Goal: Communication & Community: Answer question/provide support

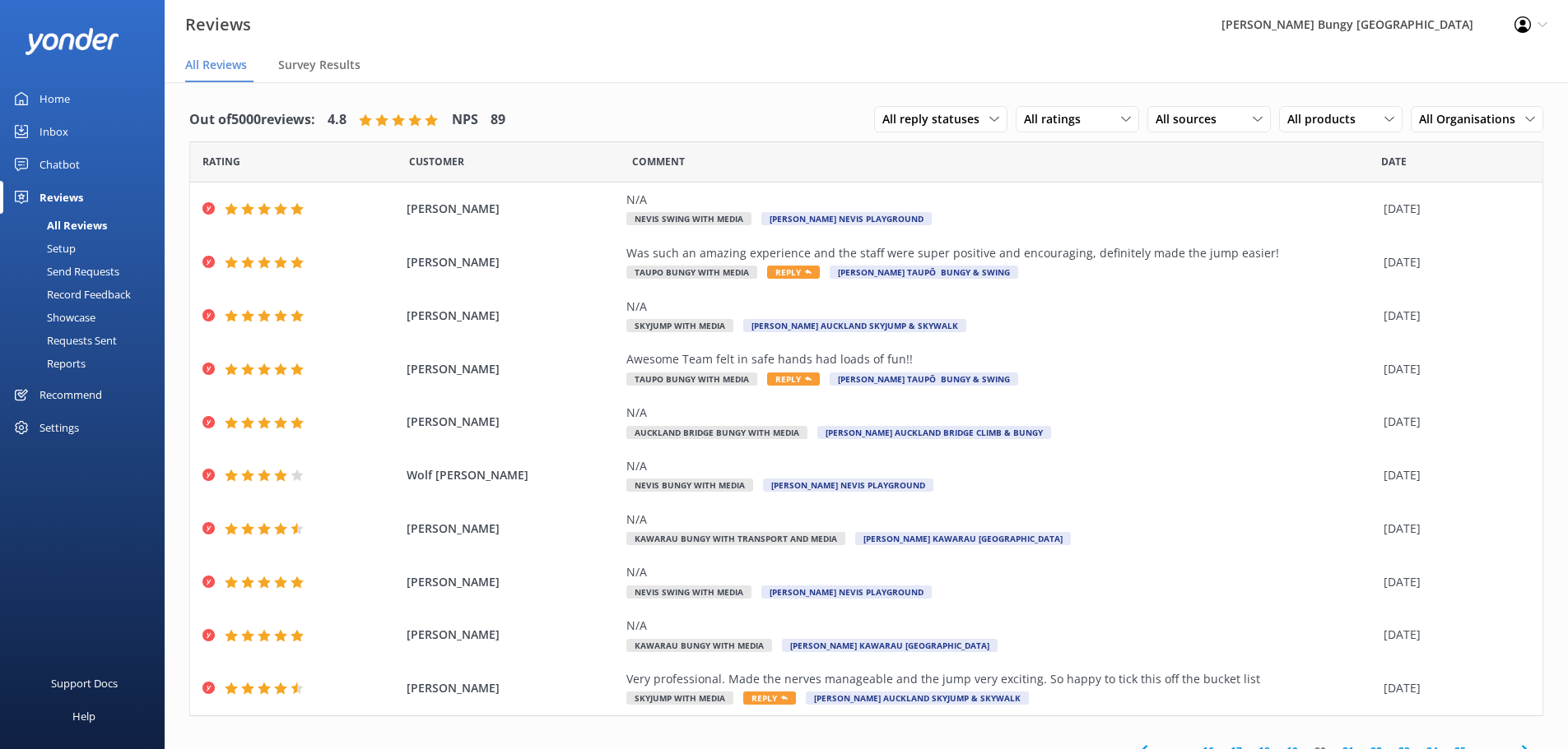
scroll to position [32, 0]
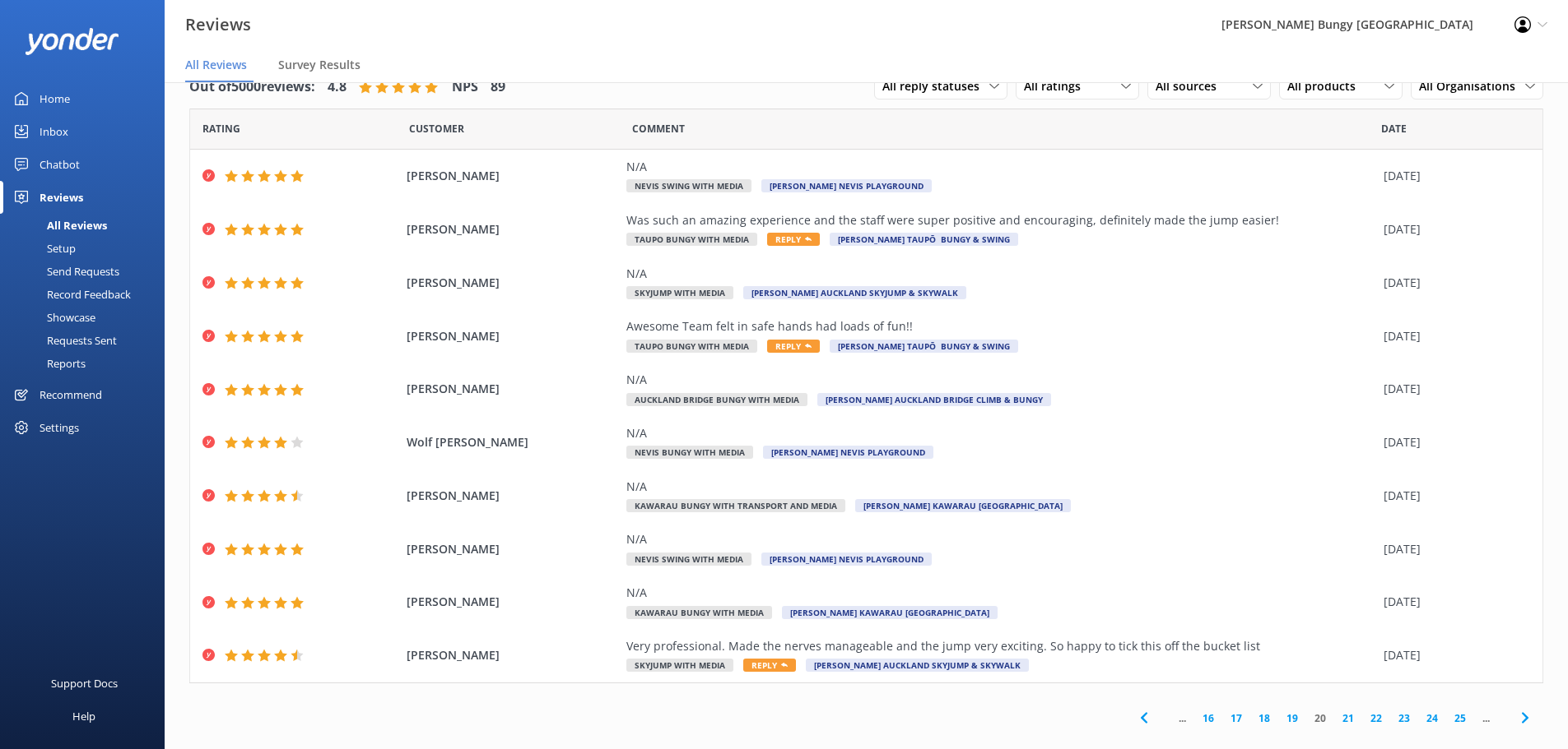
click at [59, 162] on div "Chatbot" at bounding box center [59, 164] width 40 height 32
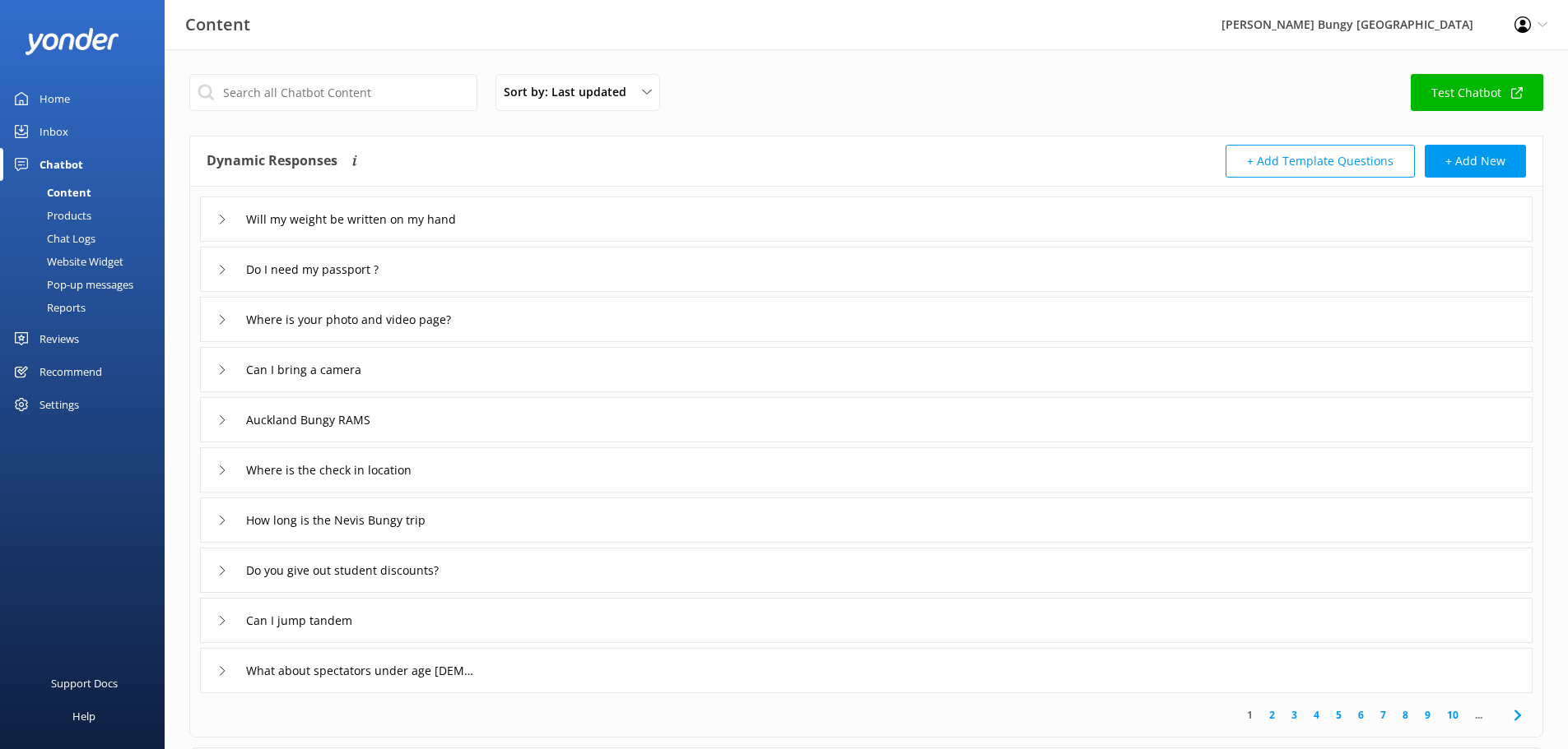
click at [57, 130] on div "Inbox" at bounding box center [54, 132] width 29 height 32
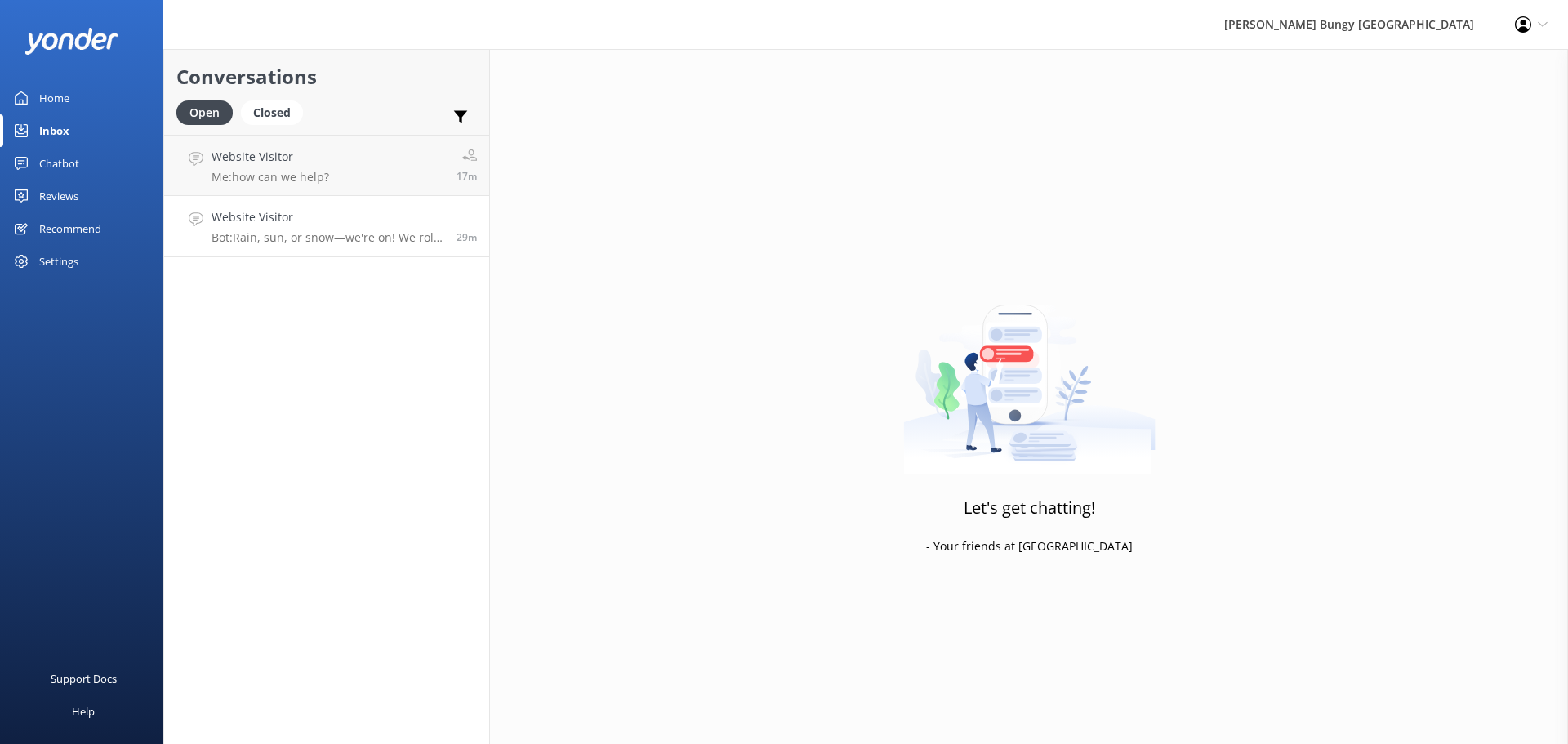
click at [346, 217] on h4 "Website Visitor" at bounding box center [328, 217] width 233 height 18
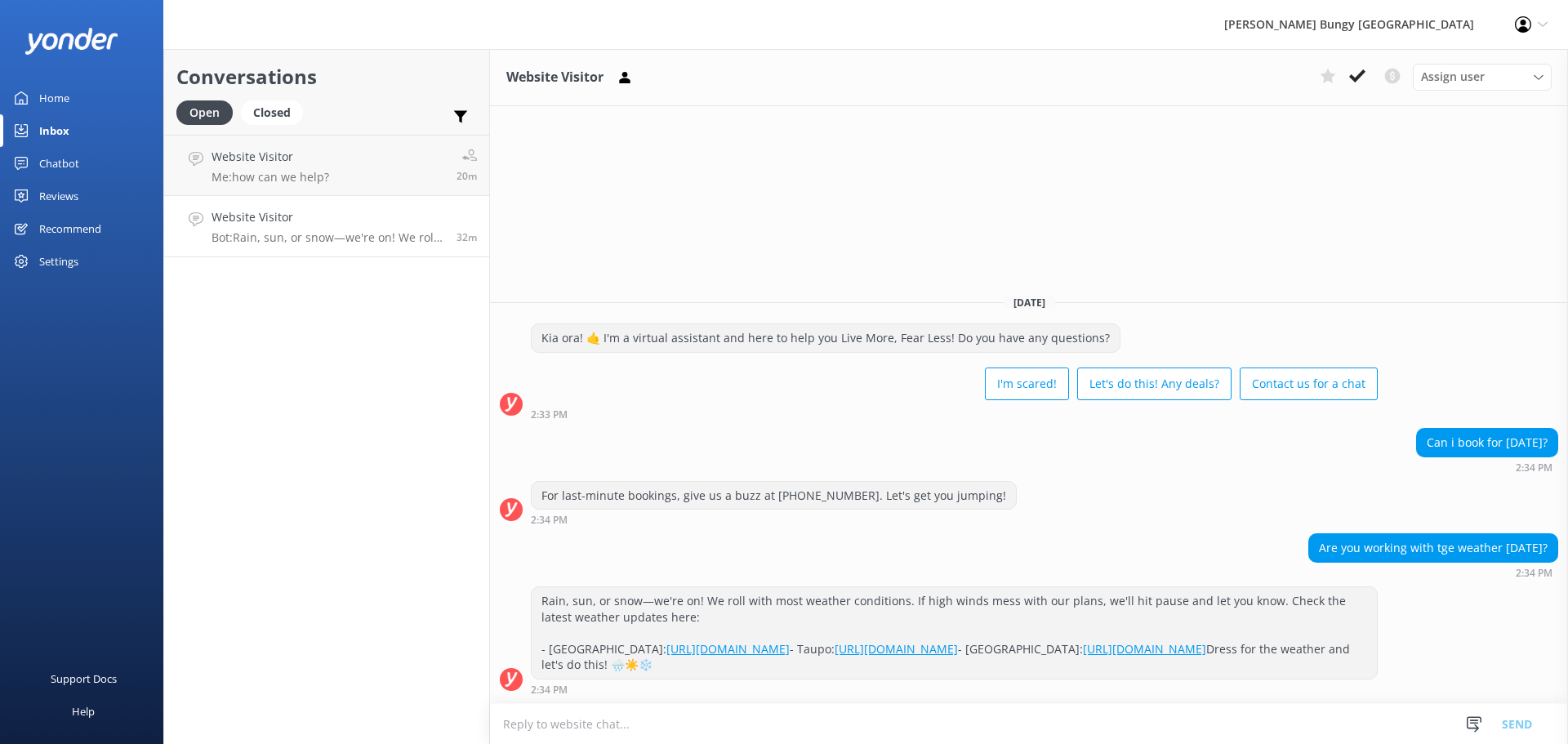
click at [297, 243] on p "Bot: Rain, sun, or snow—we're on! We roll with most weather conditions. If high…" at bounding box center [328, 237] width 233 height 14
click at [1357, 65] on button at bounding box center [1357, 76] width 30 height 25
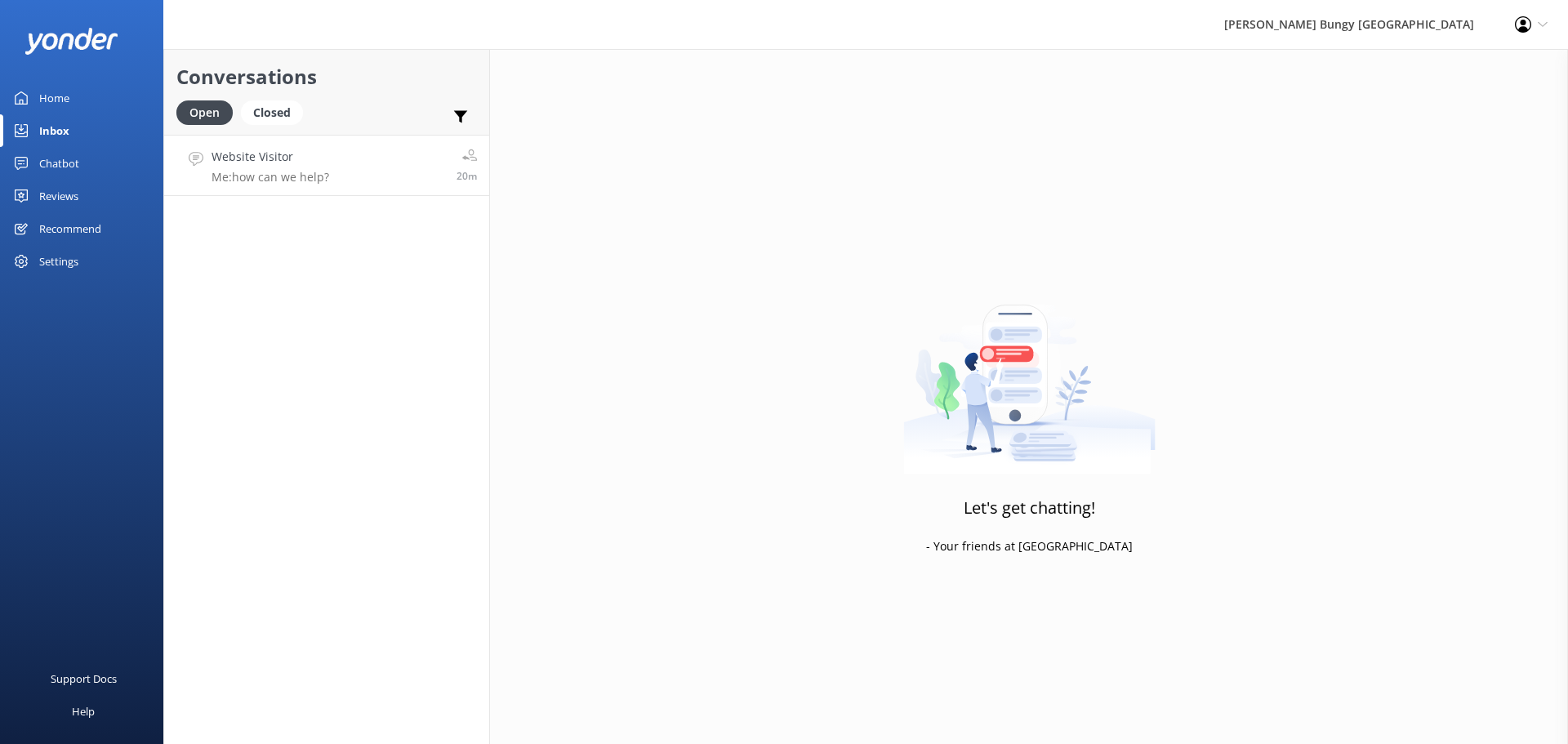
click at [344, 163] on link "Website Visitor Me: how can we help? 20m" at bounding box center [326, 166] width 325 height 61
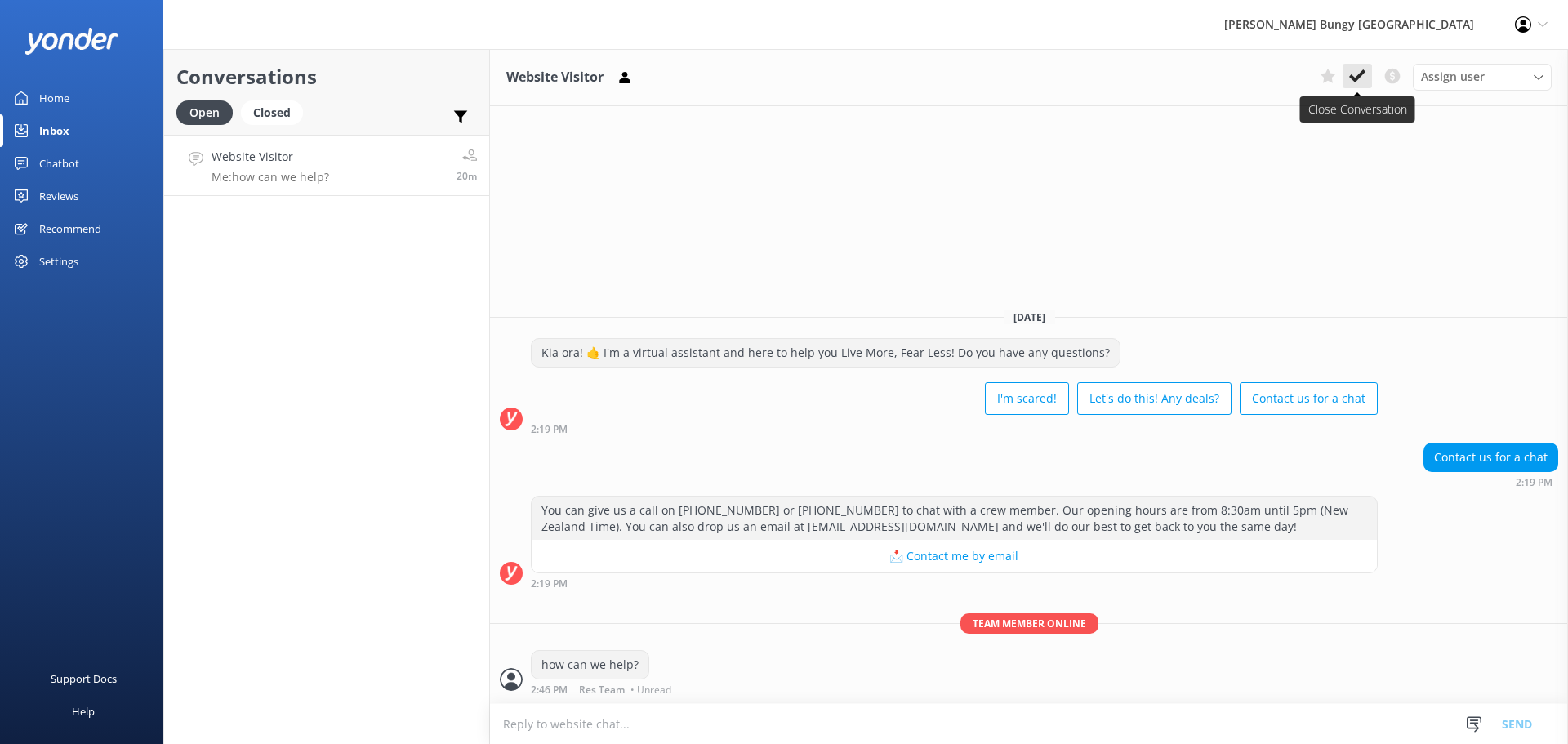
click at [1358, 84] on icon at bounding box center [1357, 76] width 16 height 16
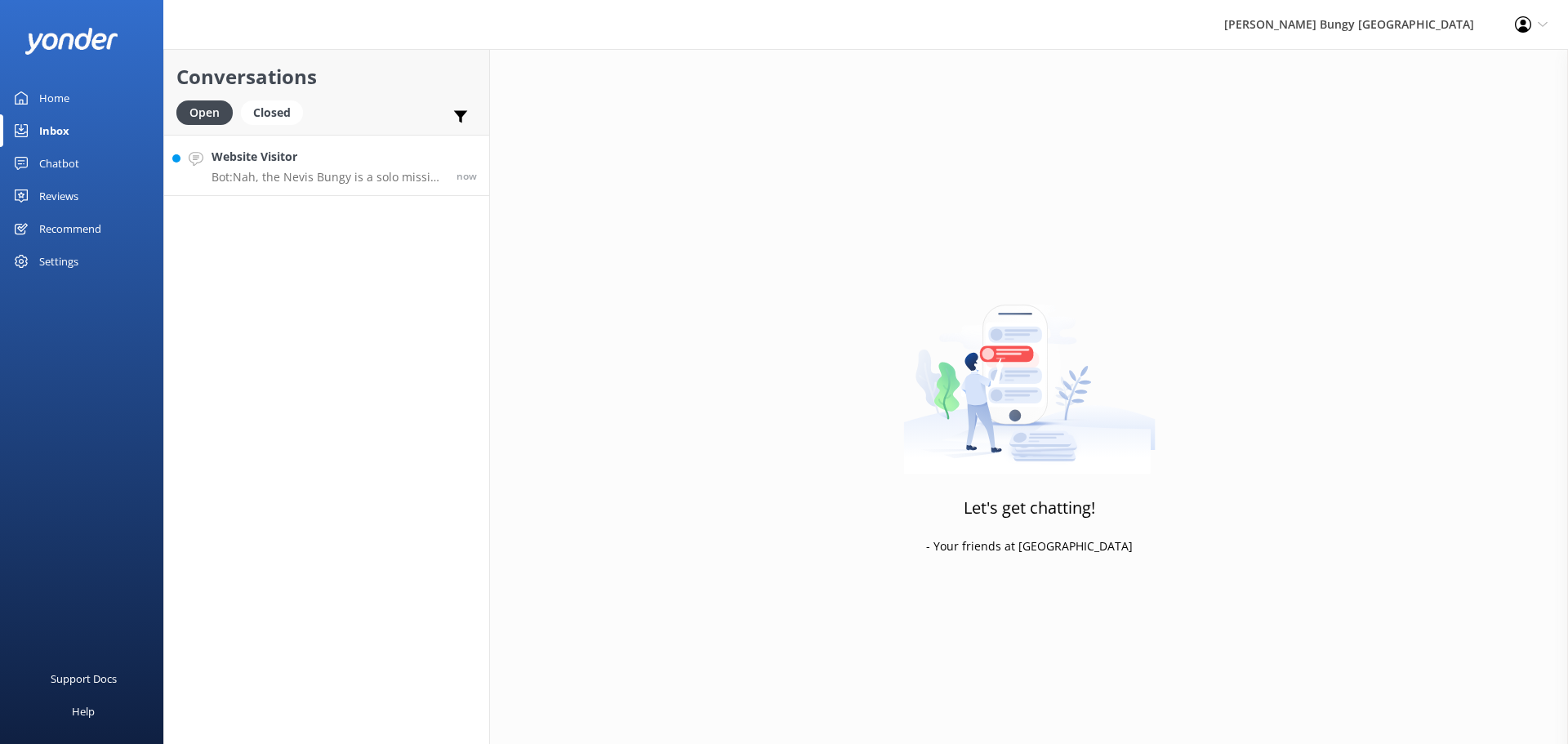
click at [344, 141] on link "Website Visitor Bot: Nah, the Nevis Bungy is a solo mission only. It's just you…" at bounding box center [326, 166] width 325 height 61
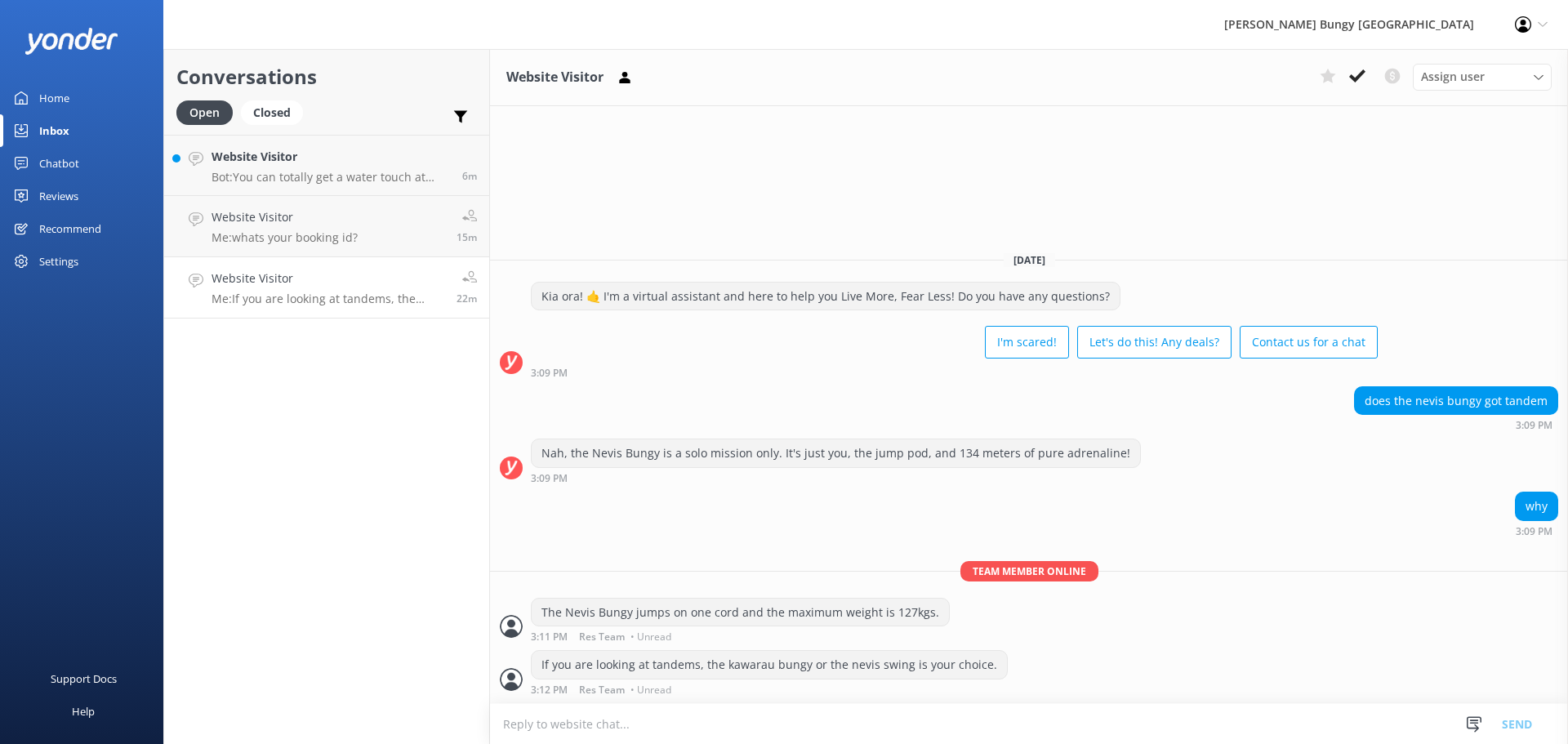
click at [334, 300] on p "Me: If you are looking at tandems, the kawarau bungy or the nevis swing is your…" at bounding box center [328, 298] width 233 height 14
click at [329, 226] on h4 "Website Visitor" at bounding box center [284, 217] width 146 height 18
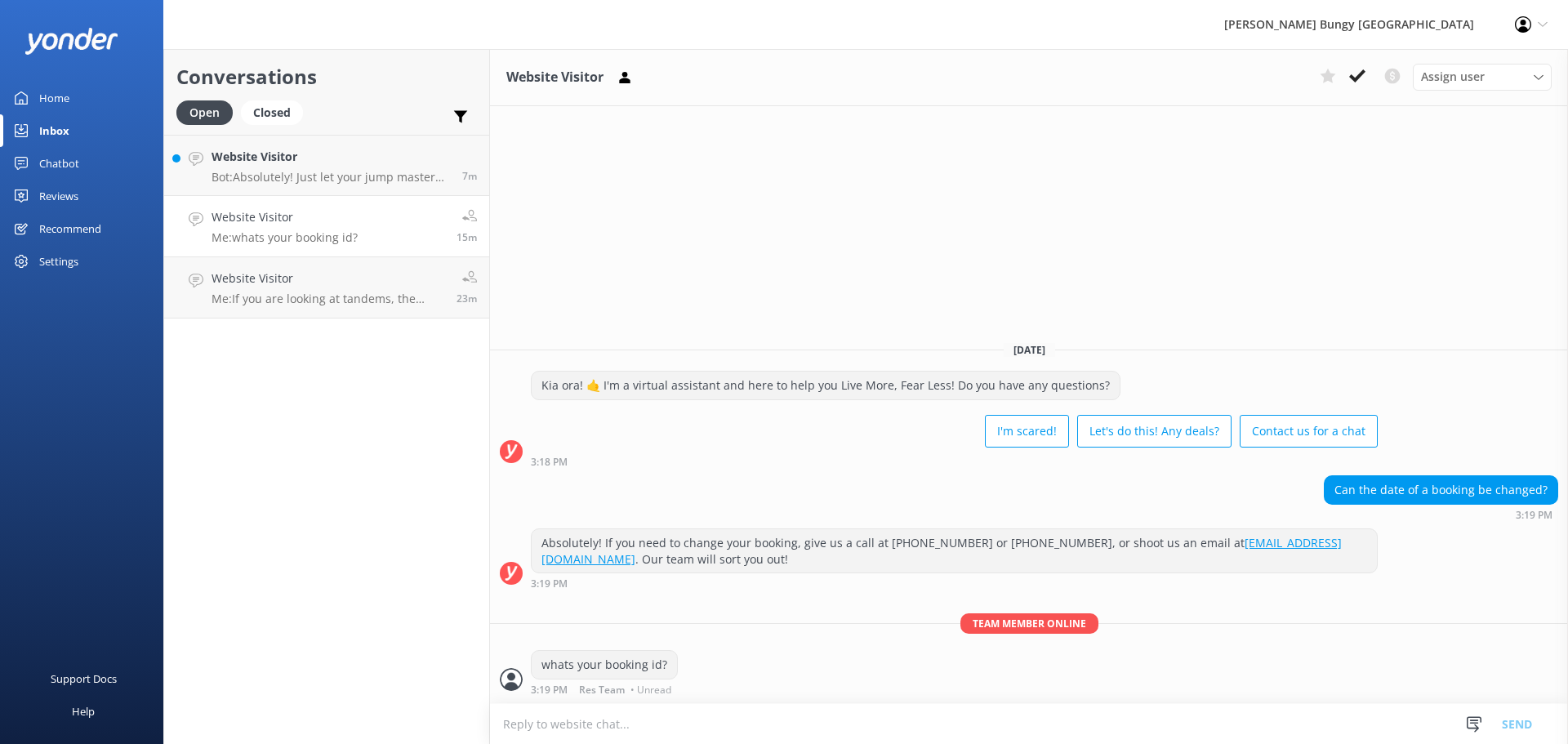
click at [324, 221] on h4 "Website Visitor" at bounding box center [284, 217] width 146 height 18
click at [267, 164] on h4 "Website Visitor" at bounding box center [330, 156] width 239 height 18
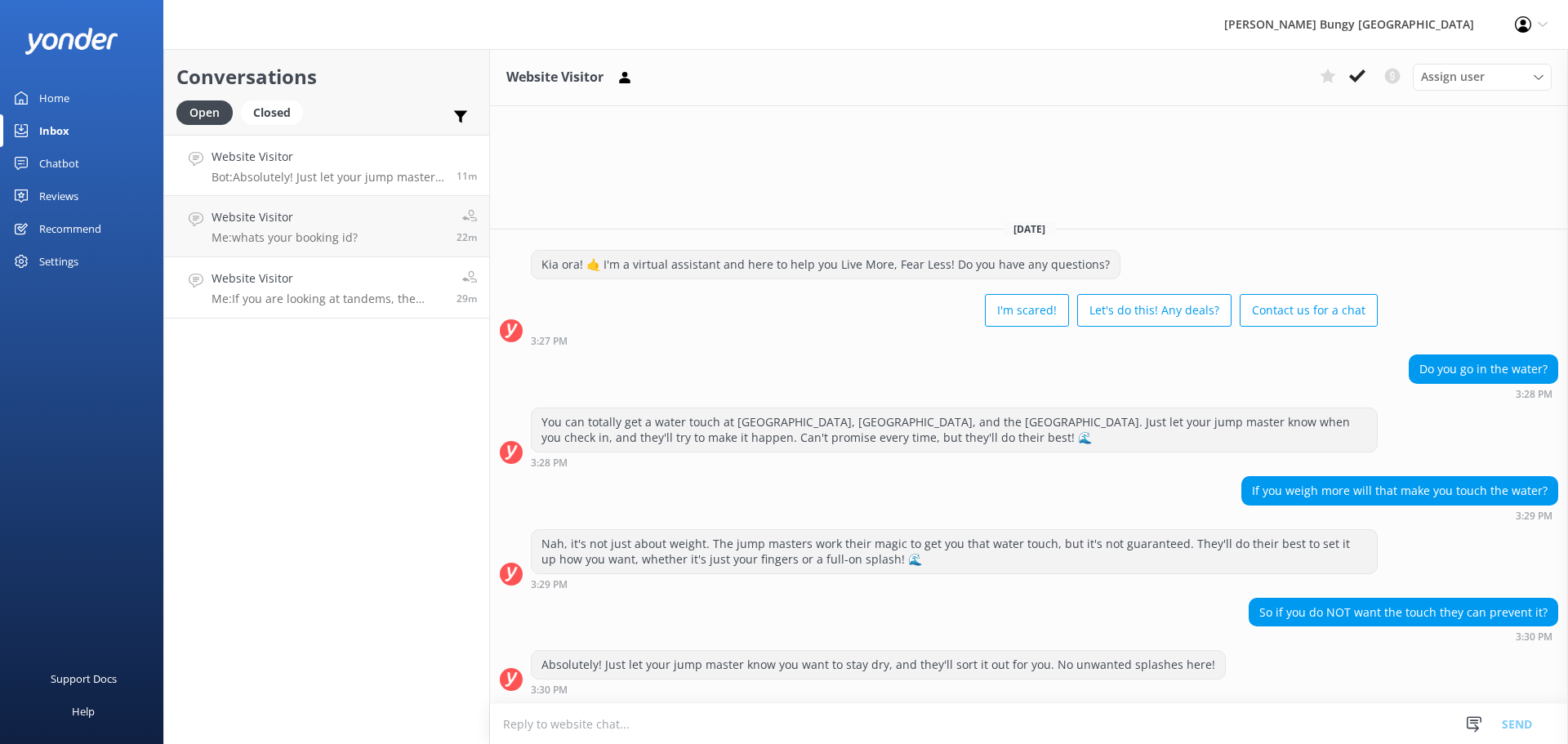
click at [336, 304] on p "Me: If you are looking at tandems, the kawarau bungy or the nevis swing is your…" at bounding box center [328, 298] width 233 height 14
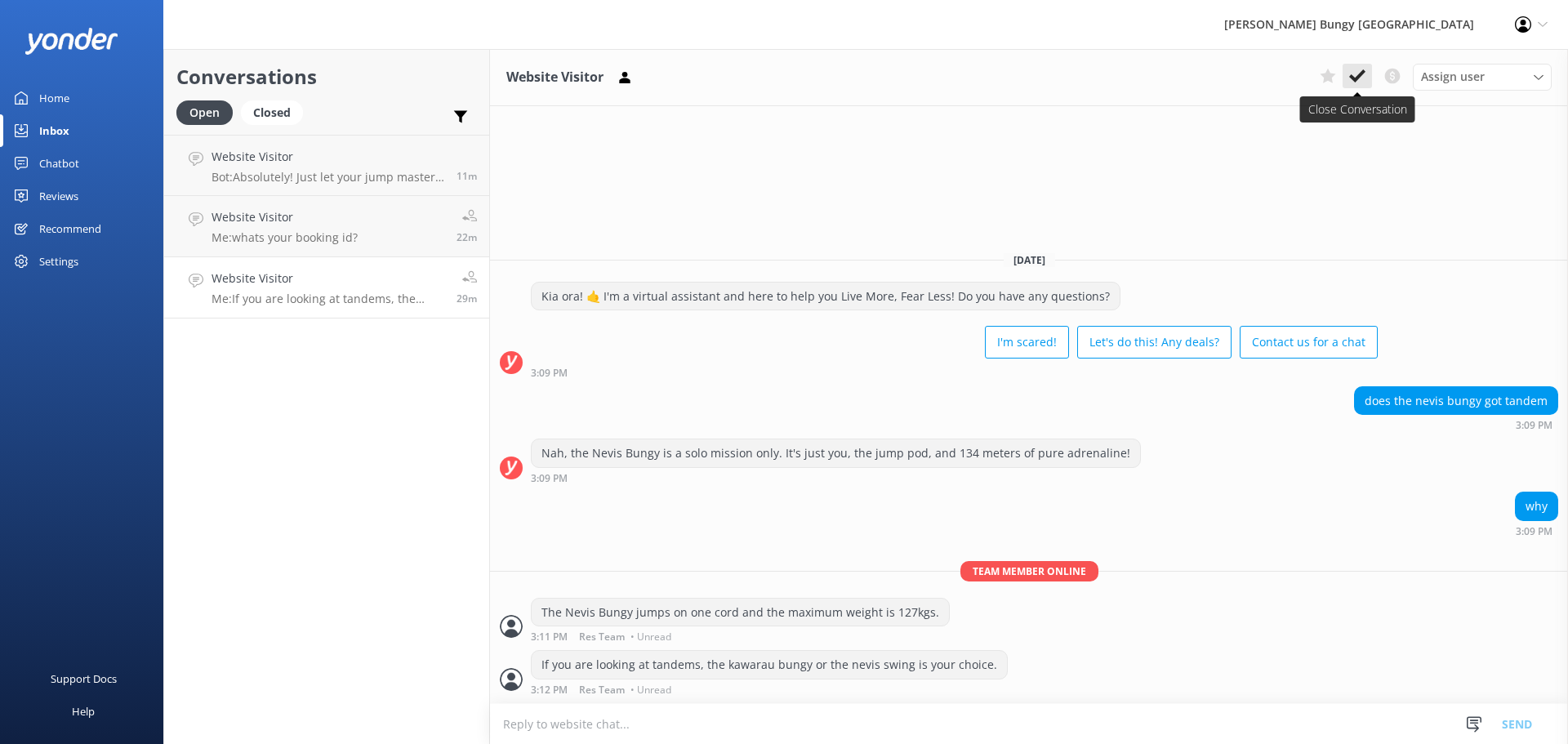
click at [1351, 75] on icon at bounding box center [1357, 76] width 16 height 16
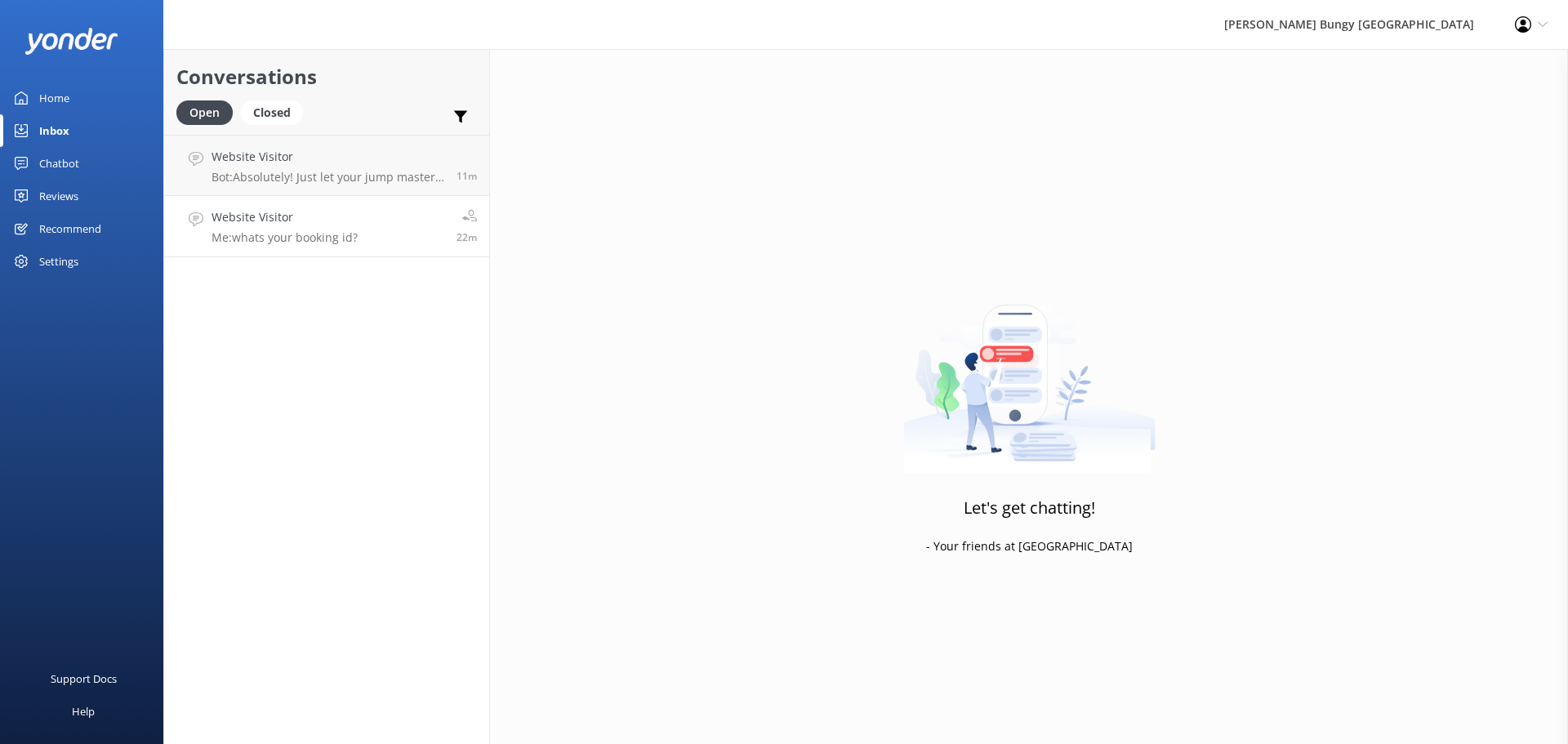
click at [394, 222] on link "Website Visitor Me: whats your booking id? 22m" at bounding box center [326, 227] width 325 height 61
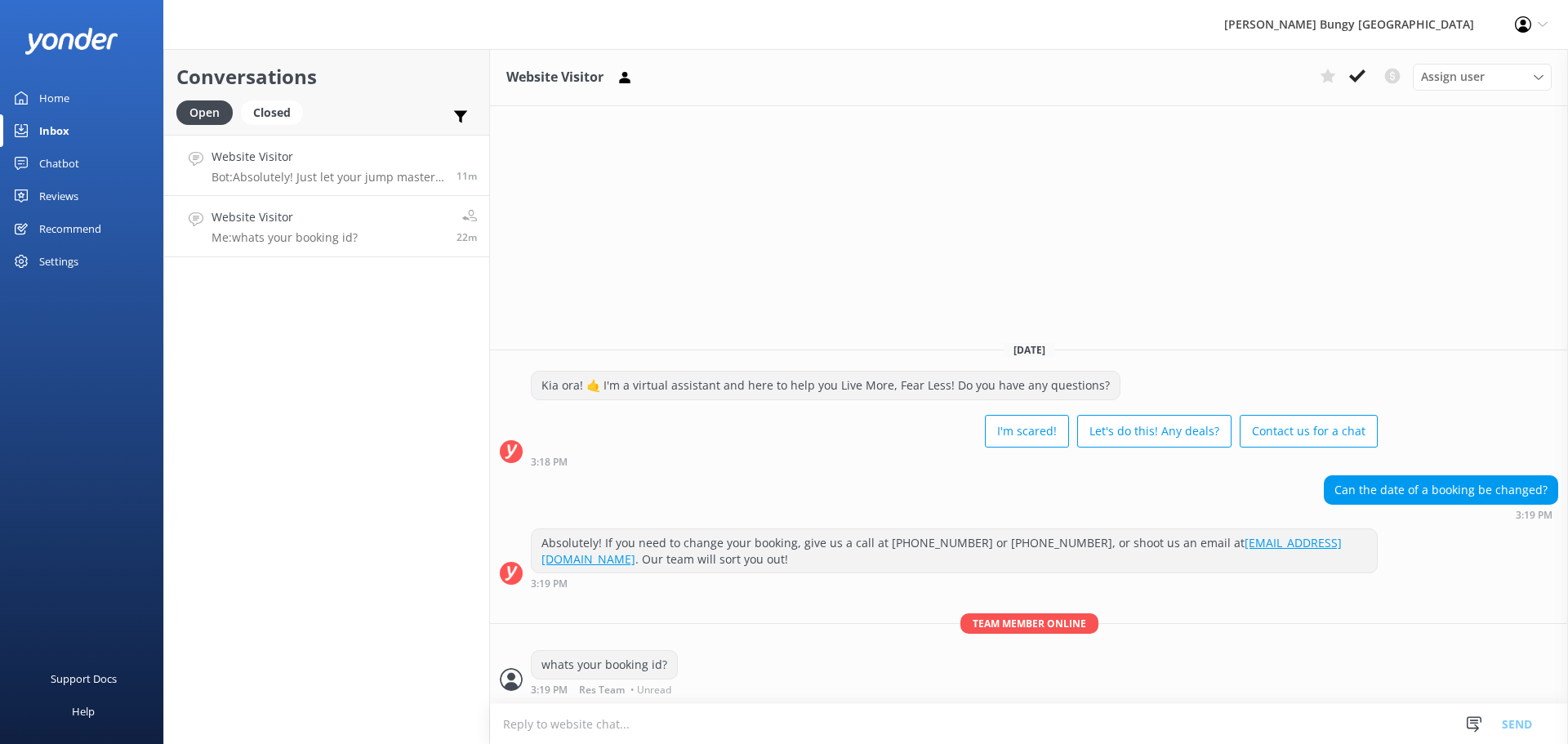
click at [343, 183] on p "Bot: Absolutely! Just let your jump master know you want to stay dry, and they'…" at bounding box center [328, 177] width 233 height 14
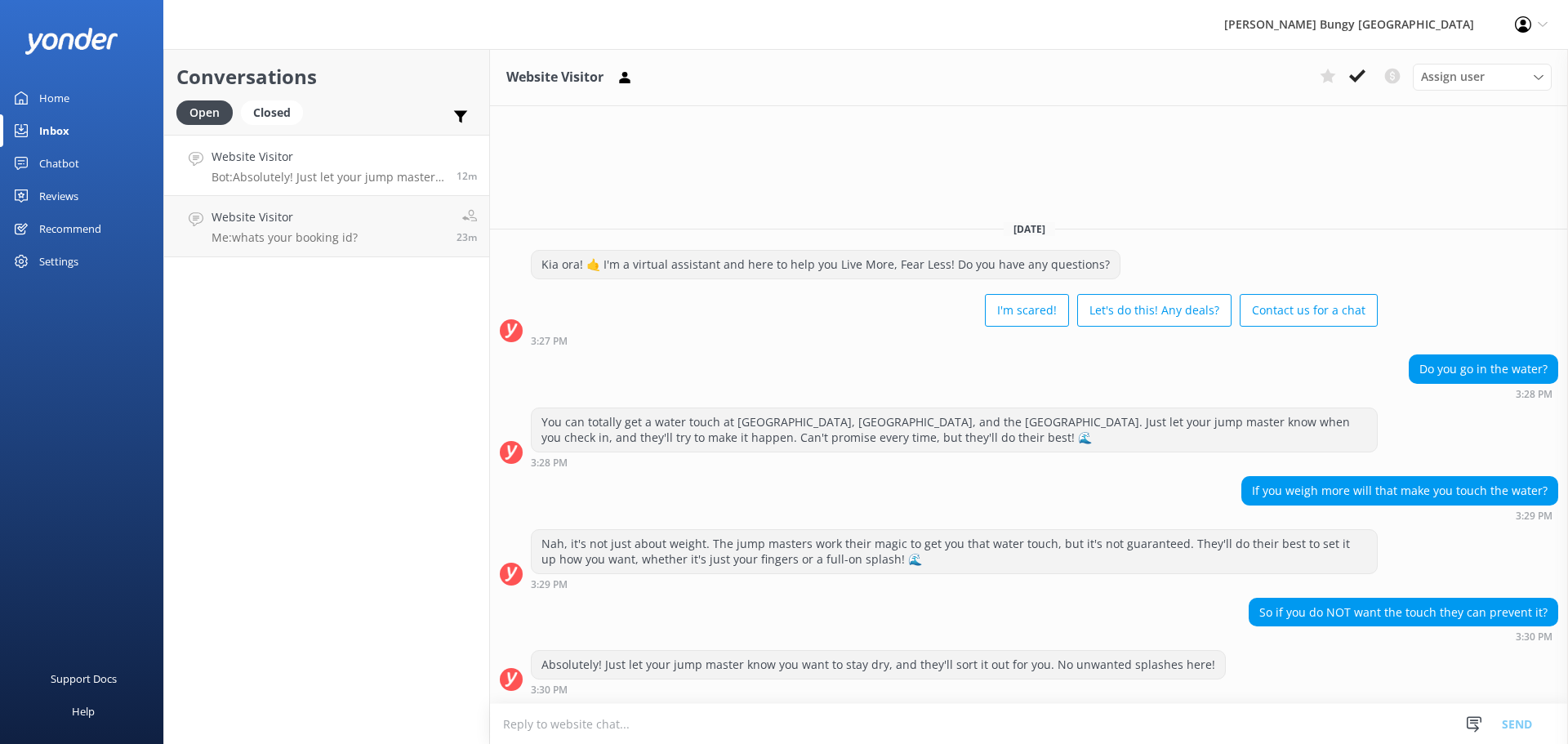
click at [1083, 628] on div "So if you do NOT want the touch they can prevent it? 3:30 PM" at bounding box center [1029, 620] width 1078 height 45
click at [431, 183] on link "Website Visitor Bot: Absolutely! Just let your jump master know you want to sta…" at bounding box center [326, 166] width 325 height 61
click at [385, 228] on link "Website Visitor Me: whats your booking id? 23m" at bounding box center [326, 227] width 325 height 61
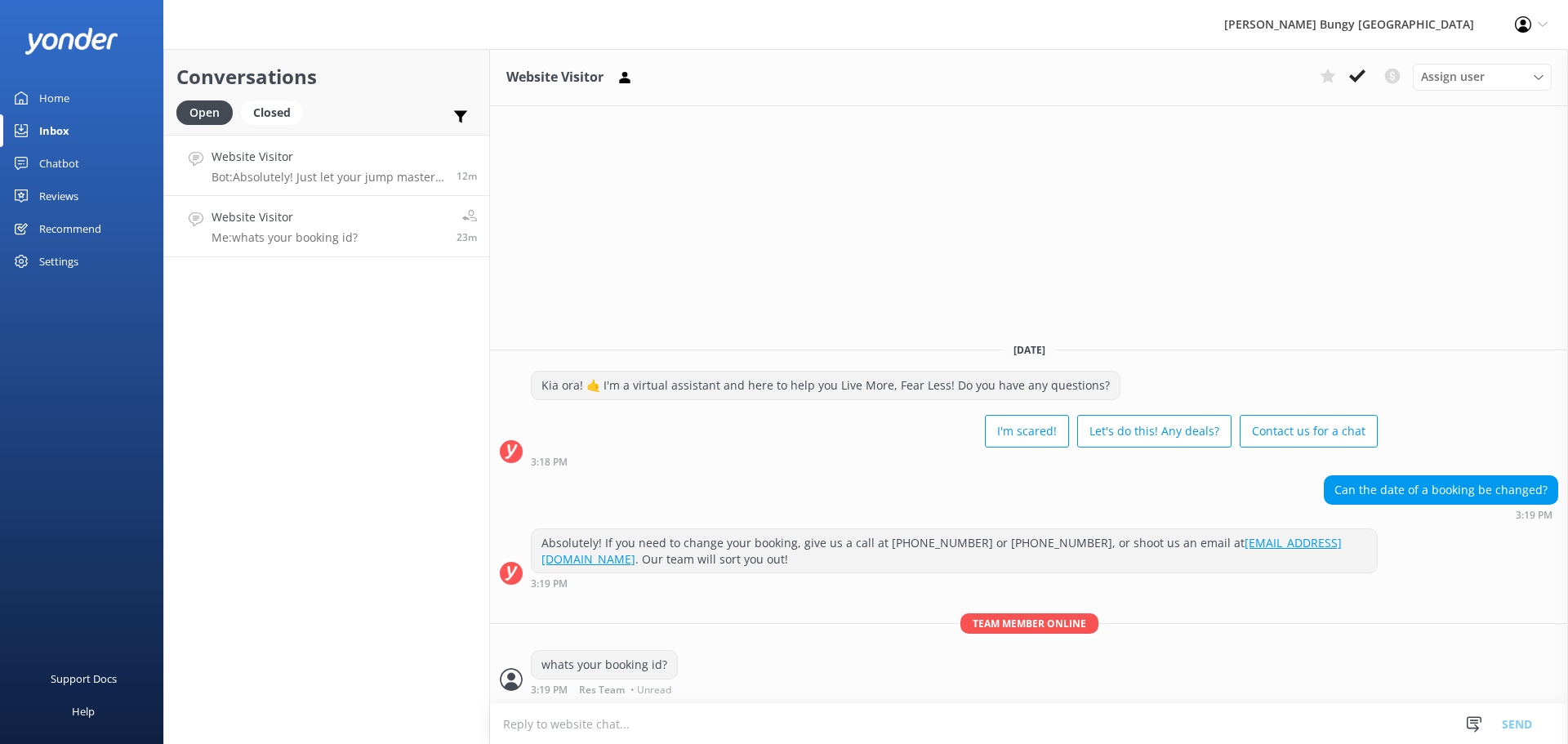
click at [359, 164] on h4 "Website Visitor" at bounding box center [328, 156] width 233 height 18
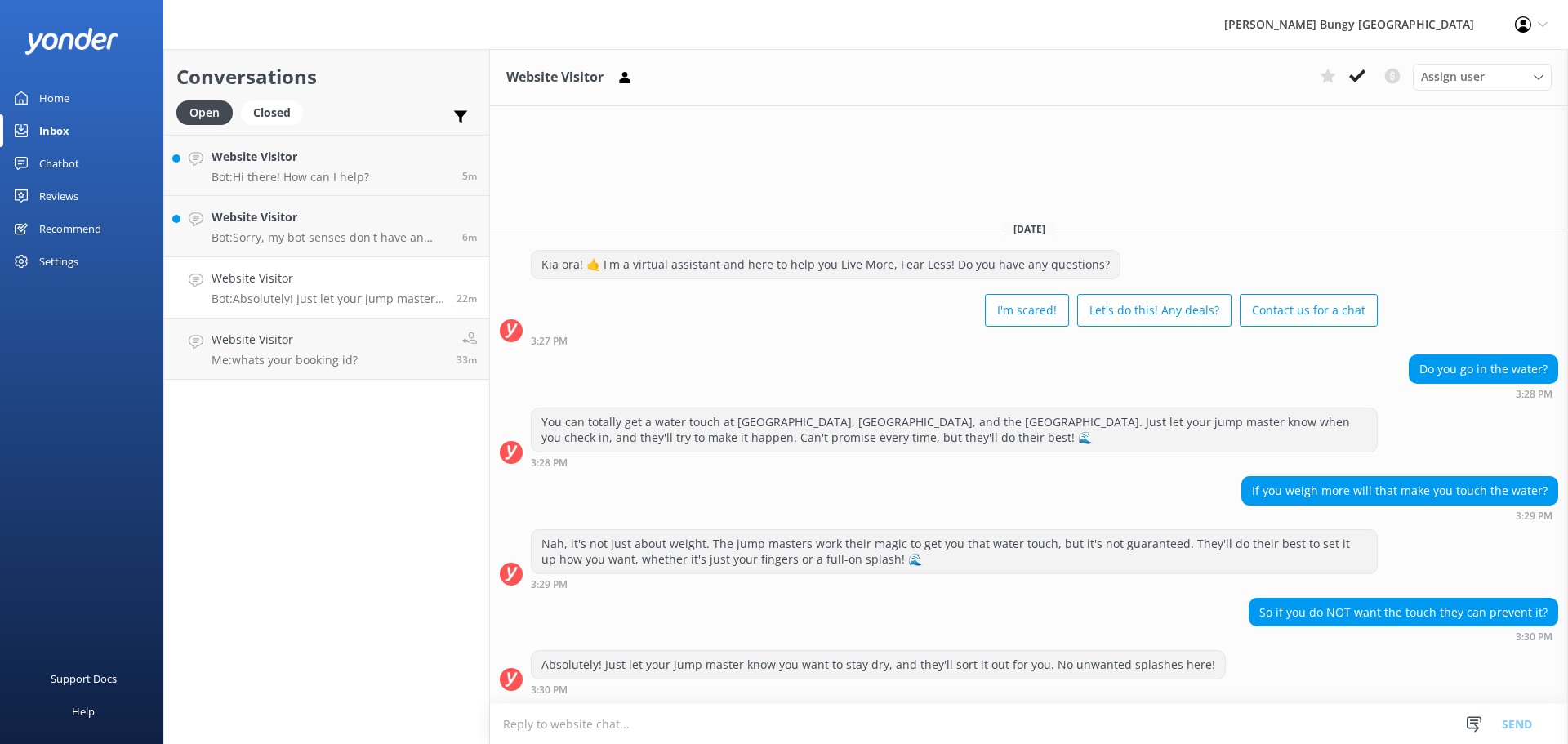
click at [370, 296] on p "Bot: Absolutely! Just let your jump master know you want to stay dry, and they'…" at bounding box center [328, 298] width 233 height 14
click at [310, 363] on p "Me: whats your booking id?" at bounding box center [284, 360] width 146 height 14
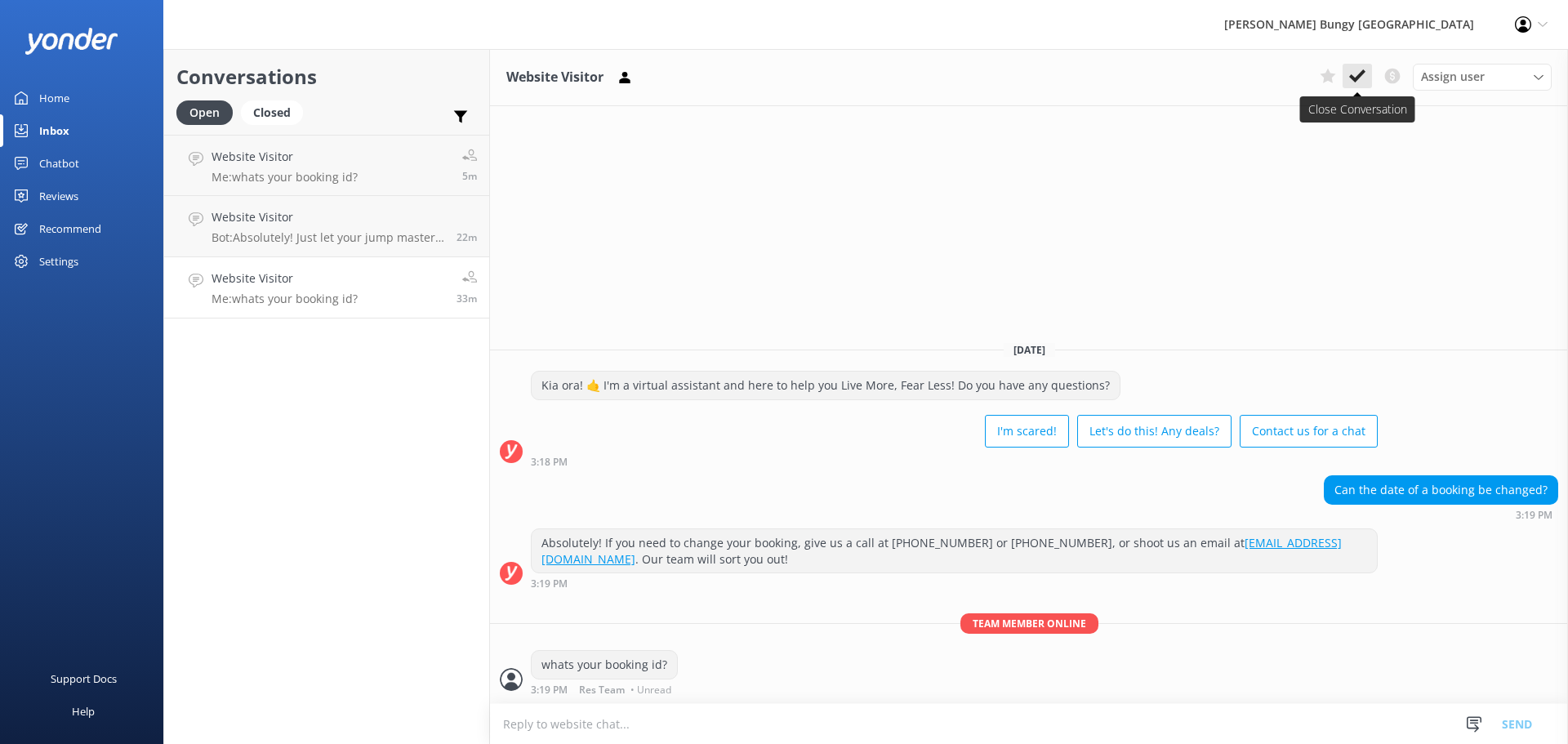
click at [1363, 76] on icon at bounding box center [1357, 76] width 16 height 16
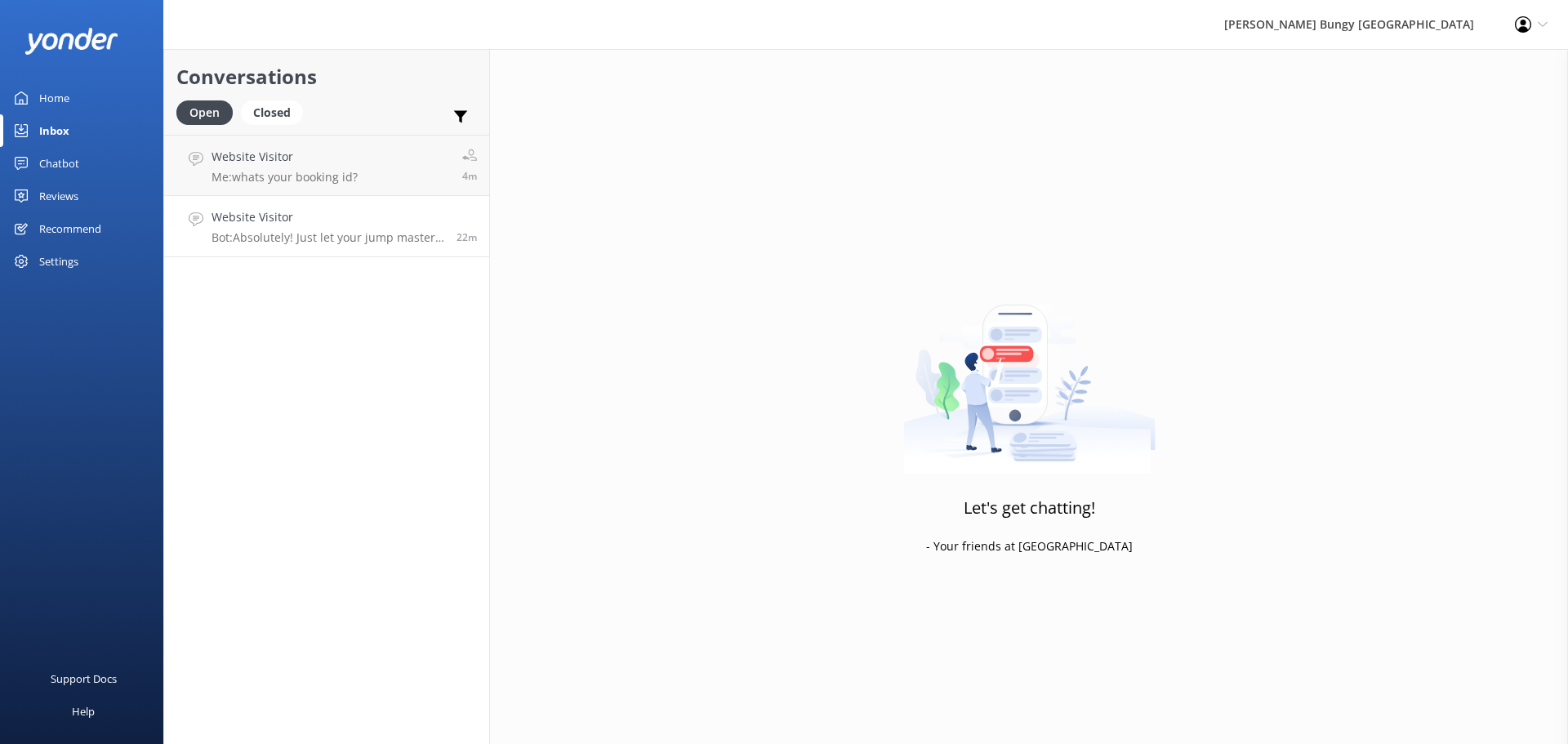
click at [346, 228] on div "Website Visitor Bot: Absolutely! Just let your jump master know you want to sta…" at bounding box center [328, 226] width 233 height 36
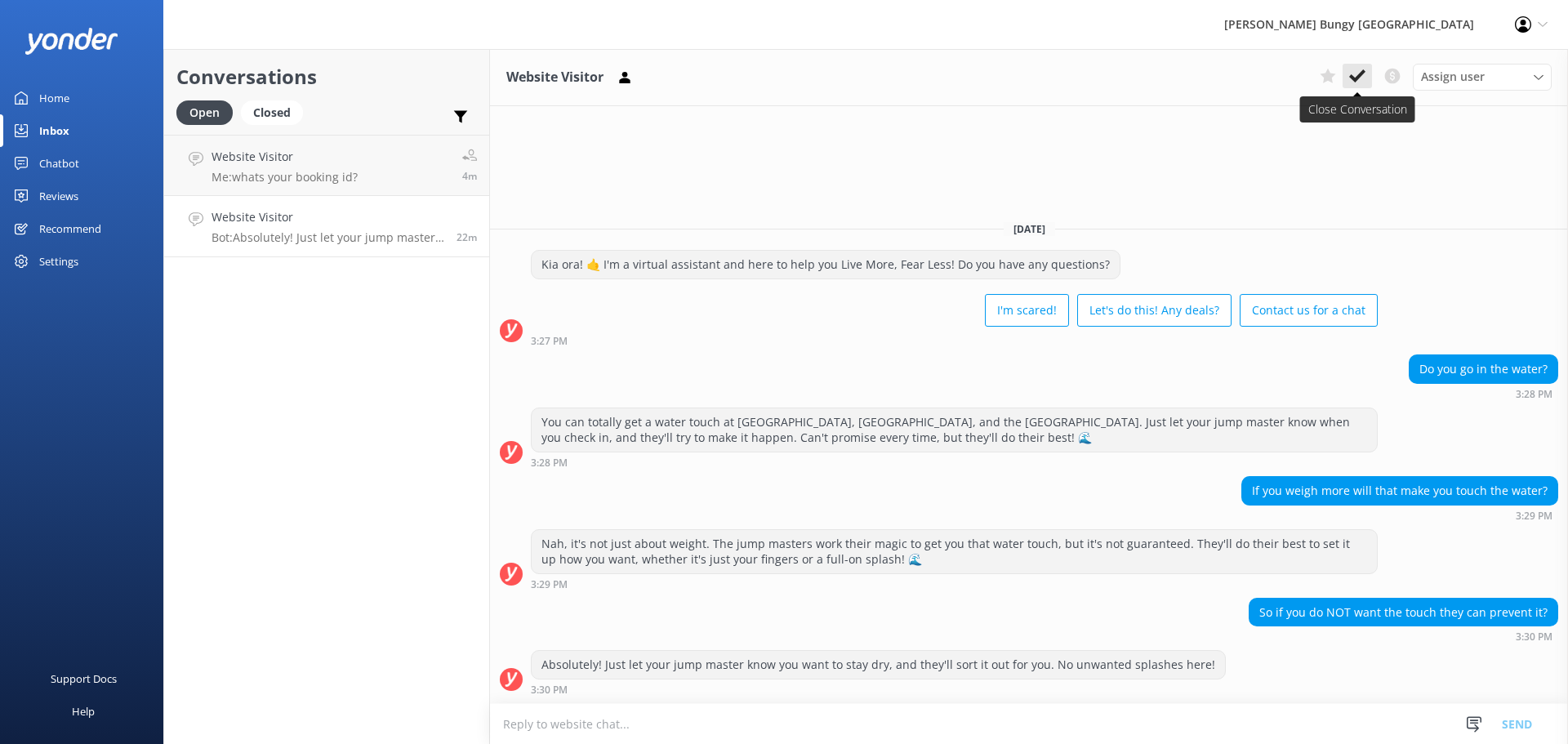
click at [1354, 77] on use at bounding box center [1357, 76] width 16 height 13
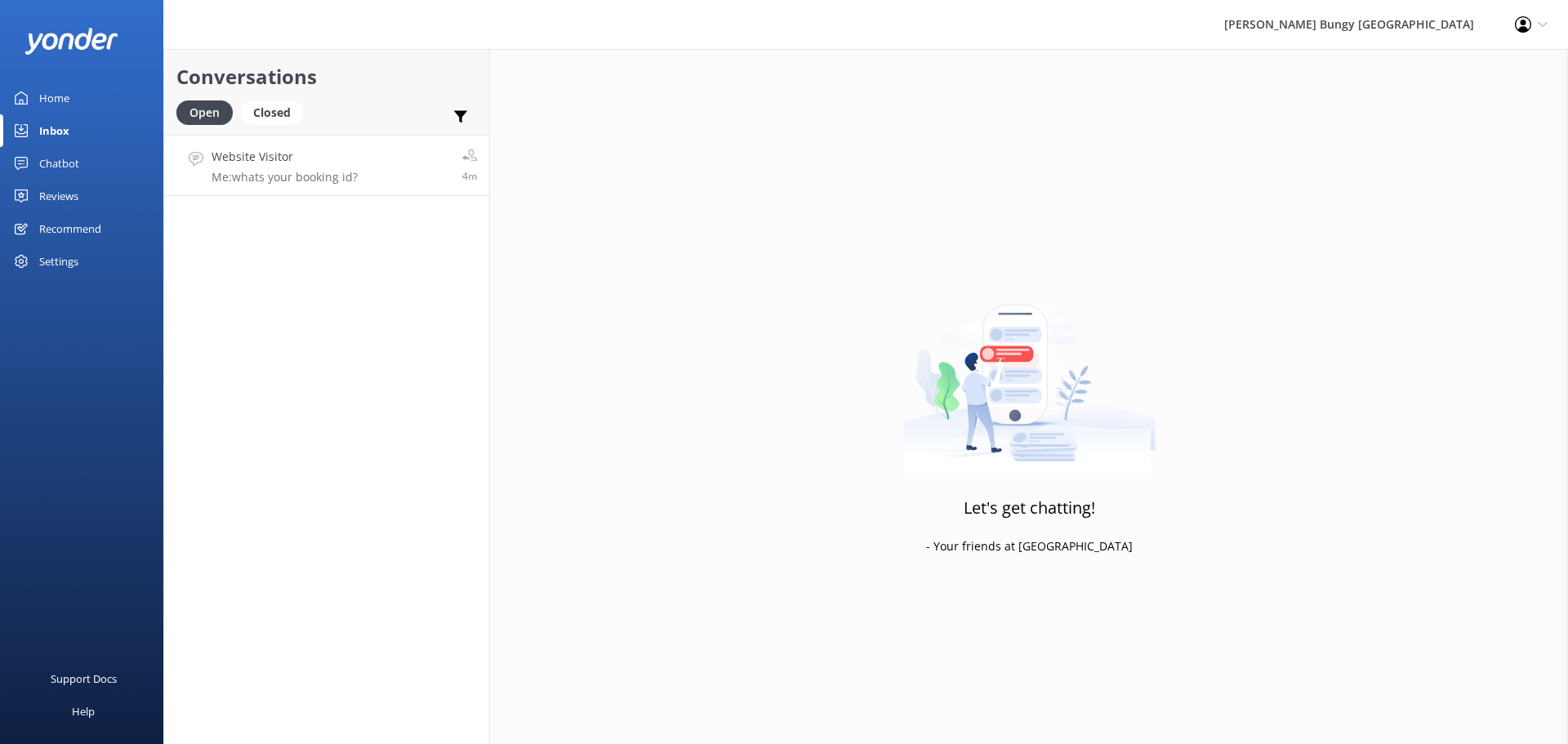
click at [350, 183] on p "Me: whats your booking id?" at bounding box center [284, 177] width 146 height 14
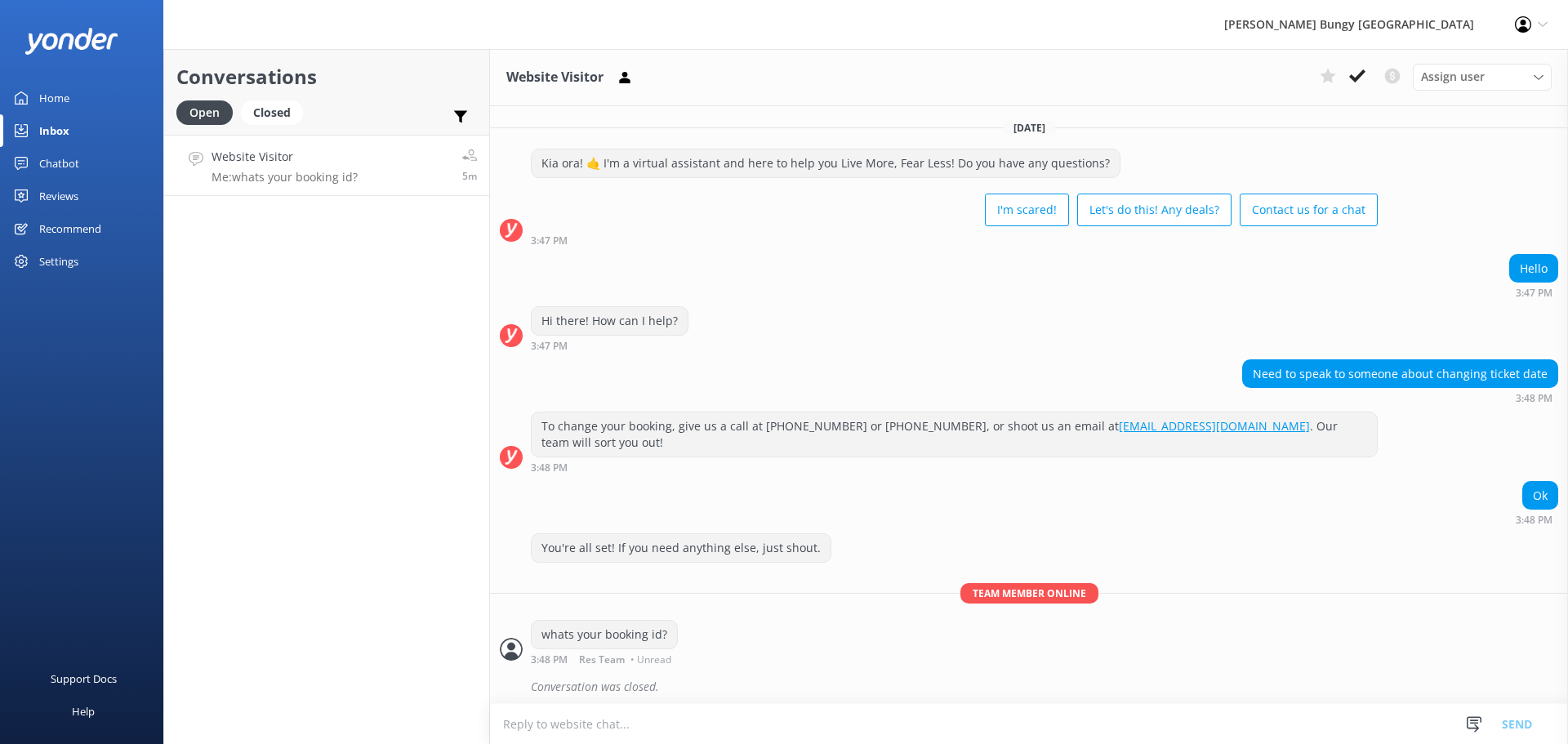
click at [76, 157] on div "Chatbot" at bounding box center [59, 163] width 40 height 32
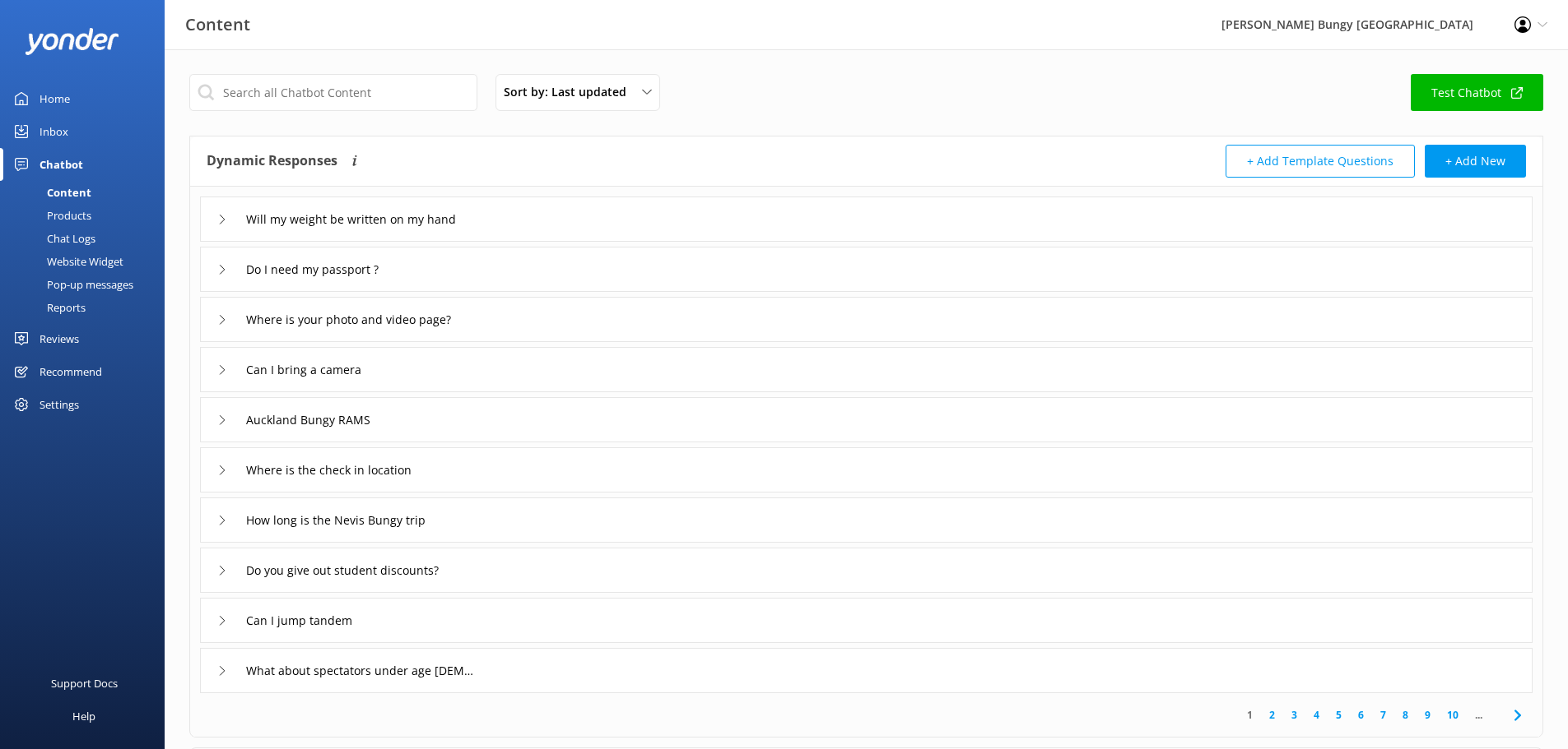
click at [62, 139] on div "Inbox" at bounding box center [54, 132] width 29 height 32
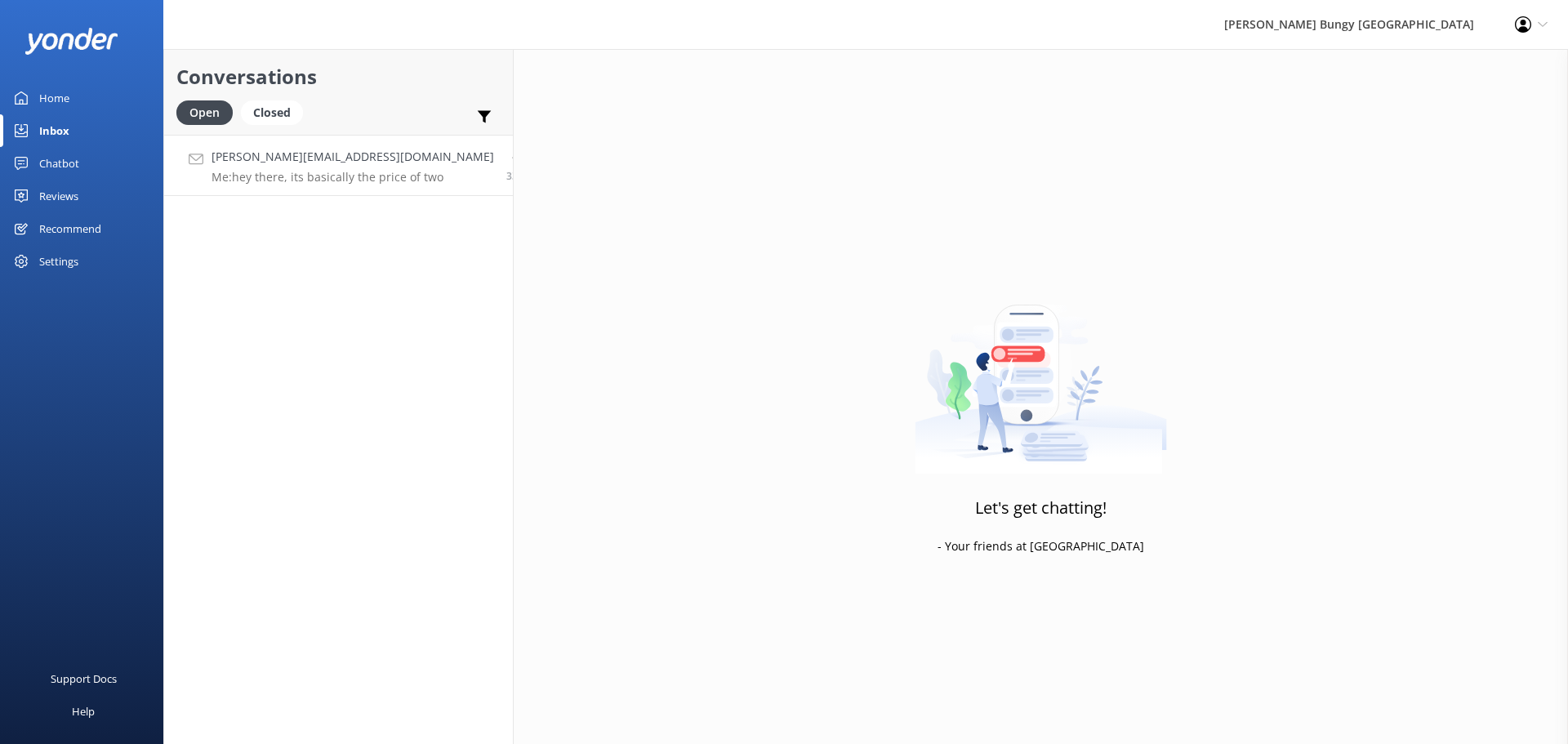
click at [323, 173] on p "Me: hey there, its basically the price of two" at bounding box center [352, 177] width 283 height 14
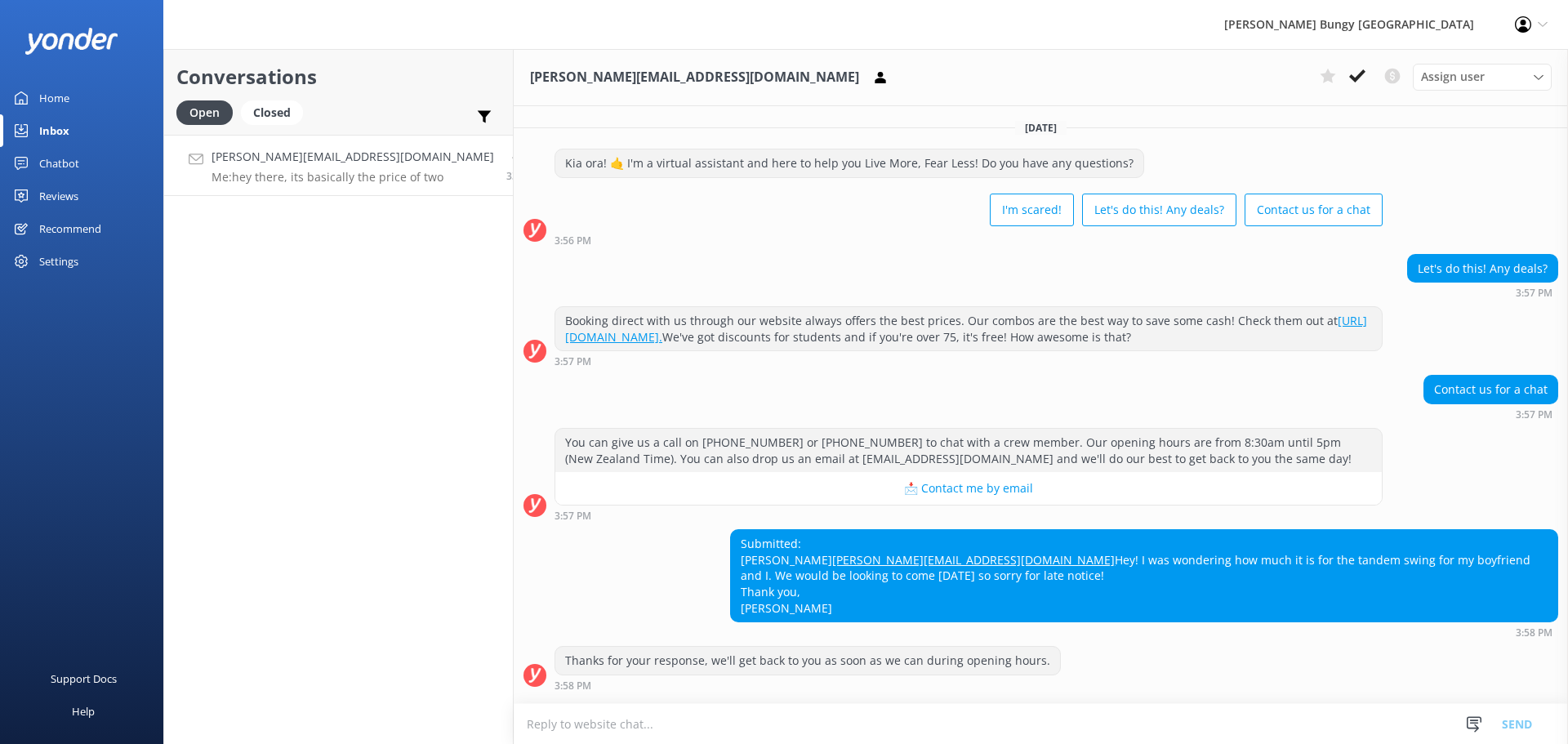
scroll to position [154, 0]
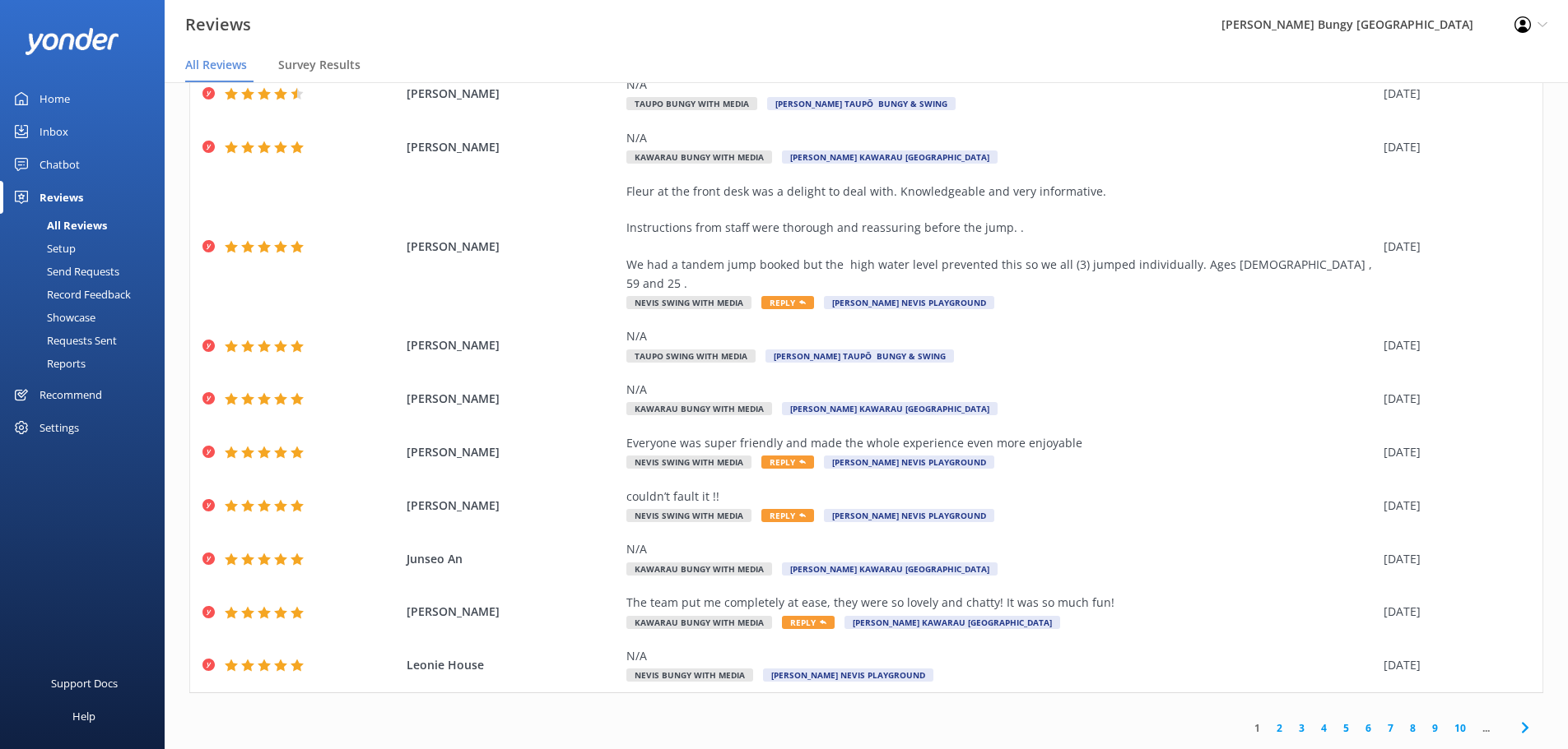
scroll to position [32, 0]
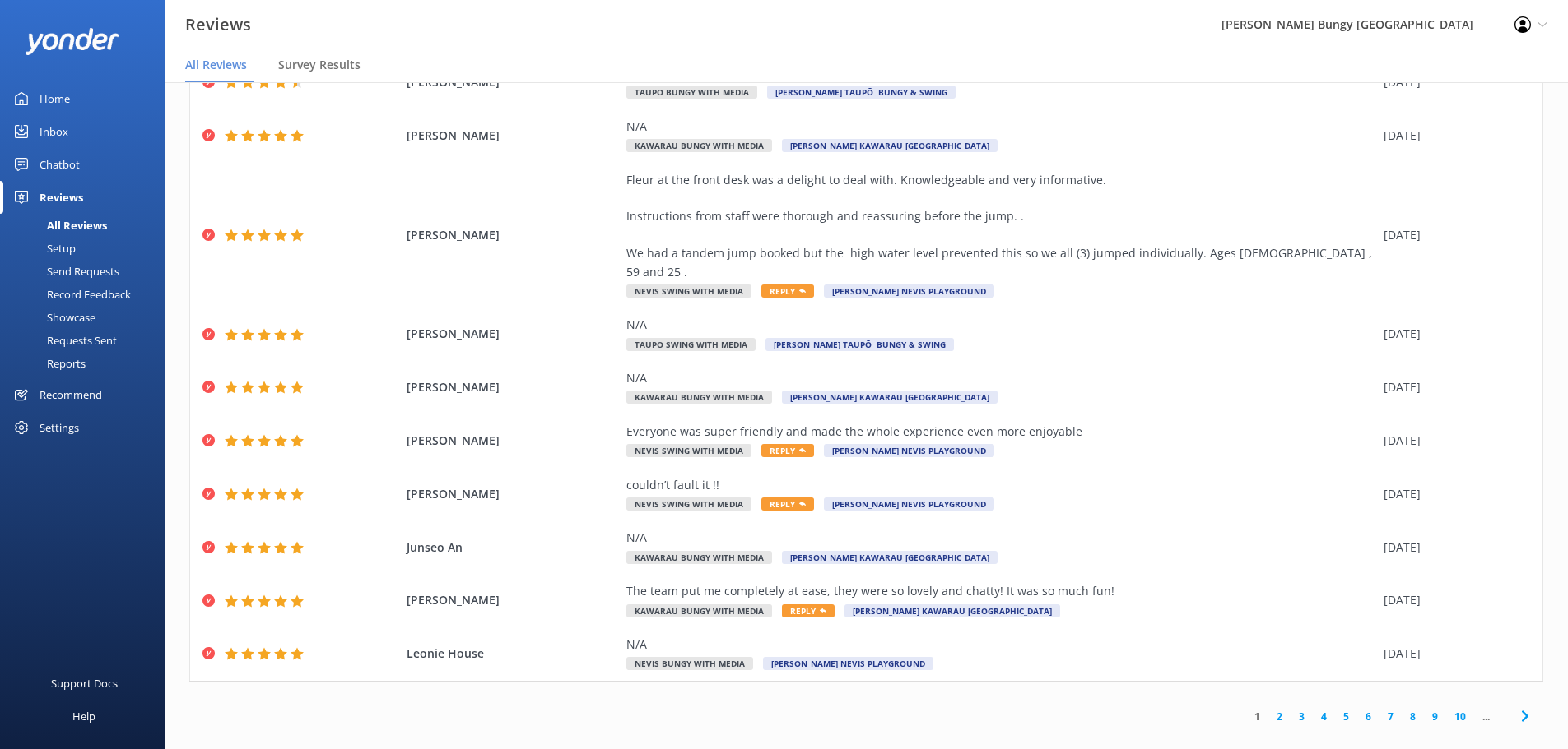
click at [1447, 709] on link "10" at bounding box center [1459, 717] width 28 height 15
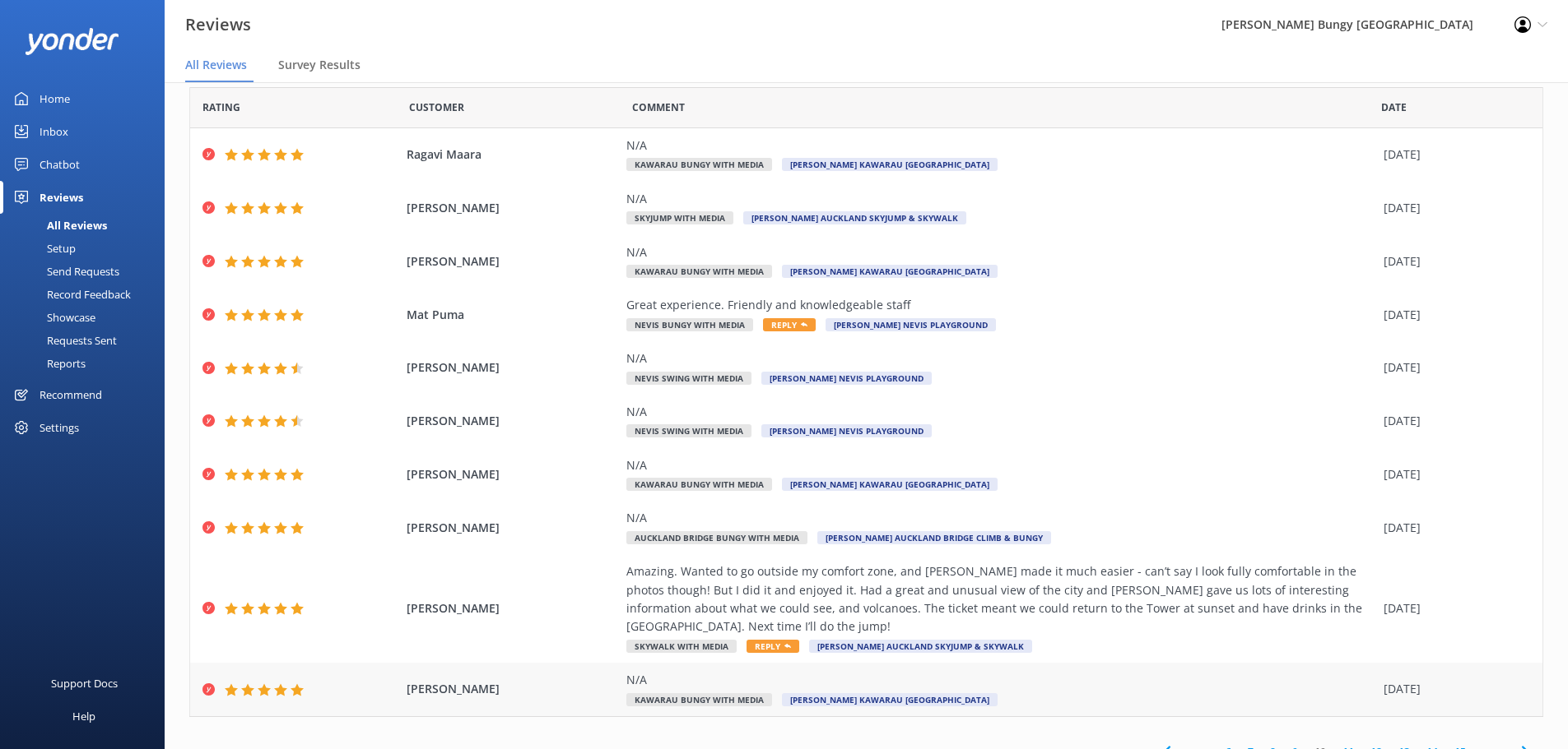
scroll to position [57, 0]
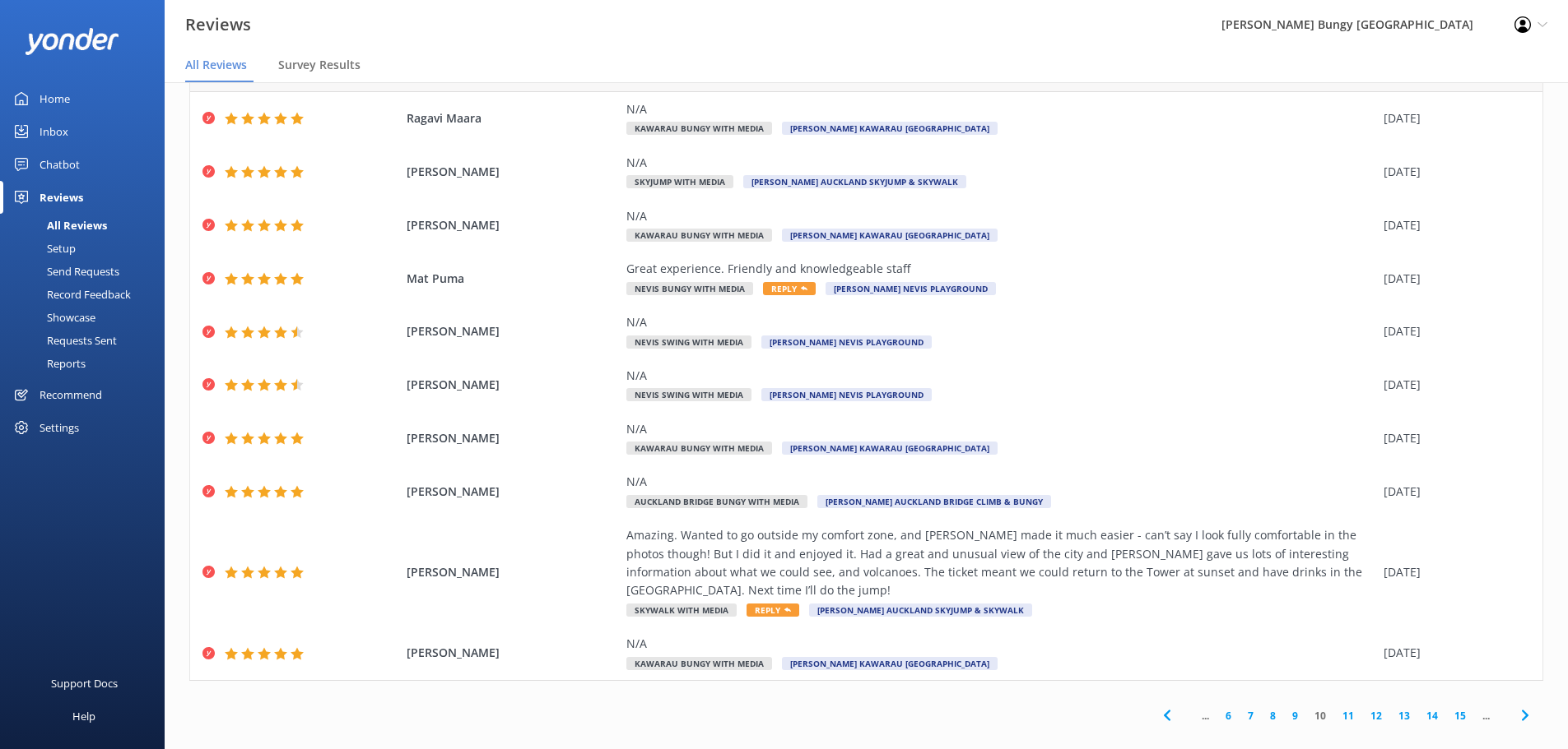
click at [1334, 708] on link "11" at bounding box center [1347, 716] width 28 height 15
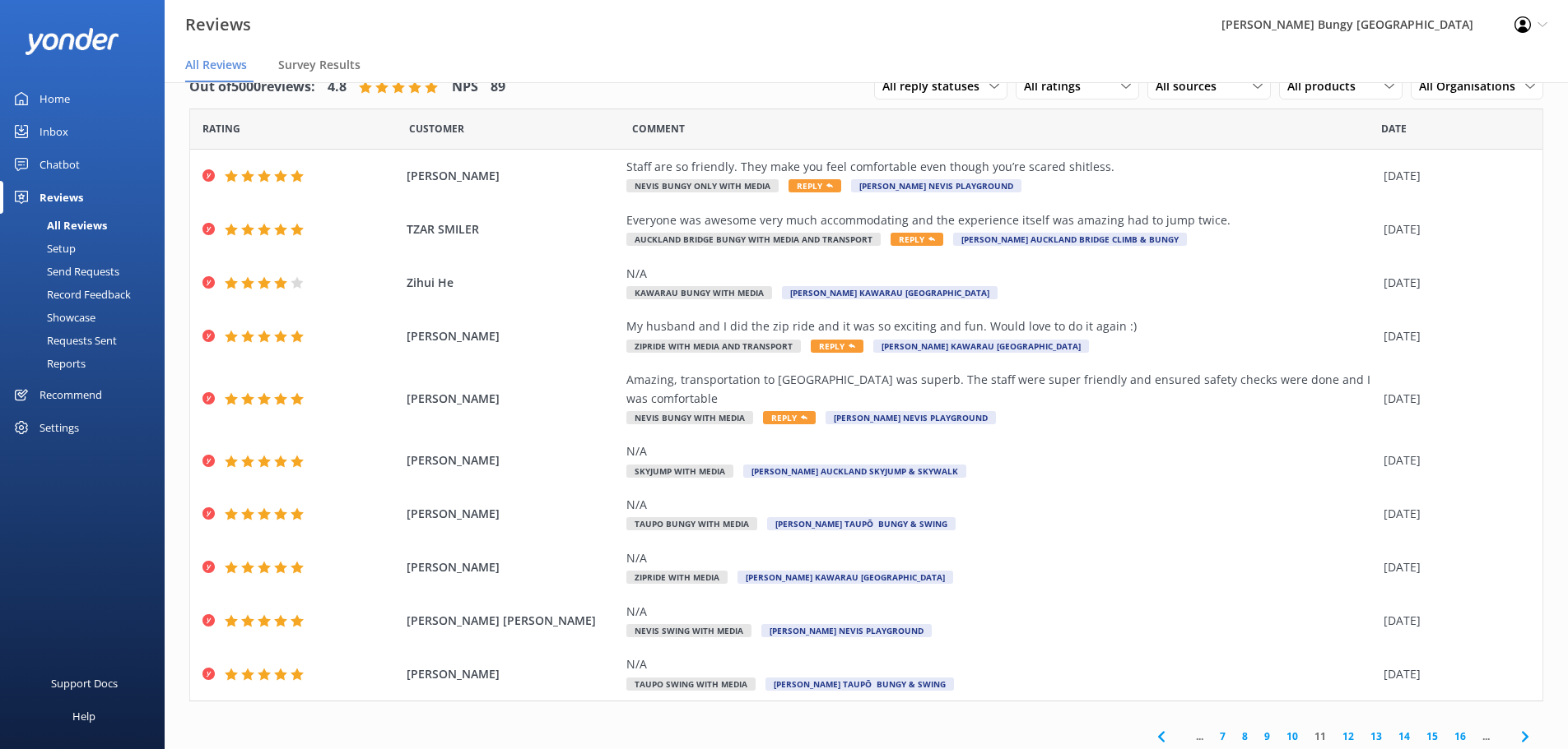
click at [1334, 728] on link "12" at bounding box center [1347, 736] width 28 height 15
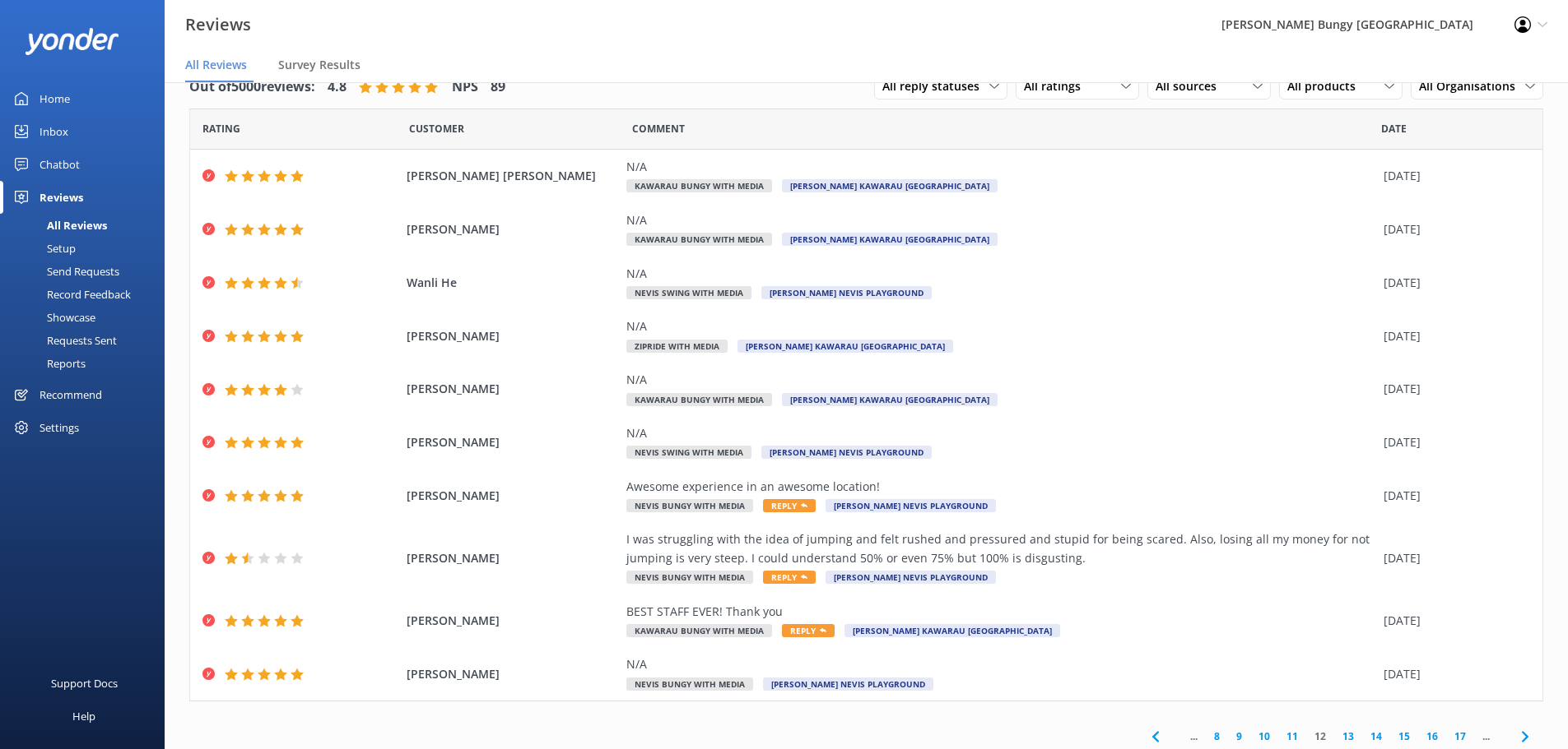
click at [1328, 728] on div "... 8 9 10 11 12 13 14 15 16 17 ..." at bounding box center [1340, 736] width 406 height 37
click at [1339, 734] on link "13" at bounding box center [1347, 736] width 28 height 15
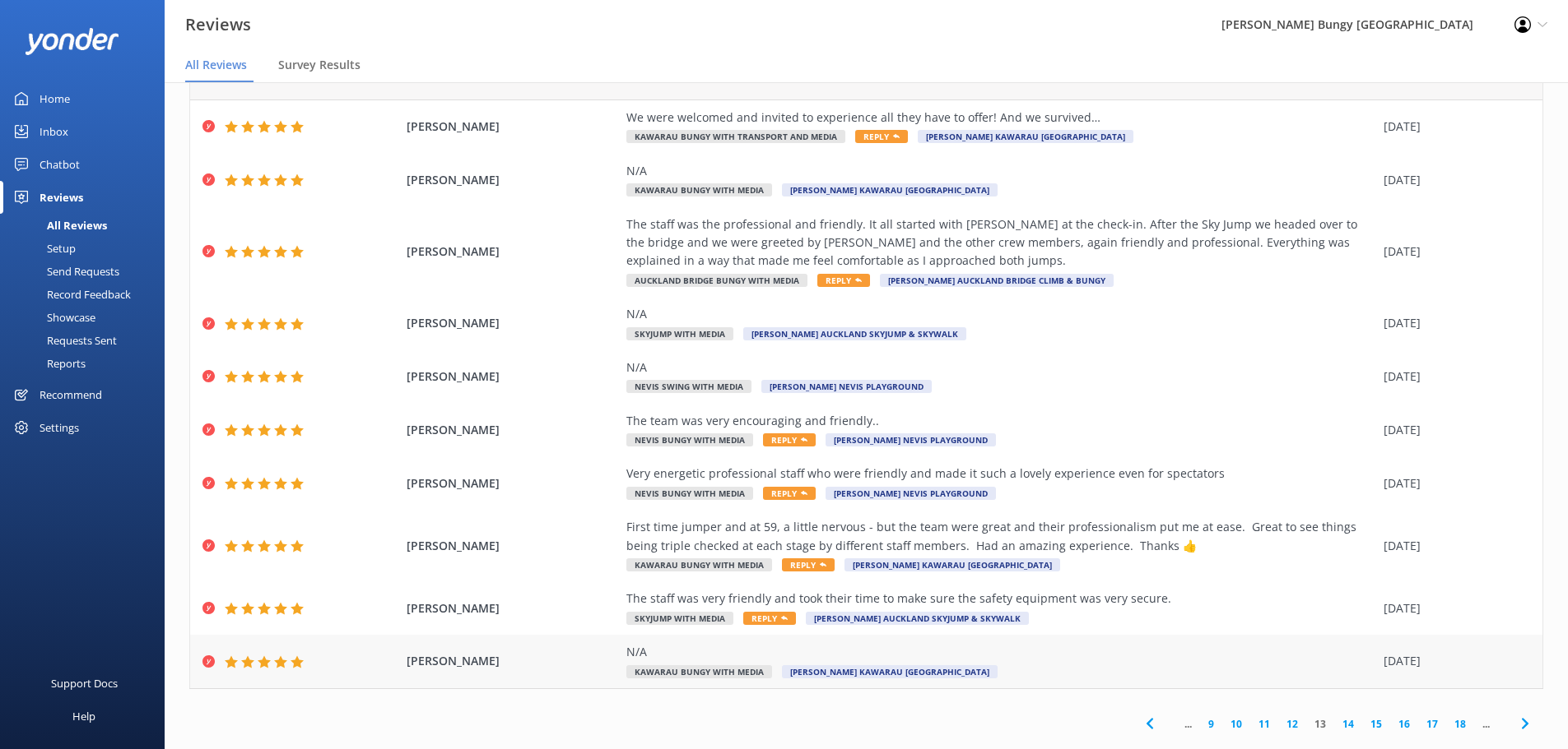
scroll to position [76, 0]
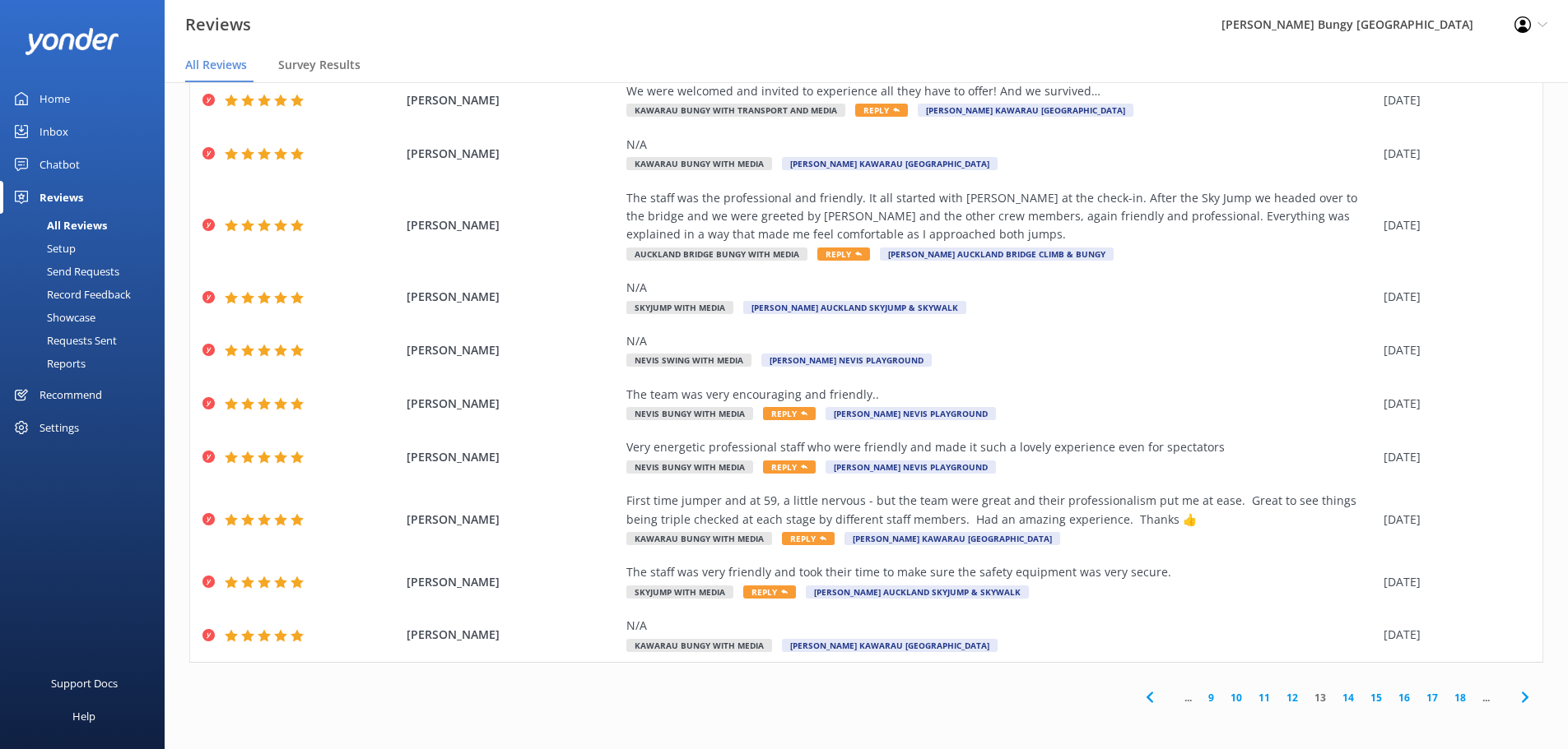
click at [1337, 693] on link "14" at bounding box center [1347, 698] width 28 height 15
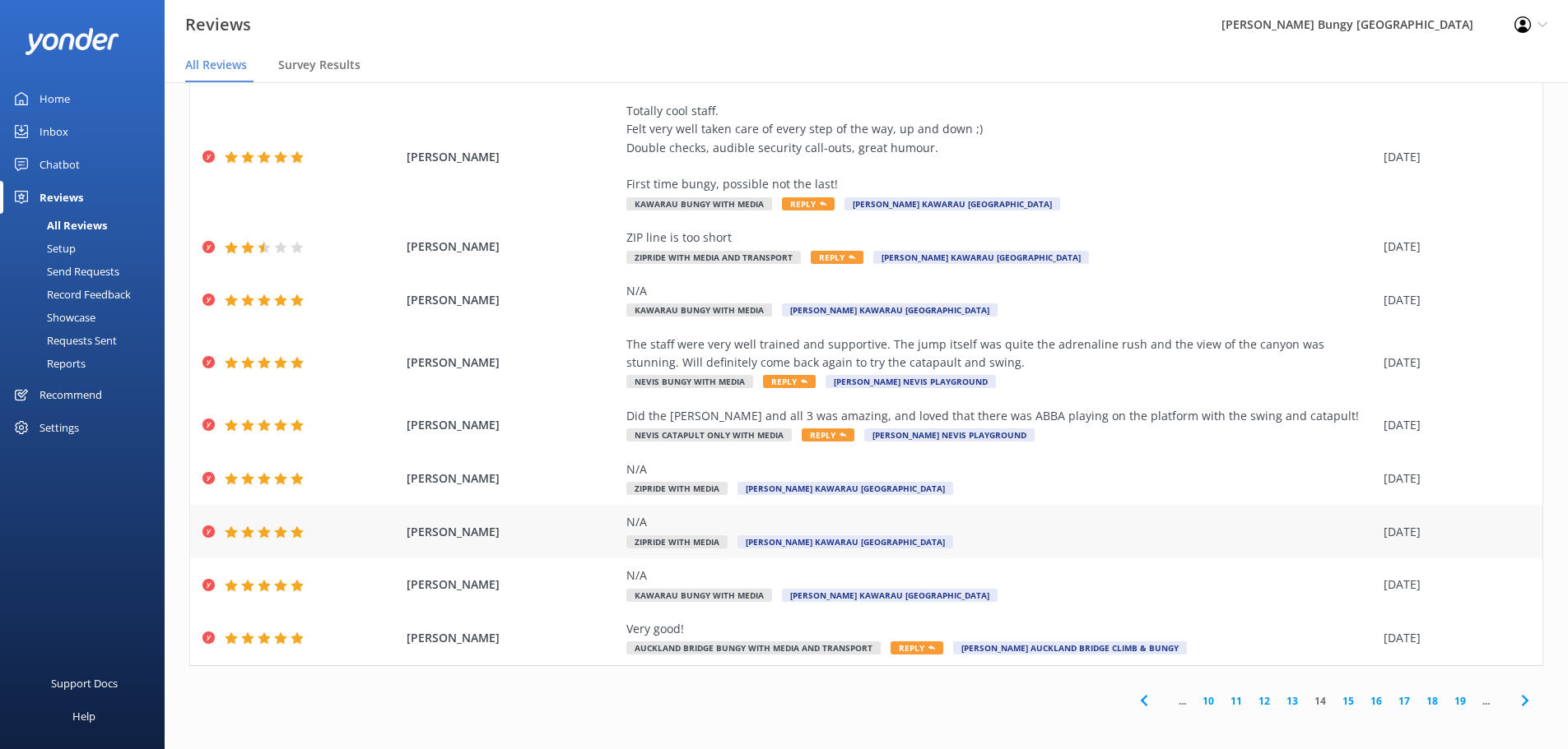
scroll to position [113, 0]
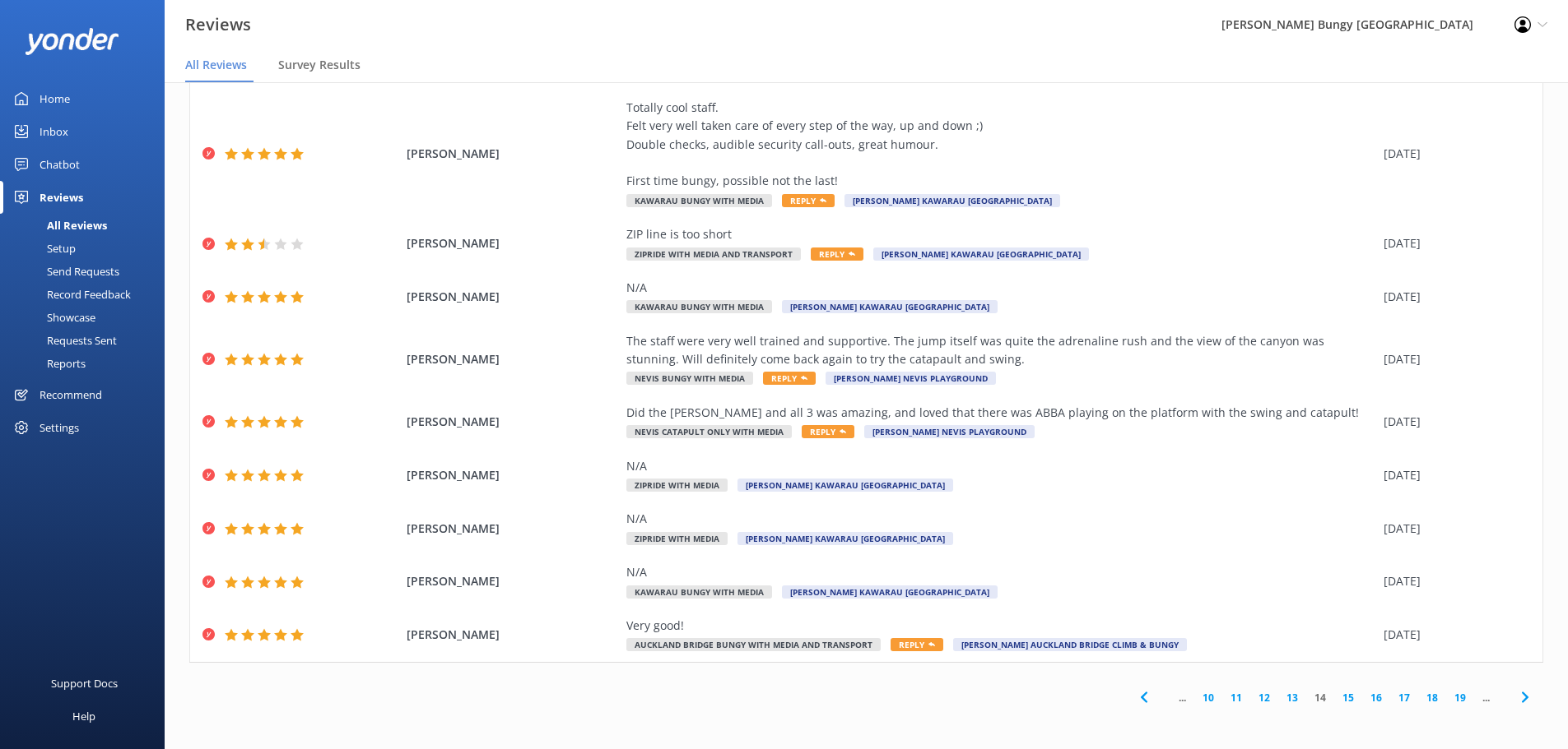
click at [1341, 692] on link "15" at bounding box center [1347, 698] width 28 height 15
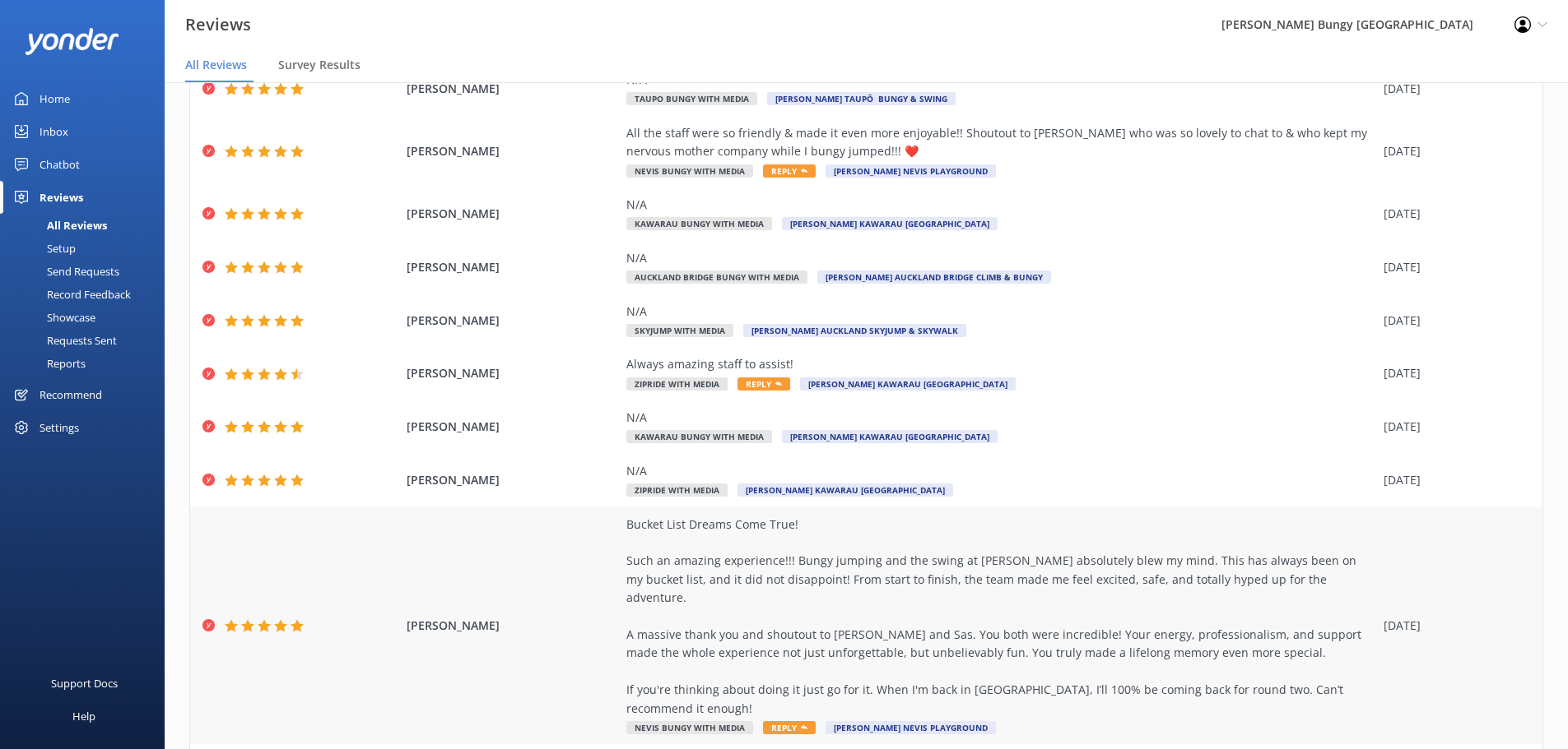
scroll to position [205, 0]
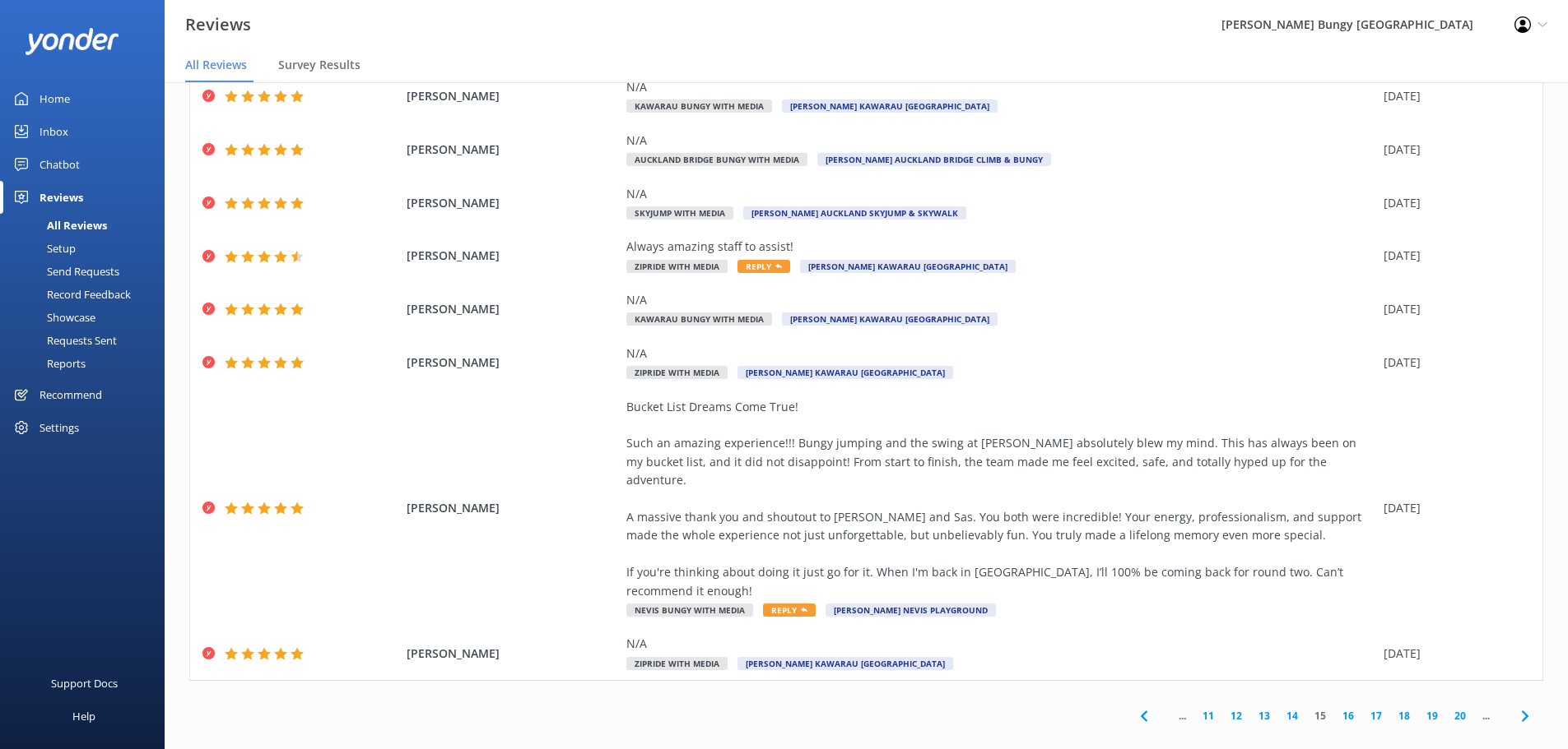
click at [1342, 708] on link "16" at bounding box center [1347, 716] width 28 height 15
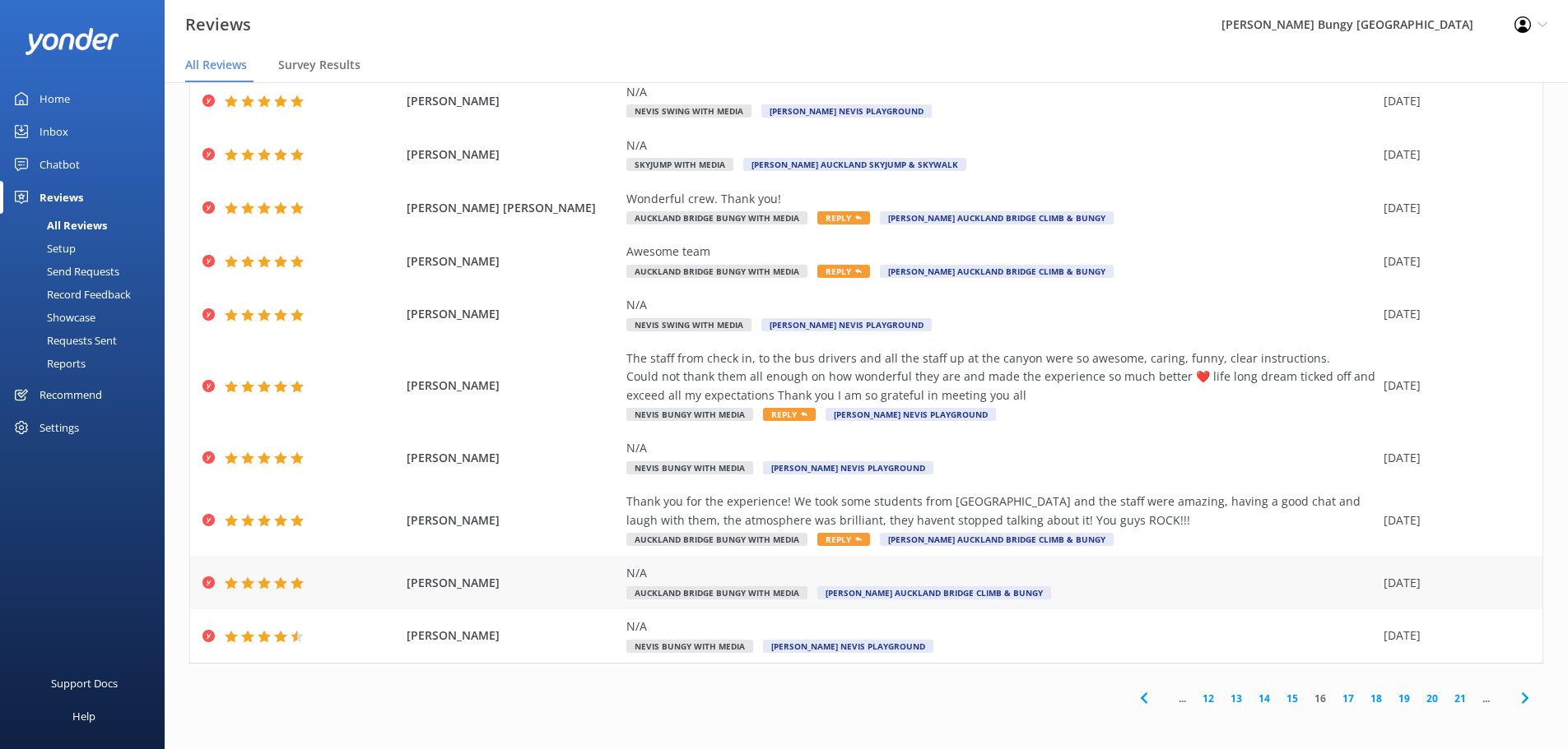
scroll to position [76, 0]
click at [1340, 692] on link "17" at bounding box center [1347, 698] width 28 height 15
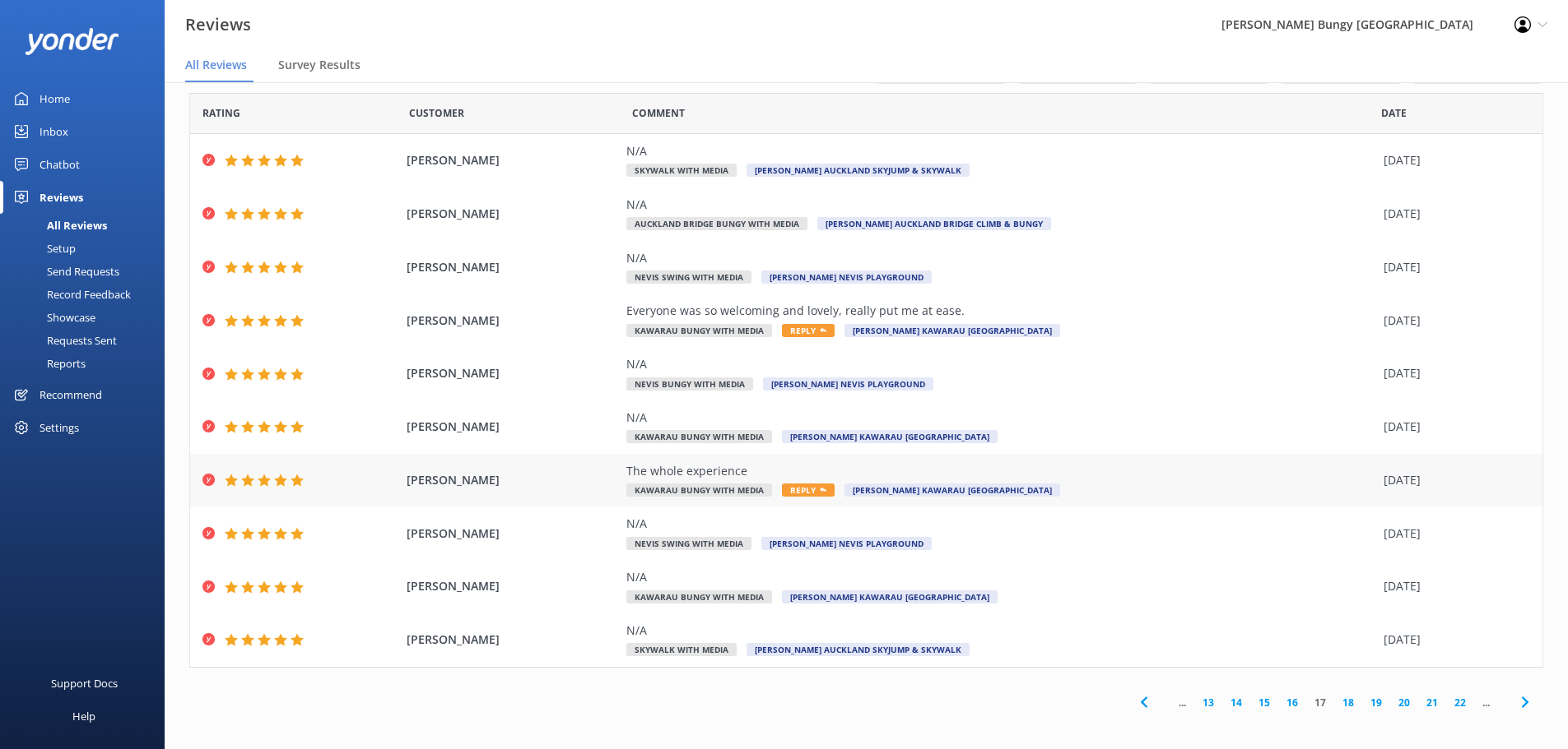
scroll to position [21, 0]
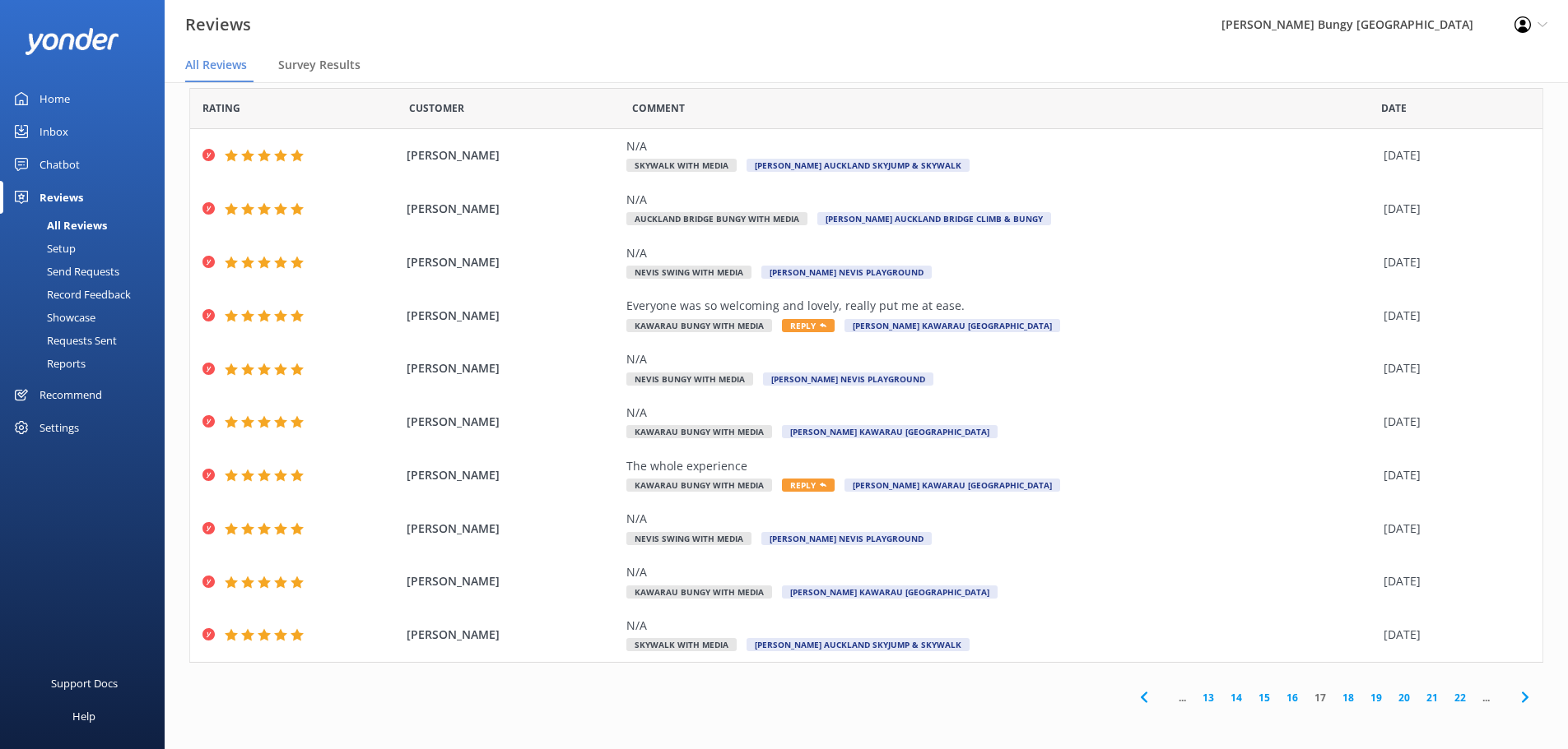
click at [1342, 699] on link "18" at bounding box center [1347, 698] width 28 height 15
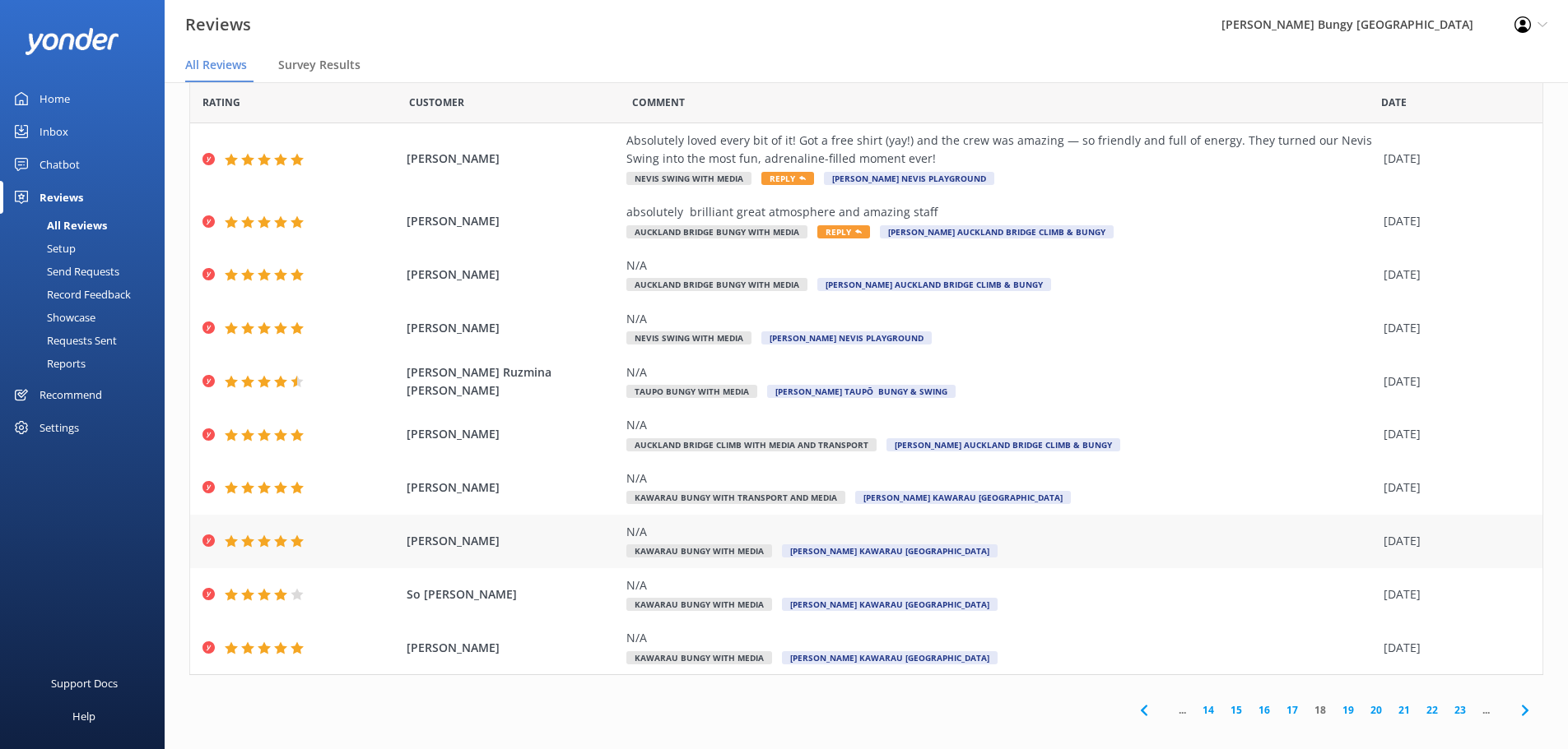
scroll to position [38, 0]
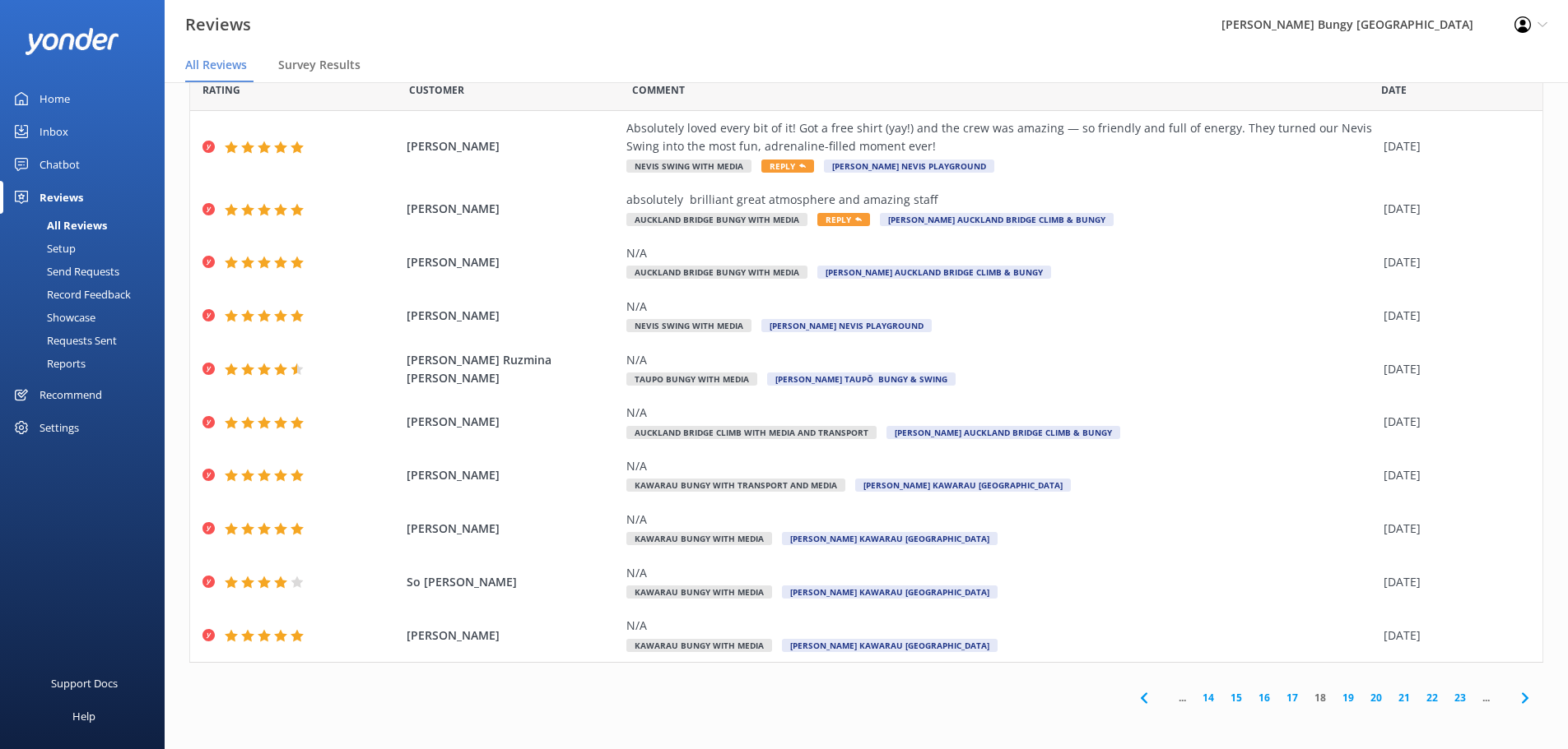
click at [1340, 692] on link "19" at bounding box center [1347, 698] width 28 height 15
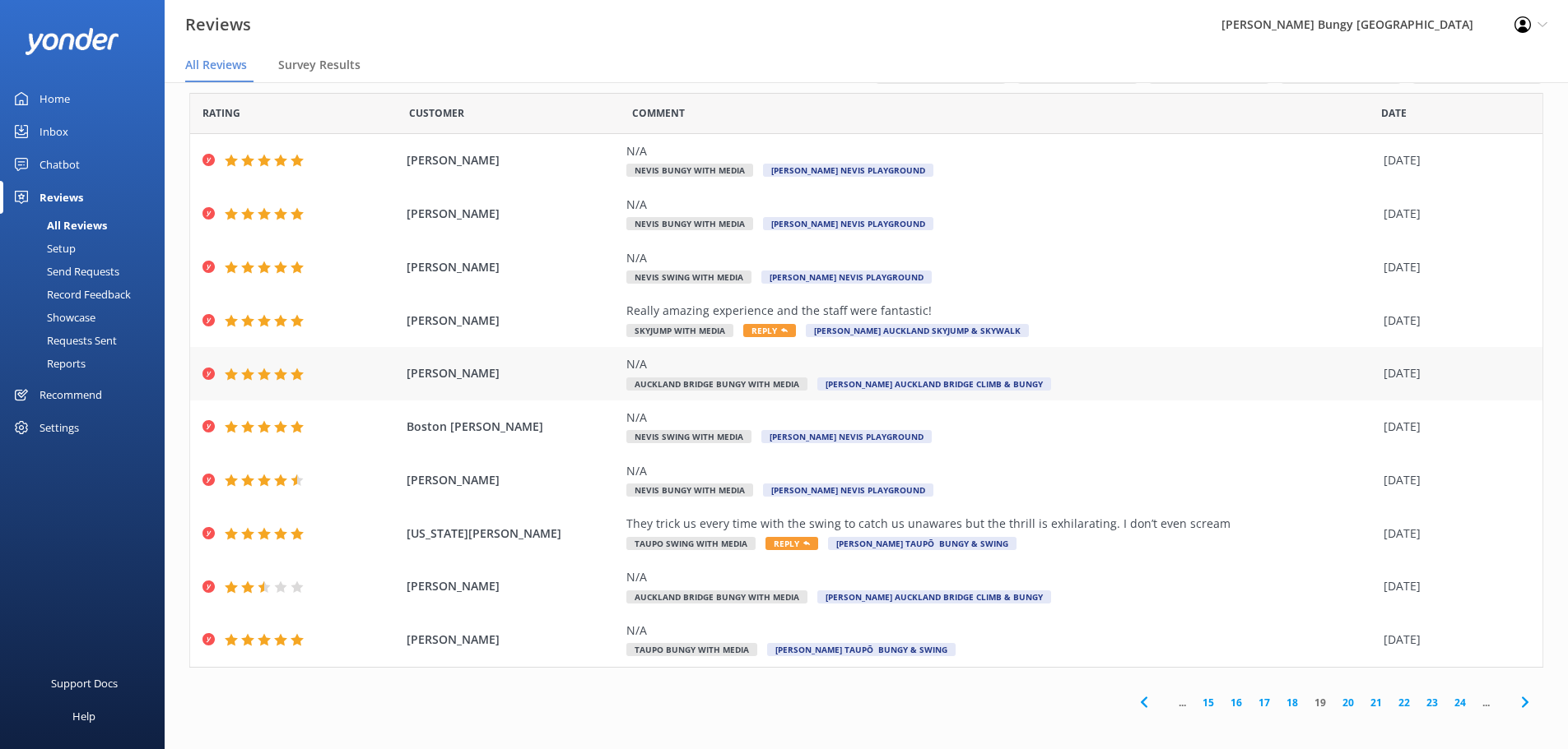
scroll to position [21, 0]
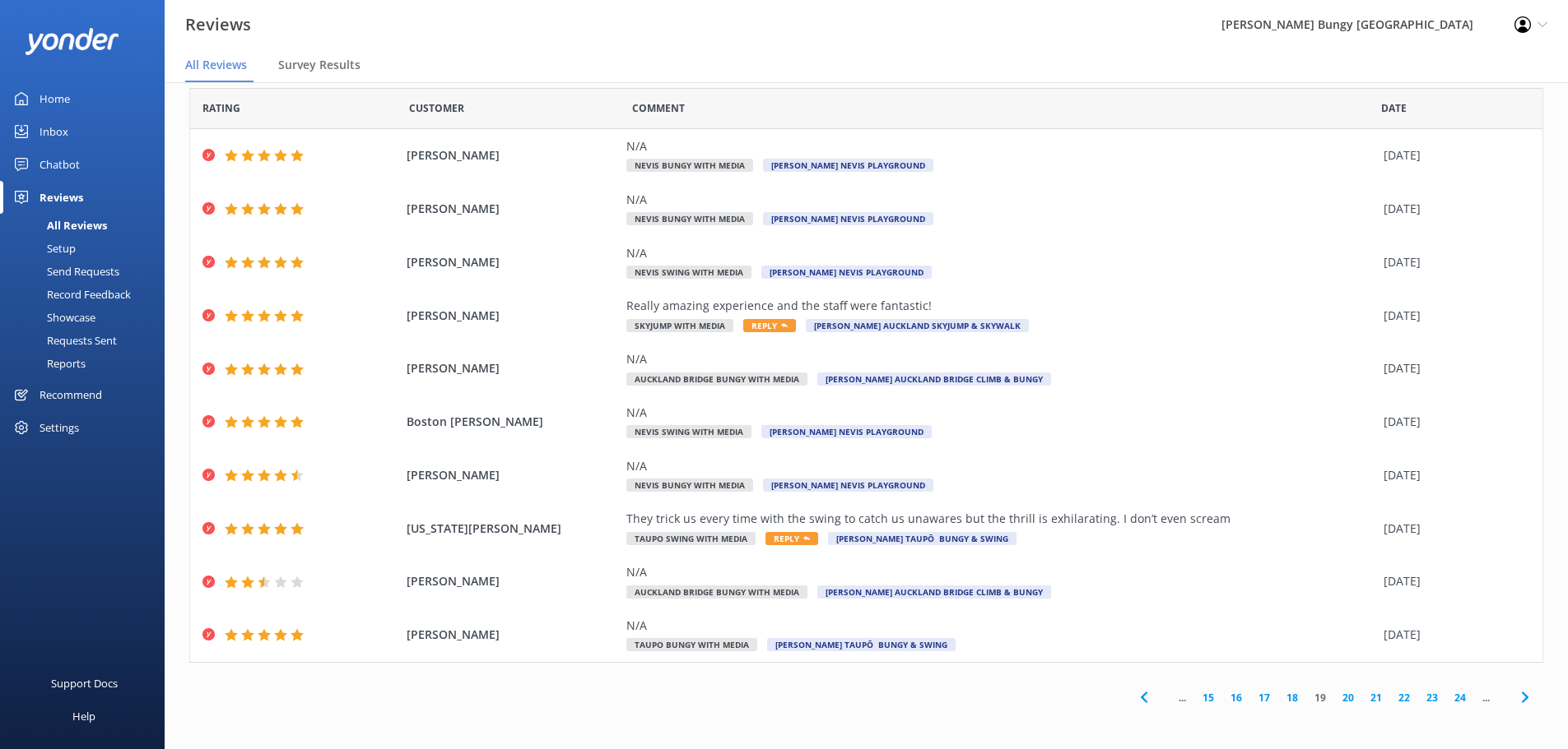
click at [1340, 700] on link "20" at bounding box center [1347, 698] width 28 height 15
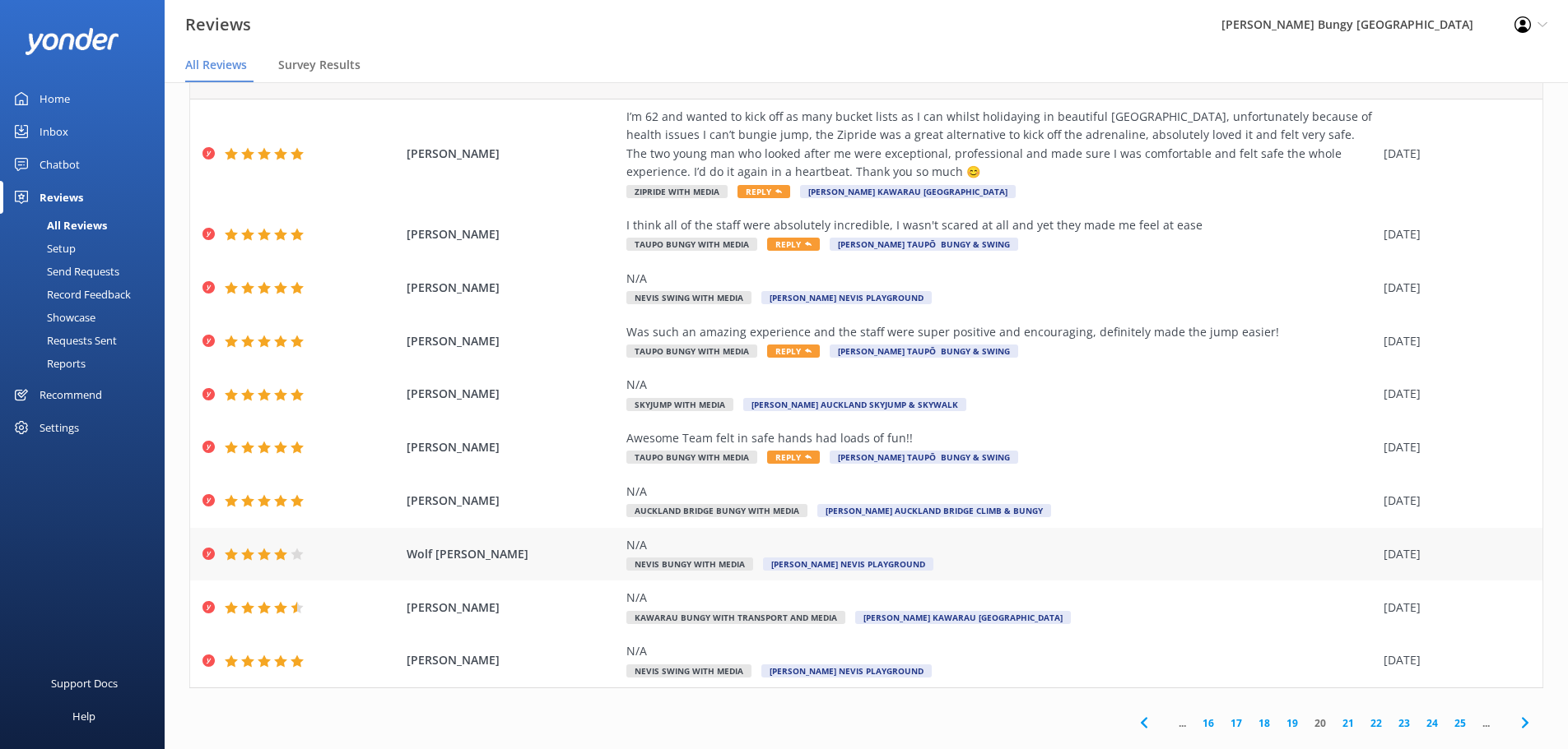
scroll to position [76, 0]
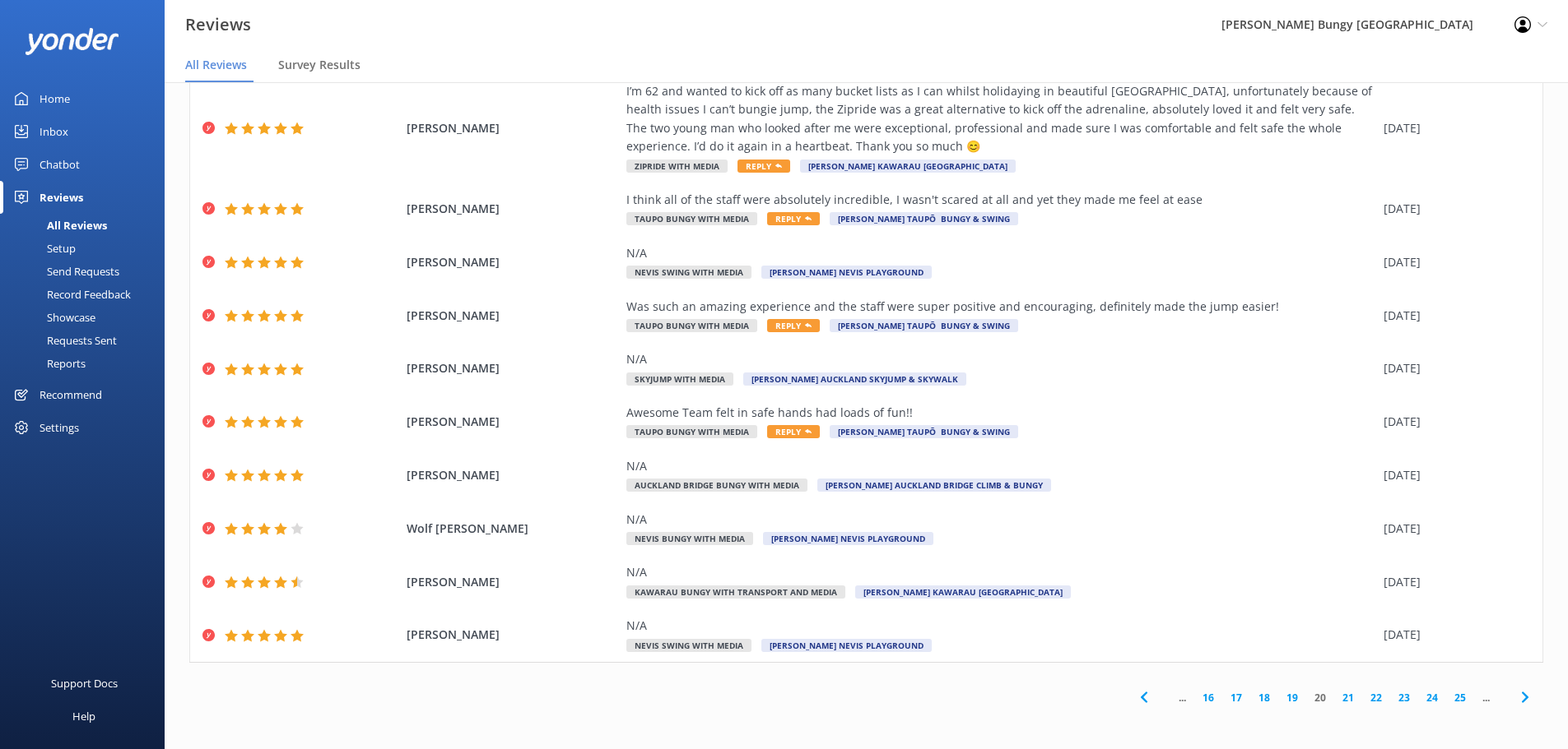
click at [1339, 697] on link "21" at bounding box center [1347, 698] width 28 height 15
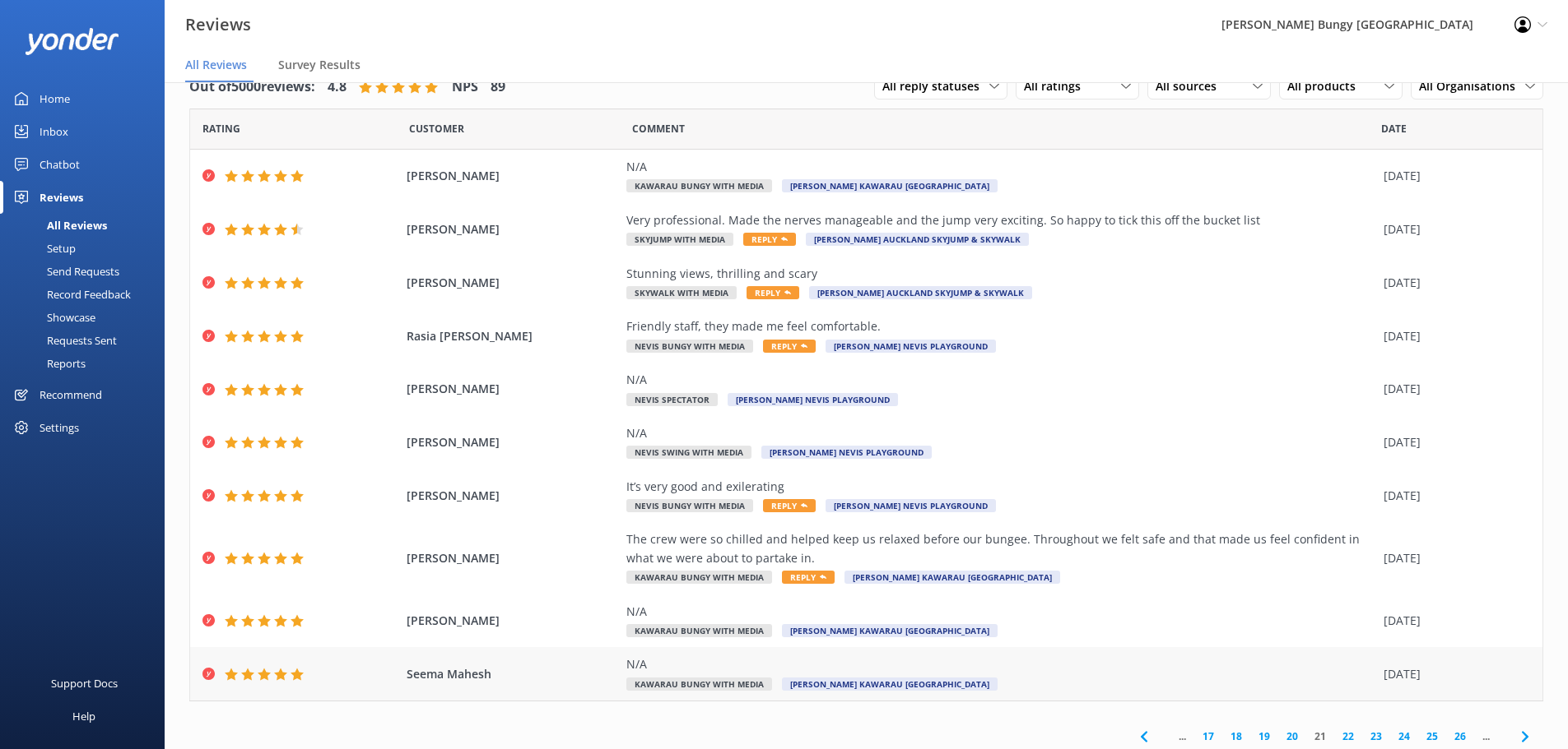
scroll to position [38, 0]
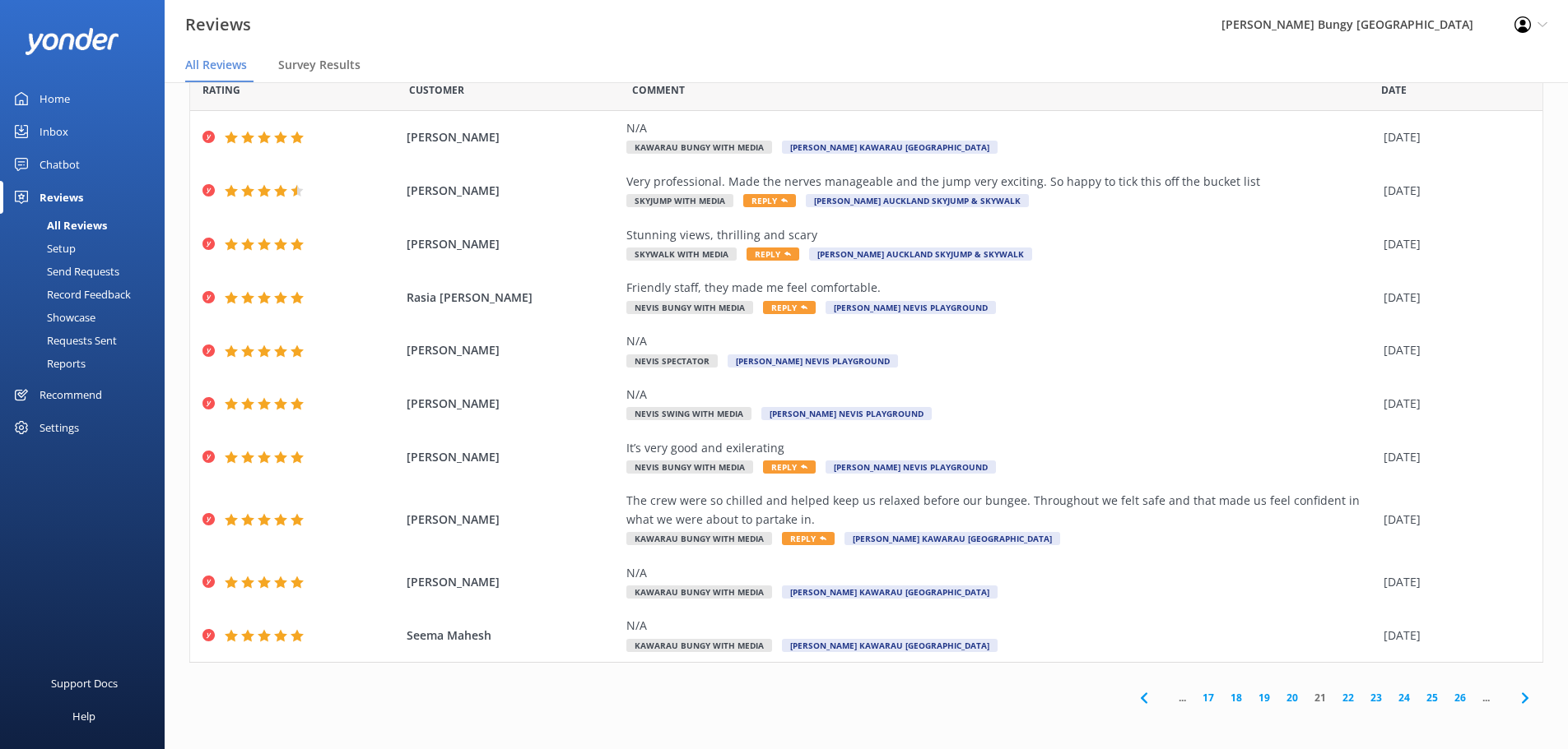
click at [1334, 694] on link "22" at bounding box center [1347, 698] width 28 height 15
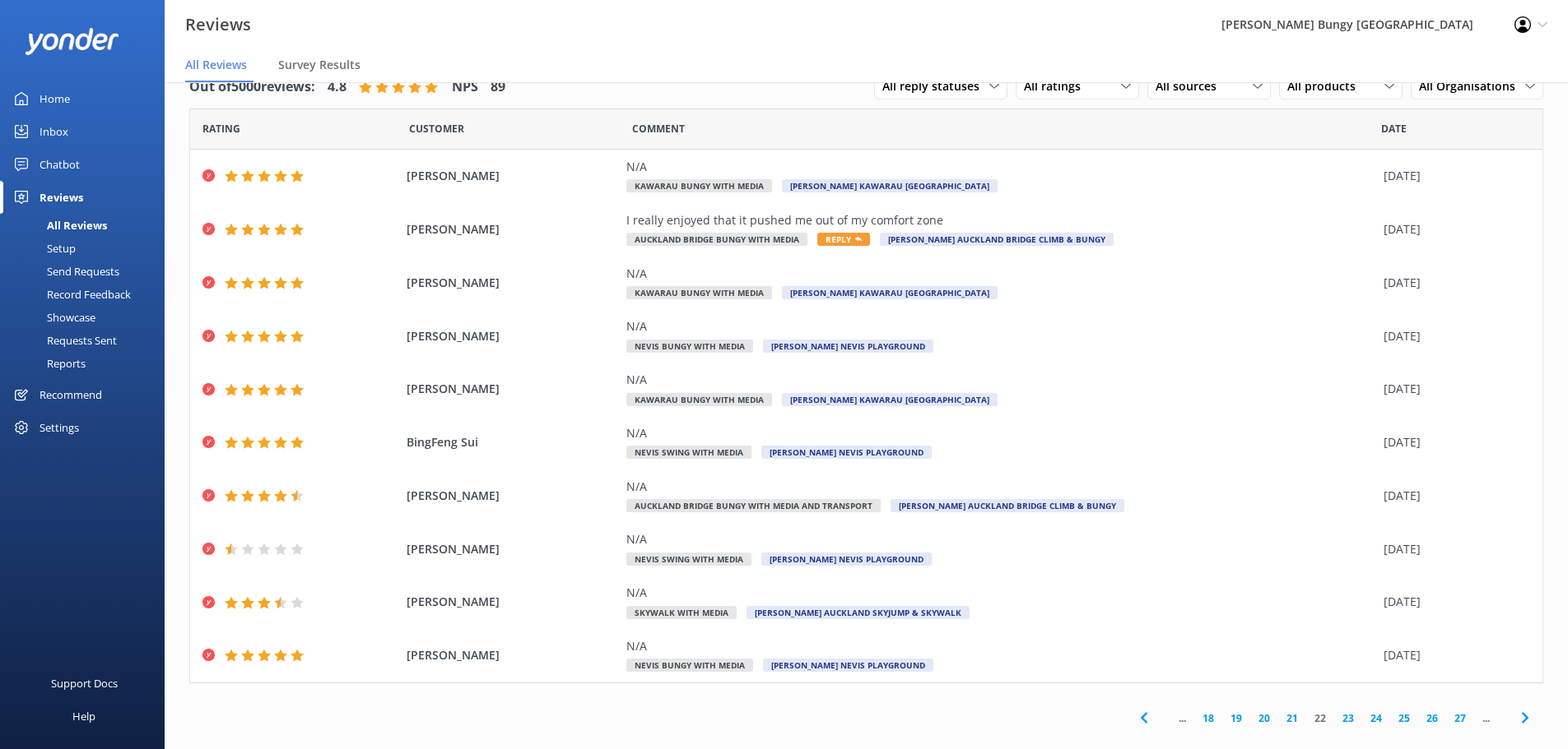
click at [1338, 723] on link "23" at bounding box center [1347, 718] width 28 height 15
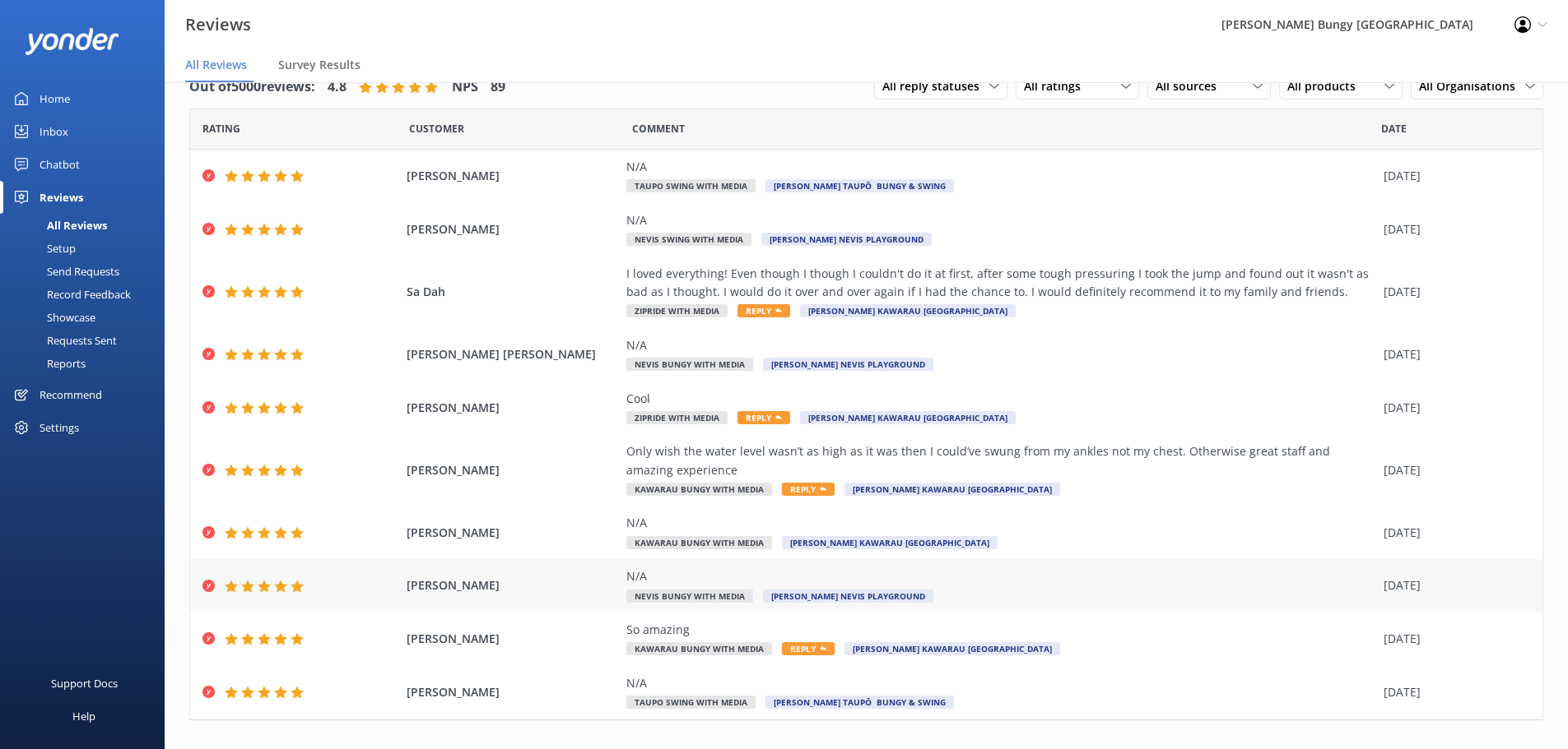
scroll to position [57, 0]
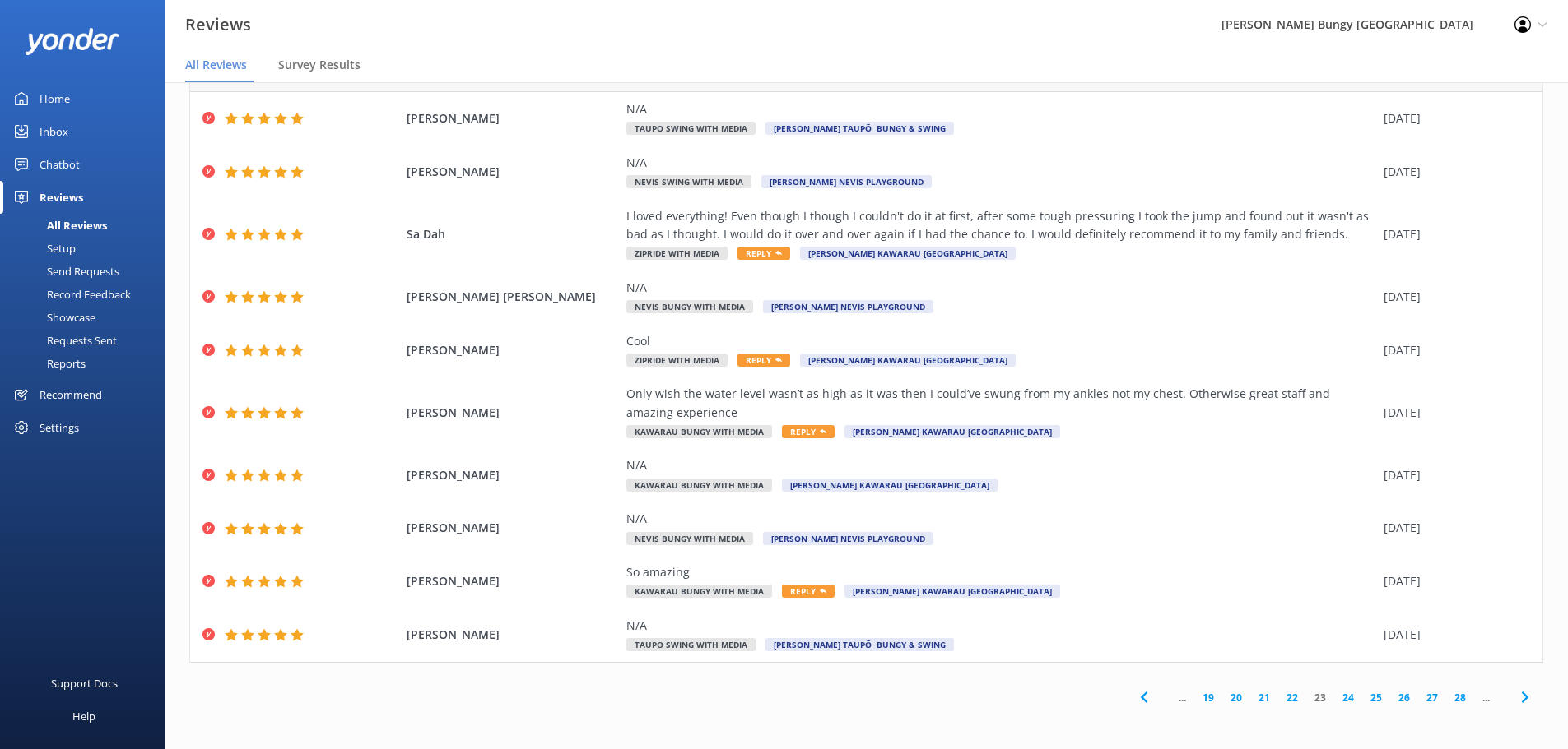
drag, startPoint x: 1334, startPoint y: 699, endPoint x: 1333, endPoint y: 655, distance: 44.0
click at [1335, 699] on link "24" at bounding box center [1347, 698] width 28 height 15
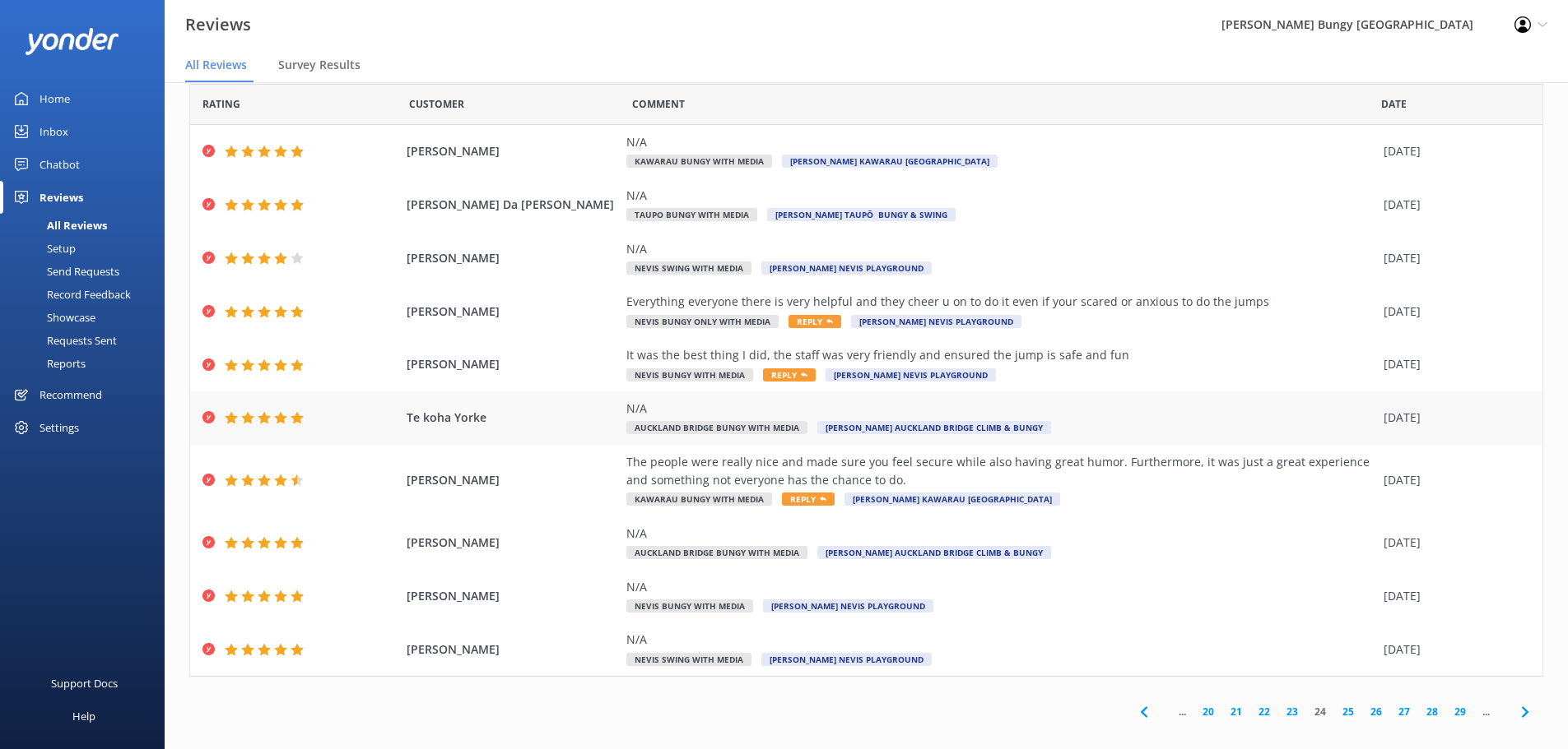
scroll to position [38, 0]
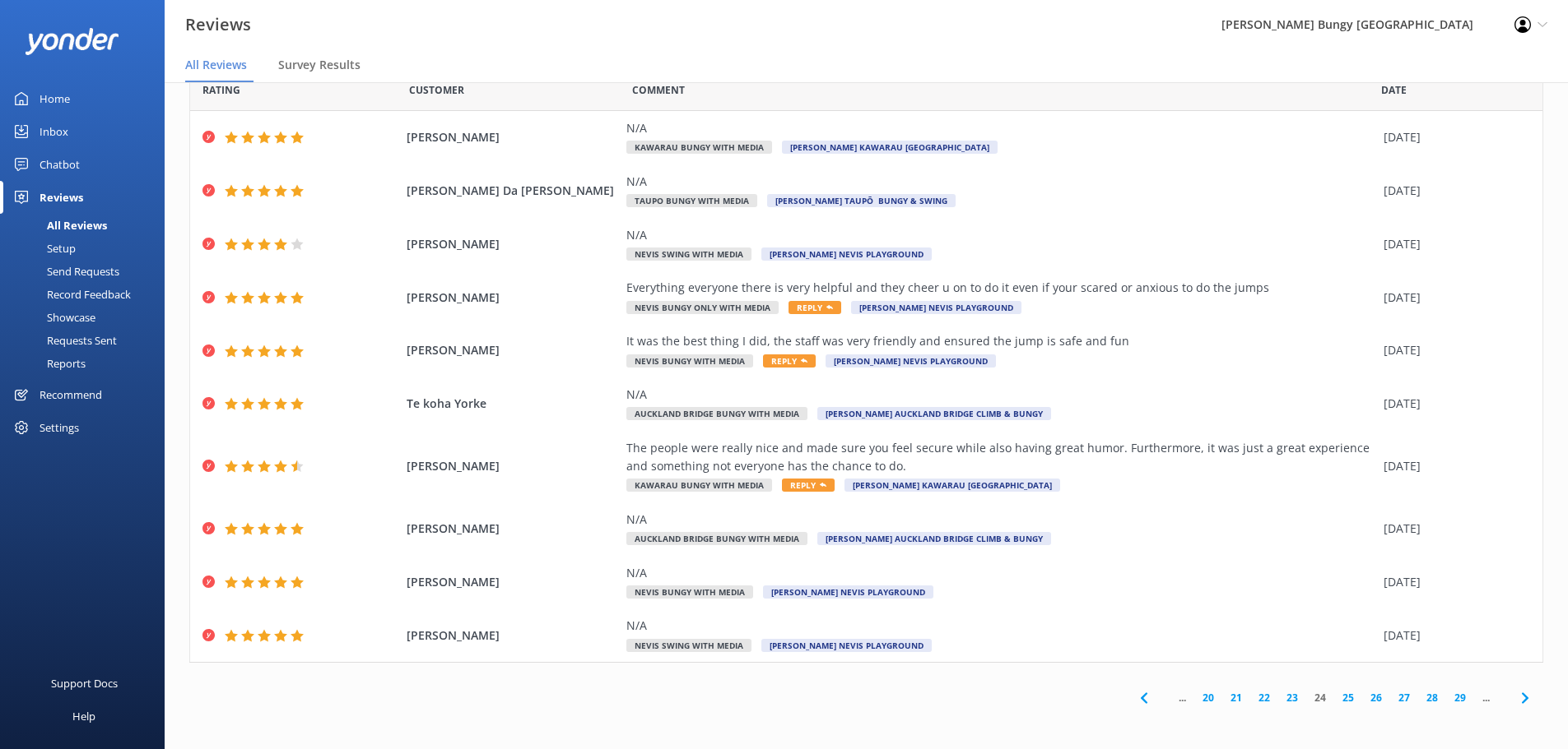
click at [1337, 700] on link "25" at bounding box center [1347, 698] width 28 height 15
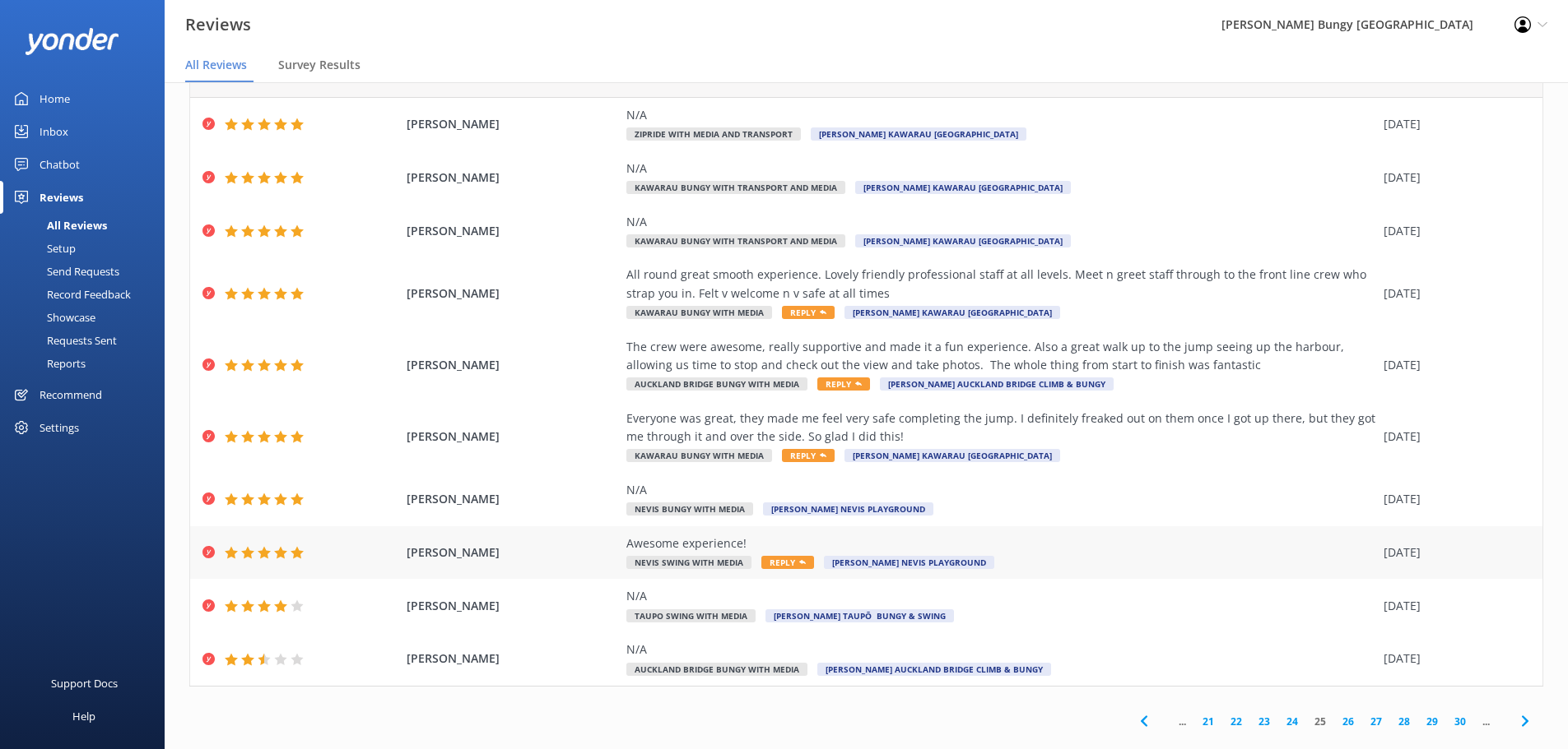
scroll to position [76, 0]
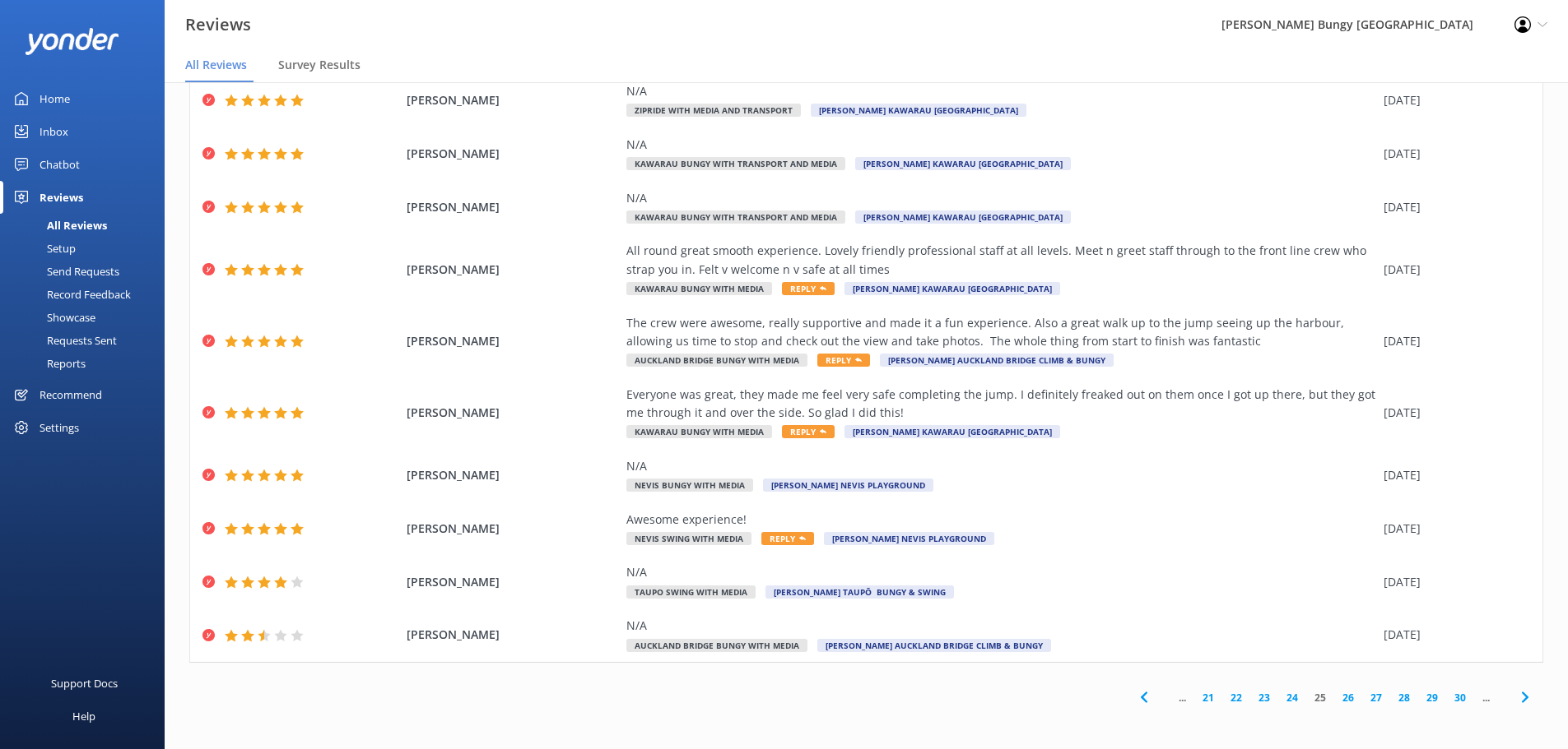
click at [1334, 691] on link "26" at bounding box center [1347, 698] width 28 height 15
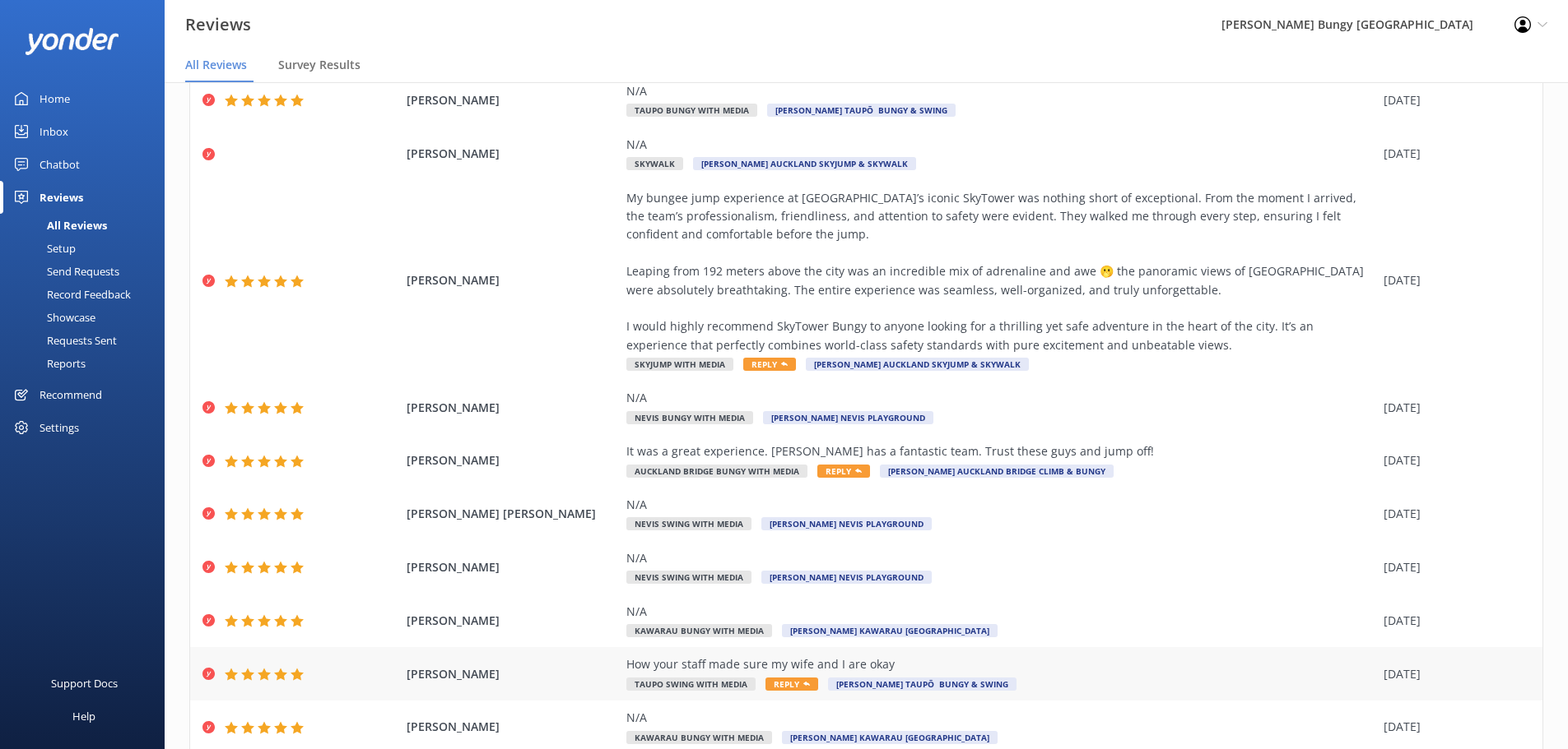
scroll to position [168, 0]
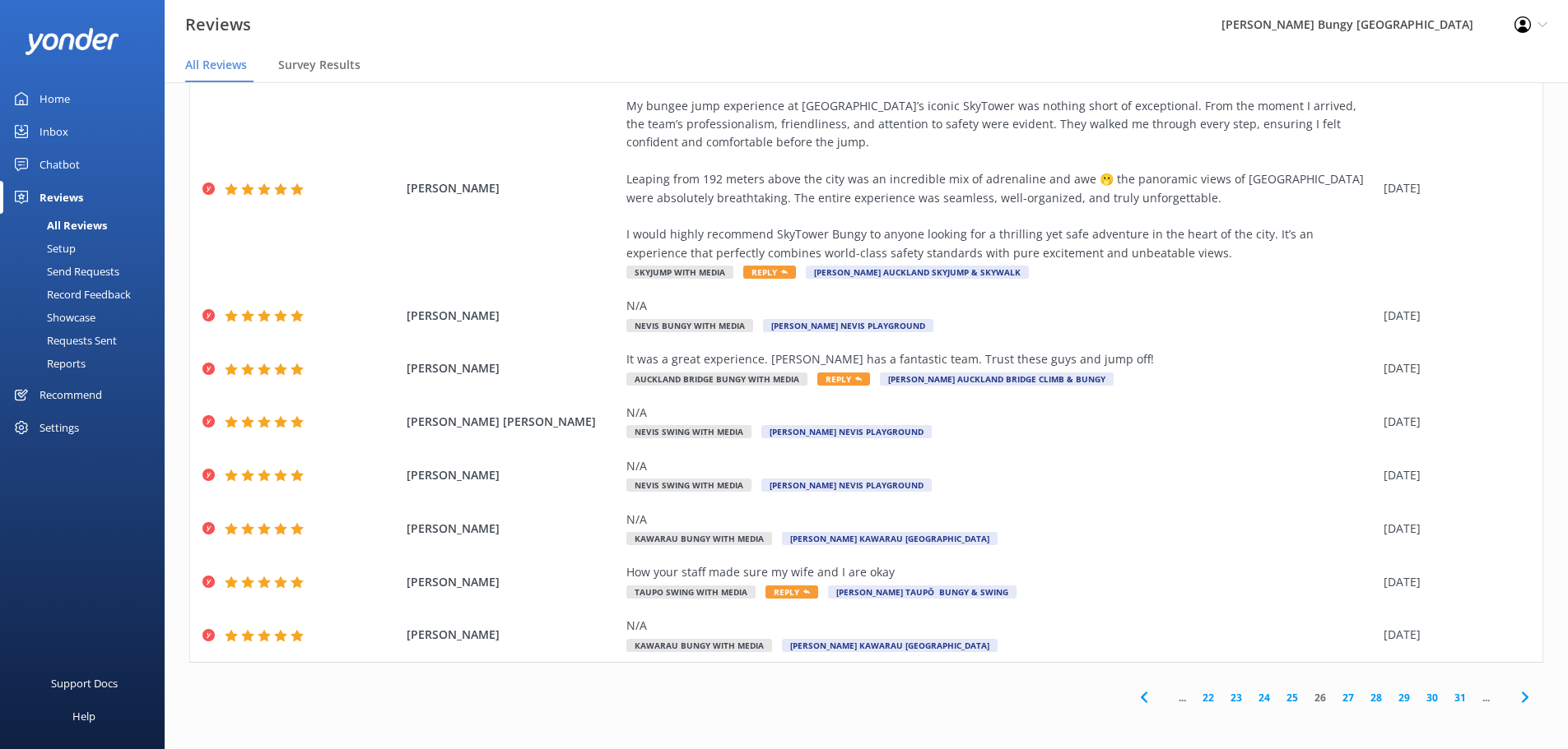
click at [1336, 690] on link "27" at bounding box center [1347, 698] width 28 height 15
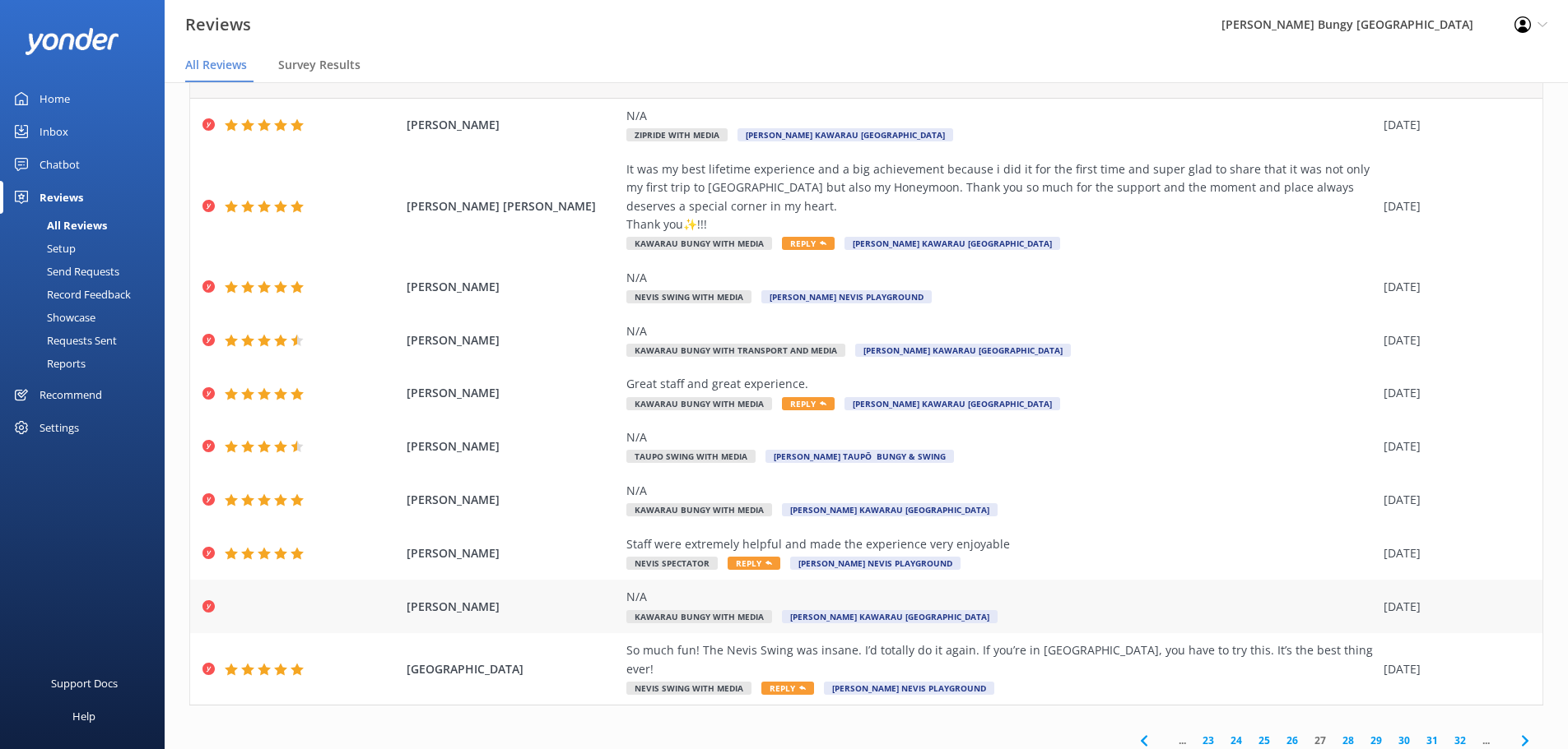
scroll to position [76, 0]
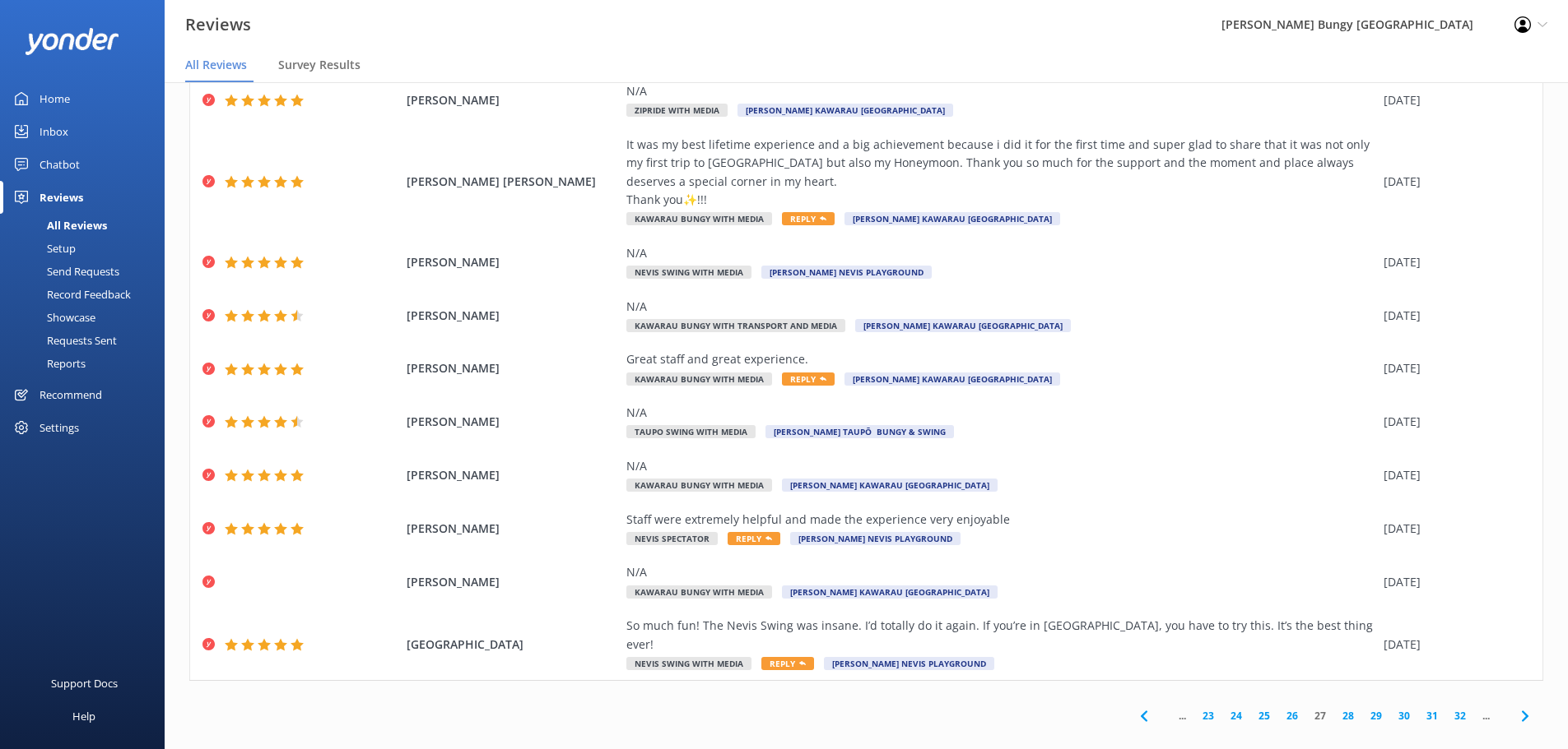
click at [1340, 708] on link "28" at bounding box center [1347, 716] width 28 height 15
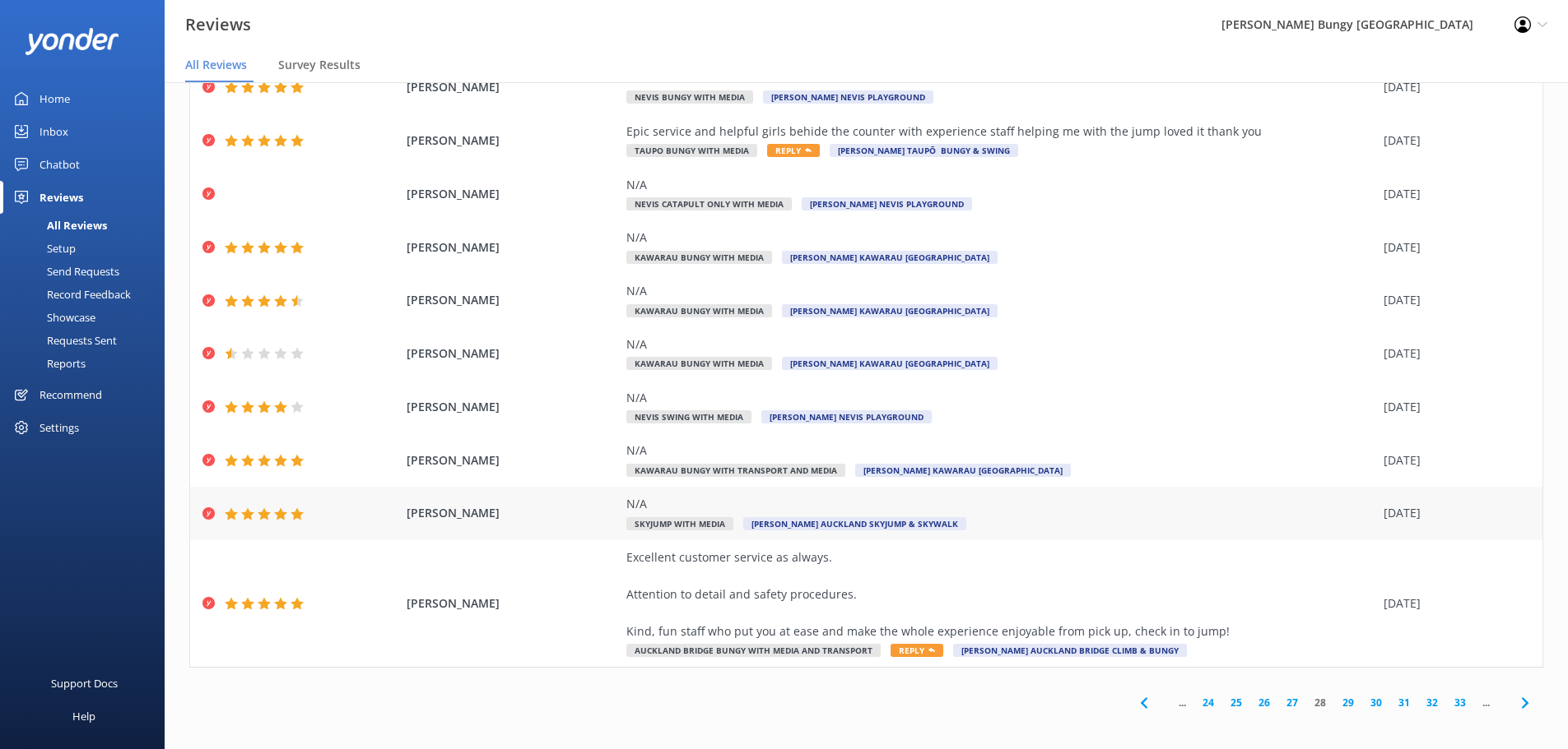
scroll to position [94, 0]
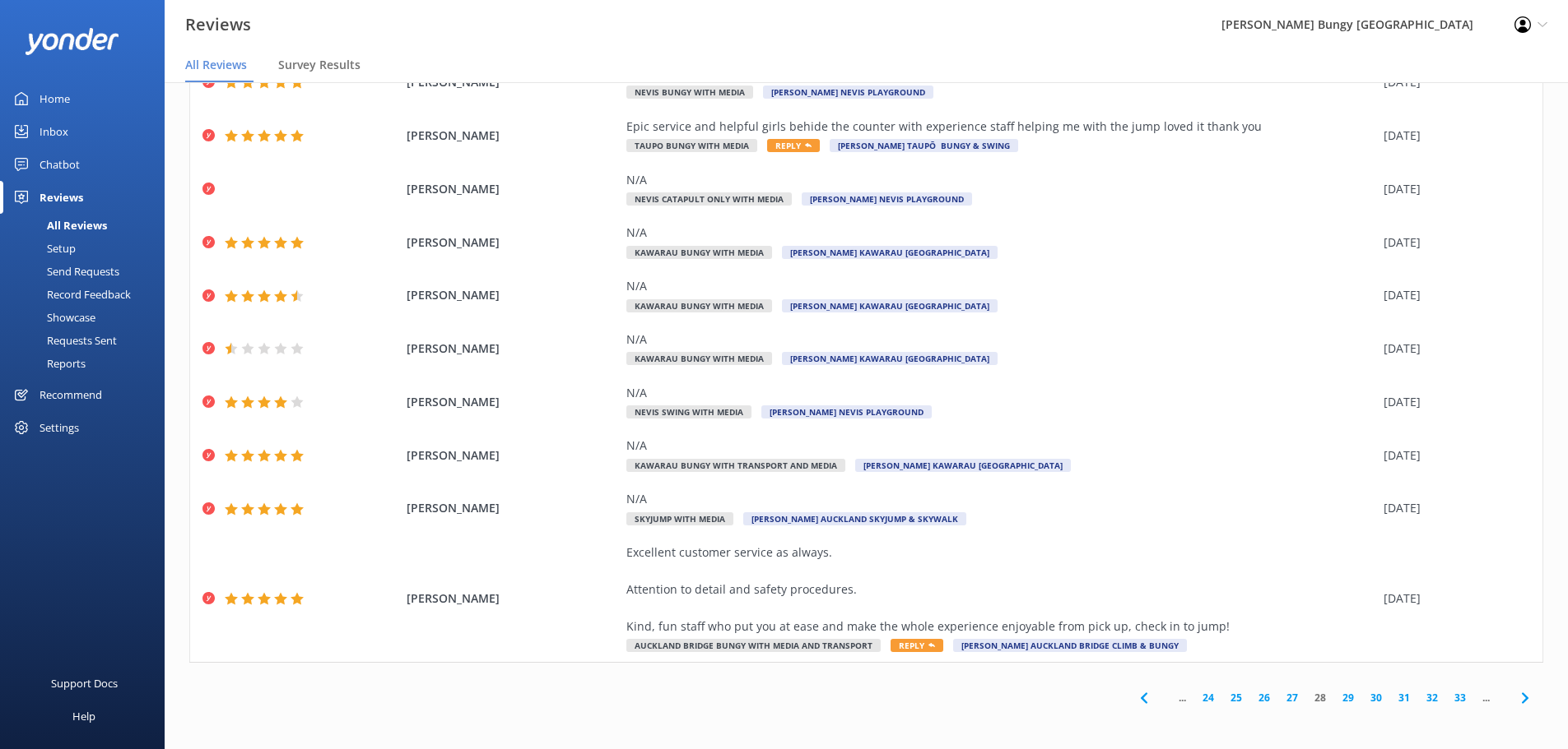
click at [1340, 696] on link "29" at bounding box center [1347, 698] width 28 height 15
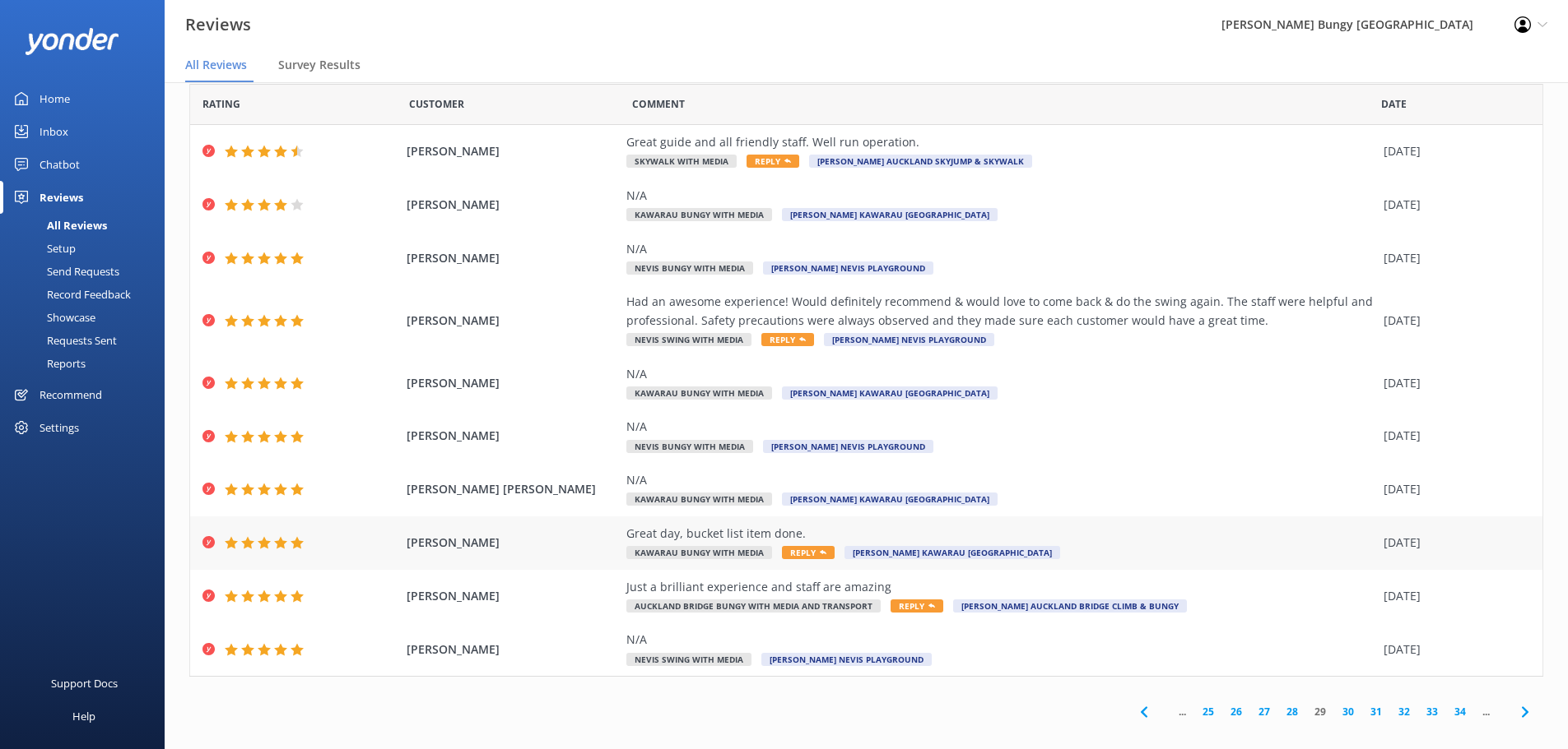
scroll to position [38, 0]
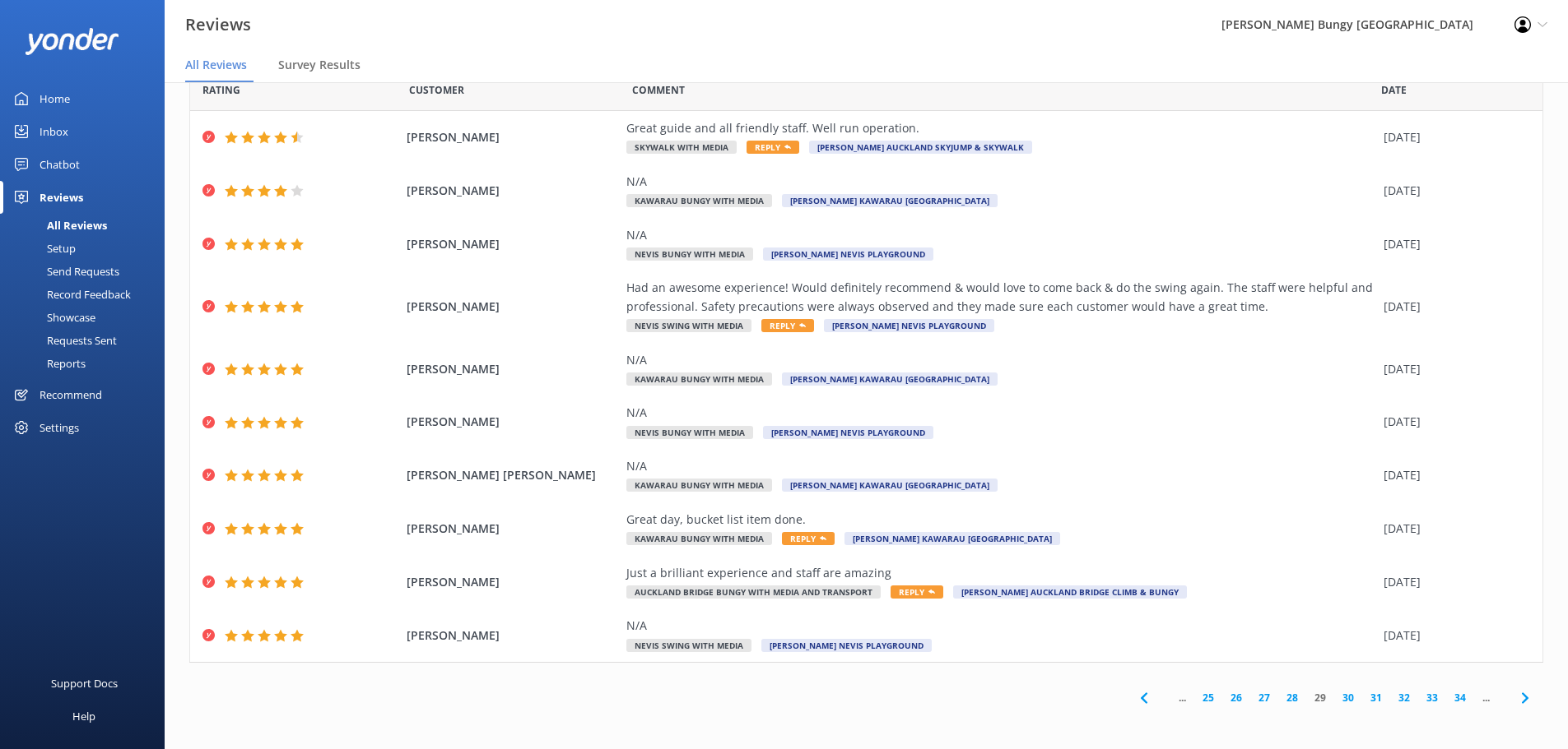
click at [1340, 698] on link "30" at bounding box center [1347, 698] width 28 height 15
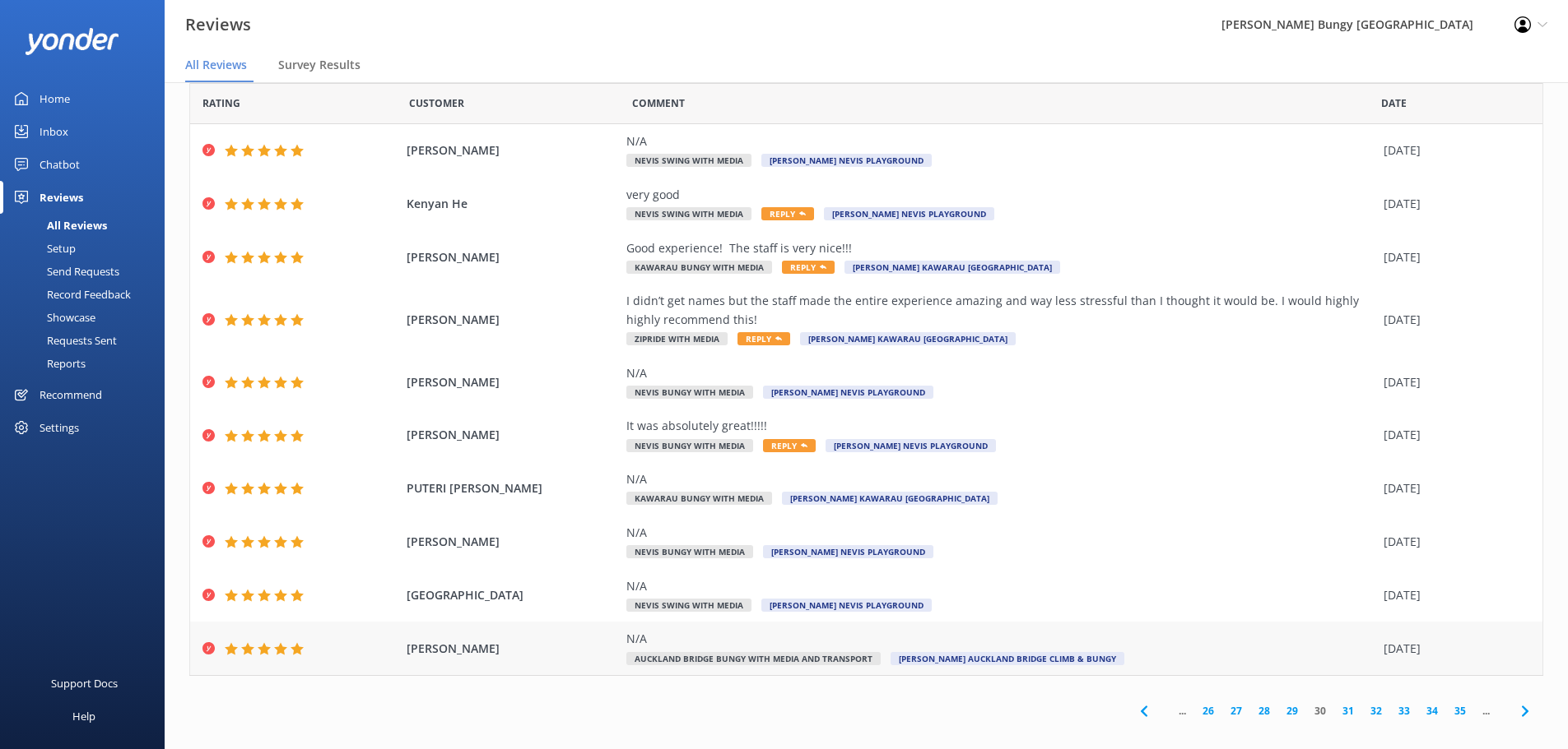
scroll to position [38, 0]
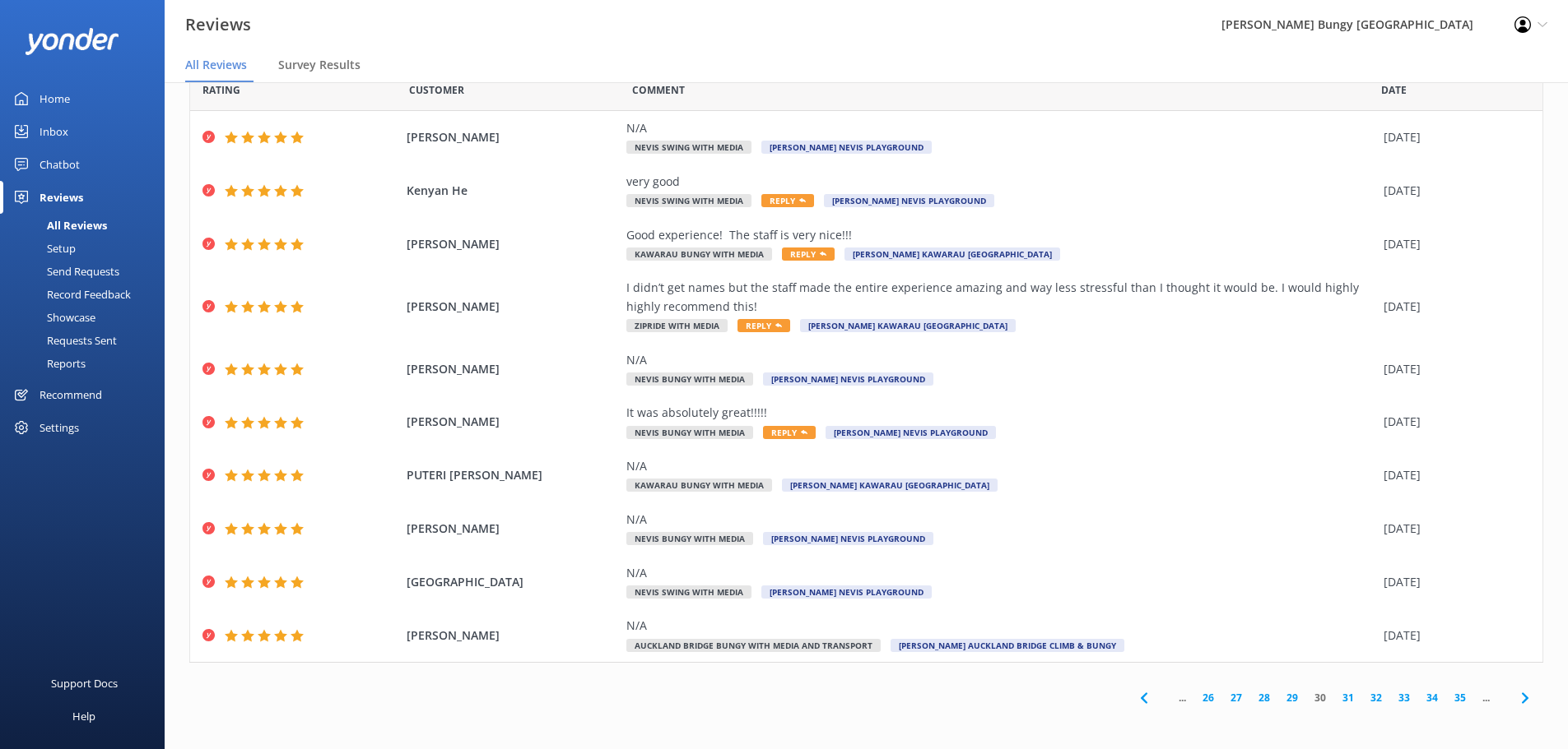
click at [1337, 694] on link "31" at bounding box center [1347, 698] width 28 height 15
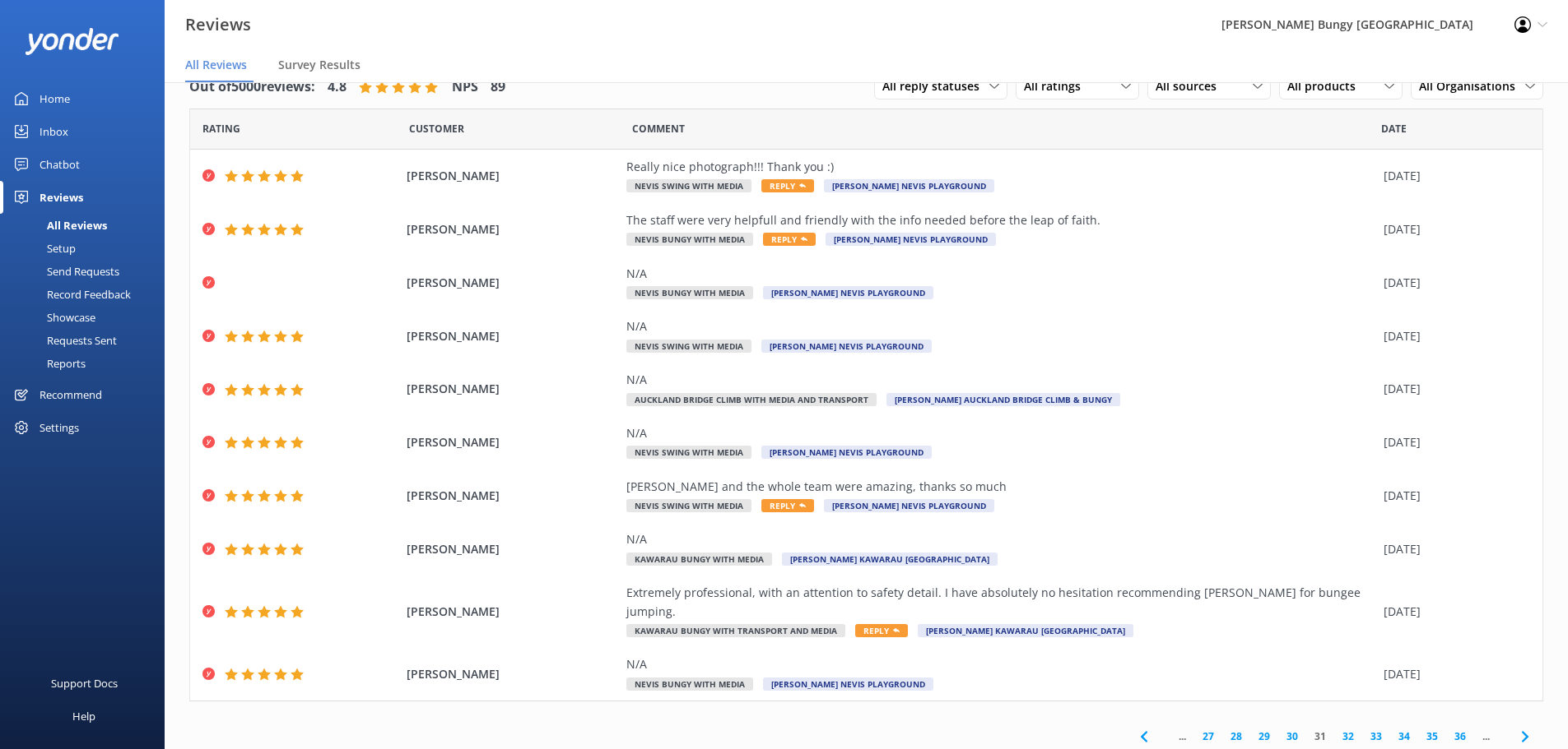
click at [956, 45] on div "Reviews [PERSON_NAME] Bungy [GEOGRAPHIC_DATA] Profile Settings Logout" at bounding box center [784, 25] width 1568 height 50
